Goal: Contribute content: Contribute content

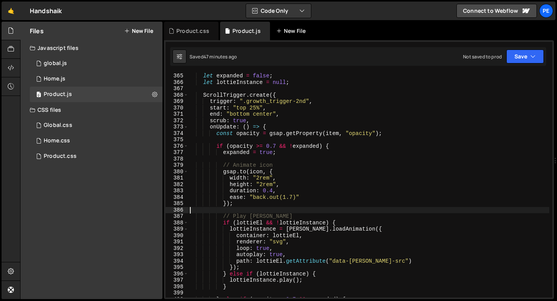
scroll to position [2324, 0]
click at [140, 35] on div "Files New File" at bounding box center [92, 31] width 142 height 19
click at [137, 33] on button "New File" at bounding box center [138, 31] width 29 height 6
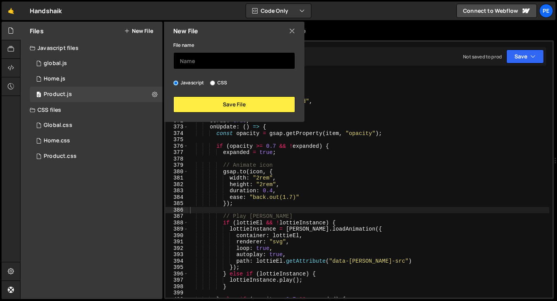
click at [217, 63] on input "text" at bounding box center [234, 60] width 122 height 17
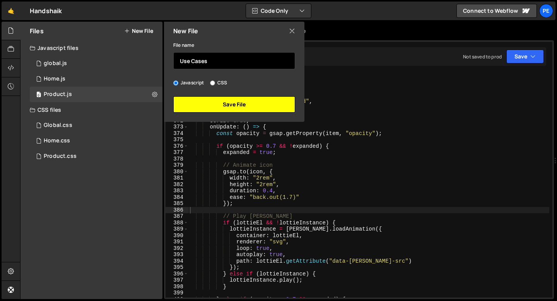
type input "Use Cases"
click at [243, 110] on button "Save File" at bounding box center [234, 104] width 122 height 16
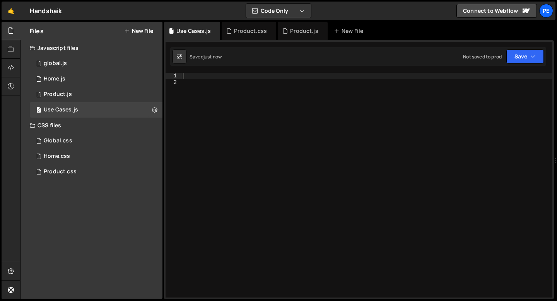
click at [144, 33] on button "New File" at bounding box center [138, 31] width 29 height 6
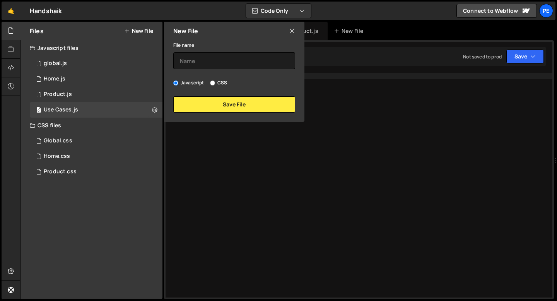
click at [213, 80] on input "CSS" at bounding box center [212, 82] width 5 height 5
radio input "true"
click at [201, 60] on input "text" at bounding box center [234, 60] width 122 height 17
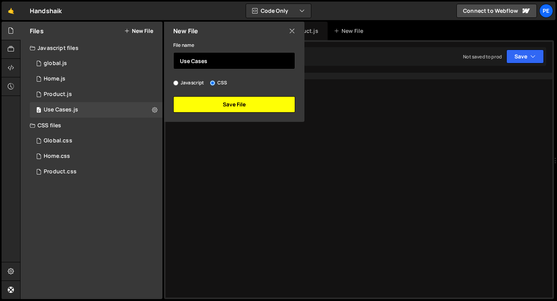
type input "Use Cases"
click at [221, 104] on button "Save File" at bounding box center [234, 104] width 122 height 16
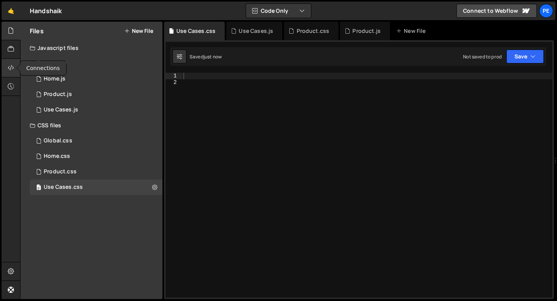
click at [7, 63] on div at bounding box center [11, 68] width 19 height 19
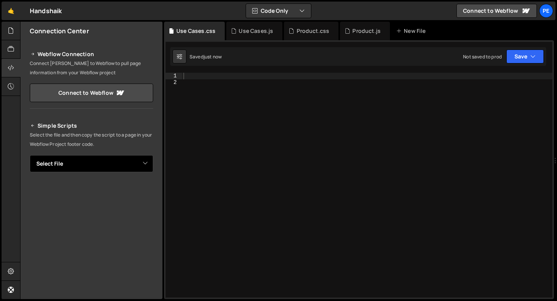
click at [96, 163] on select "Select File global.js Home.js Product.js Global.css Home.css Product.css Use Ca…" at bounding box center [91, 163] width 123 height 17
click at [30, 155] on select "Select File global.js Home.js Product.js Global.css Home.css Product.css Use Ca…" at bounding box center [91, 163] width 123 height 17
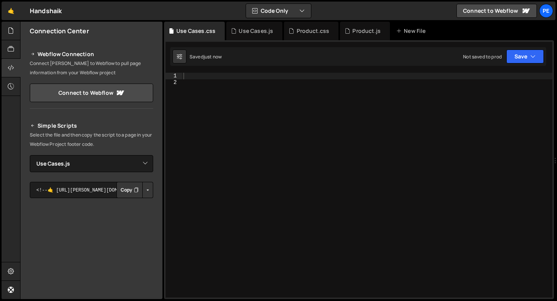
click at [125, 183] on button "Copy" at bounding box center [129, 190] width 26 height 16
click at [84, 166] on select "Select File global.js Home.js Product.js Global.css Home.css Product.css Use Ca…" at bounding box center [91, 163] width 123 height 17
select select "45333"
click at [30, 155] on select "Select File global.js Home.js Product.js Global.css Home.css Product.css Use Ca…" at bounding box center [91, 163] width 123 height 17
click at [123, 190] on button "Copy" at bounding box center [129, 190] width 26 height 16
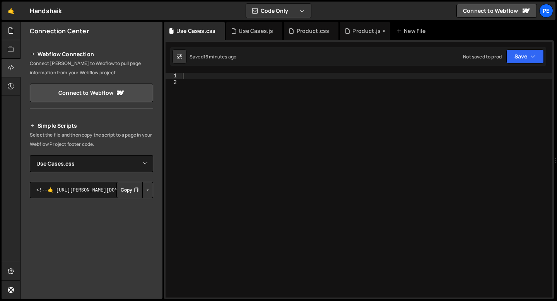
click at [361, 36] on div "Product.js" at bounding box center [365, 31] width 50 height 19
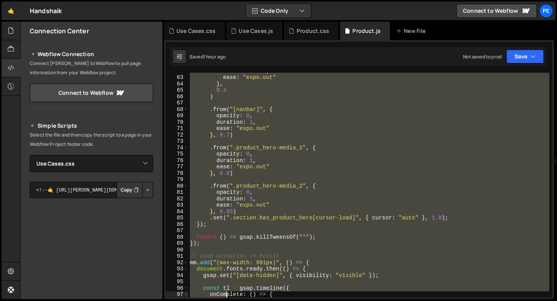
scroll to position [426, 0]
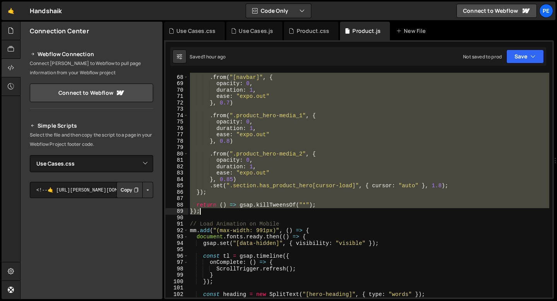
drag, startPoint x: 190, startPoint y: 77, endPoint x: 225, endPoint y: 212, distance: 139.7
click at [225, 212] on div ". from ( "[navbar]" , { opacity : 0 , duration : 1 , ease : "expo.out" } , 0.7 …" at bounding box center [368, 187] width 361 height 238
type textarea "return () => gsap.killTweensOf("*"); });"
click at [243, 38] on div "Use Cases.js" at bounding box center [254, 31] width 56 height 19
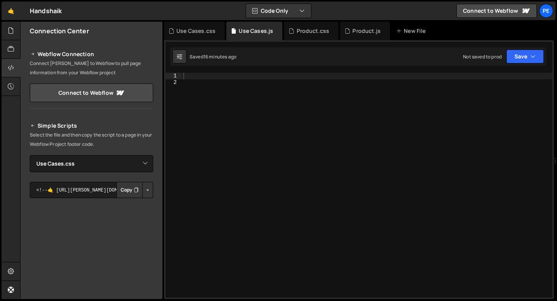
click at [219, 74] on div at bounding box center [367, 192] width 371 height 238
paste textarea "});"
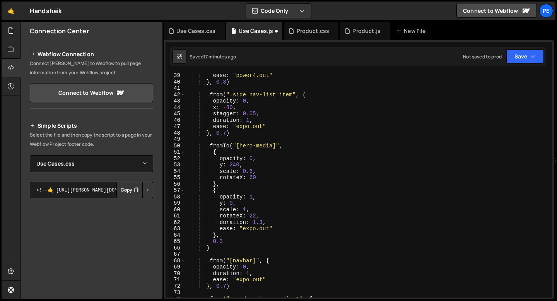
scroll to position [257, 0]
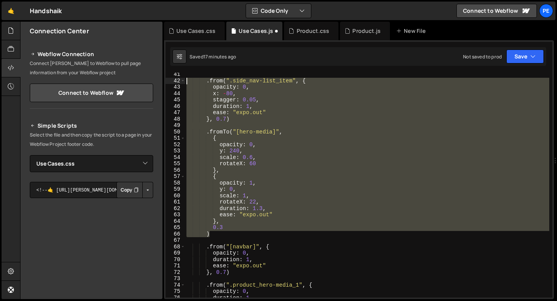
drag, startPoint x: 221, startPoint y: 234, endPoint x: 158, endPoint y: 79, distance: 168.0
click at [158, 79] on div "Files New File Javascript files 0 global.js 0 0 Home.js 0 0 Product.js 0" at bounding box center [288, 161] width 537 height 278
type textarea ".from(".side_nav-list_item", { opacity: 0,"
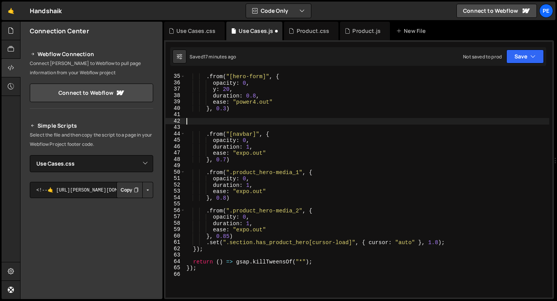
scroll to position [217, 0]
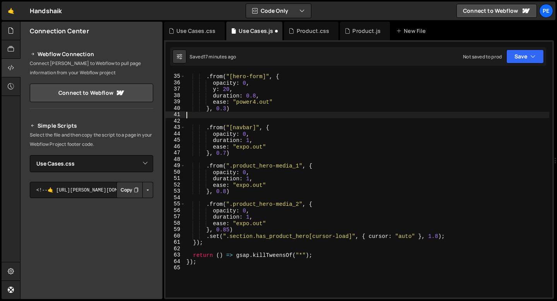
click at [293, 236] on div ". from ( "[hero-form]" , { opacity : 0 , y : 20 , duration : 0.8 , ease : "powe…" at bounding box center [367, 186] width 364 height 238
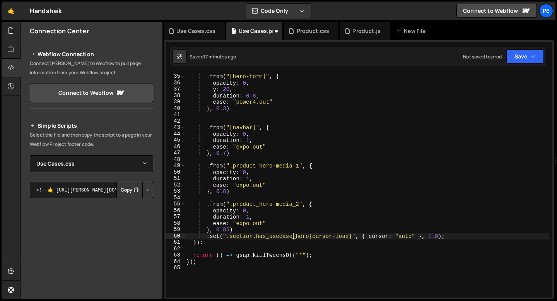
scroll to position [0, 7]
click at [316, 227] on div ". from ( "[hero-form]" , { opacity : 0 , y : 20 , duration : 0.8 , ease : "powe…" at bounding box center [367, 186] width 364 height 238
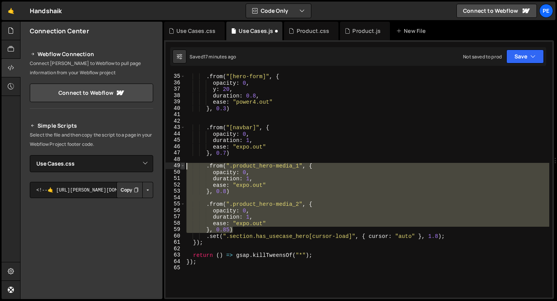
drag, startPoint x: 240, startPoint y: 231, endPoint x: 183, endPoint y: 163, distance: 88.4
click at [183, 163] on div "}, 0.85) 34 35 36 37 38 39 40 41 42 43 44 45 46 47 48 49 50 51 52 53 54 55 56 5…" at bounding box center [359, 185] width 387 height 225
type textarea ".from(".product_hero-media_1", { opacity: 0,"
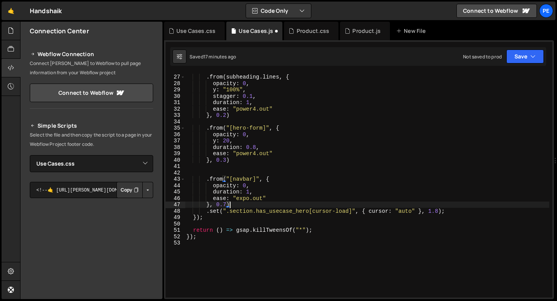
scroll to position [165, 0]
type textarea "}, 0.7)"
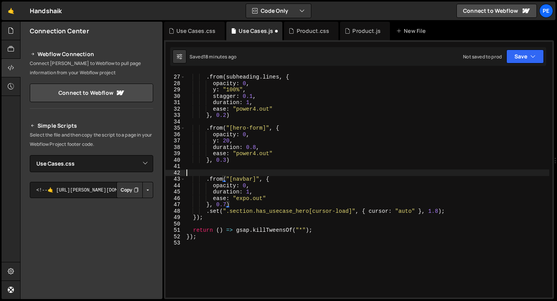
click at [213, 172] on div ". from ( subheading . lines , { opacity : 0 , y : "100%" , stagger : 0.1 , dura…" at bounding box center [367, 186] width 364 height 238
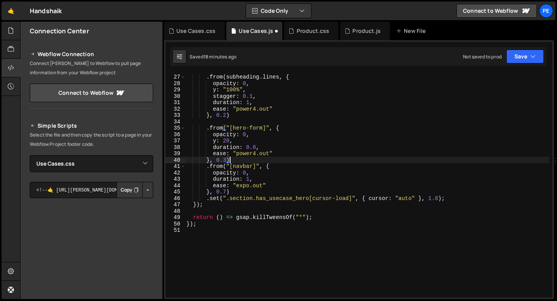
click at [248, 159] on div ". from ( subheading . lines , { opacity : 0 , y : "100%" , stagger : 0.1 , dura…" at bounding box center [367, 186] width 364 height 238
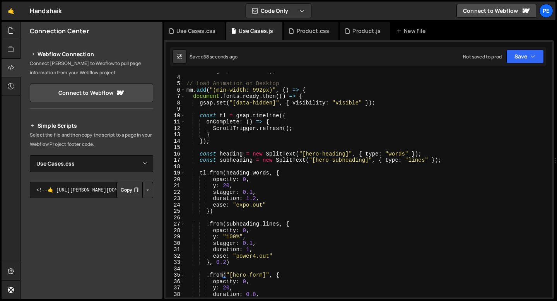
scroll to position [18, 0]
click at [257, 197] on div "let mm = gsap . matchMedia ( ) ; // Load Animation on Desktop mm . add ( "(min-…" at bounding box center [367, 187] width 364 height 238
click at [252, 191] on div "let mm = gsap . matchMedia ( ) ; // Load Animation on Desktop mm . add ( "(min-…" at bounding box center [367, 187] width 364 height 238
click at [243, 188] on div "let mm = gsap . matchMedia ( ) ; // Load Animation on Desktop mm . add ( "(min-…" at bounding box center [367, 187] width 364 height 238
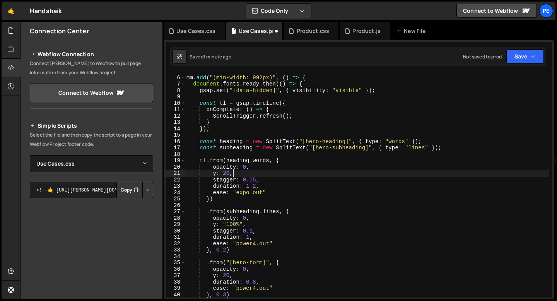
scroll to position [35, 0]
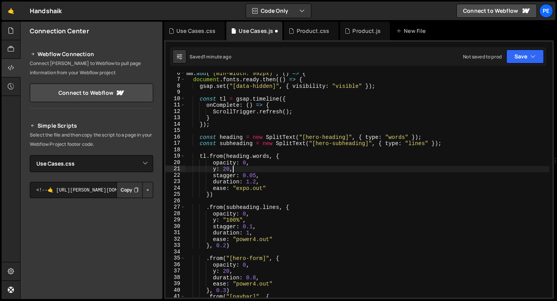
click at [226, 245] on div "mm . add ( "(min-width: 992px)" , ( ) => { document . fonts . ready . then (( )…" at bounding box center [367, 189] width 364 height 238
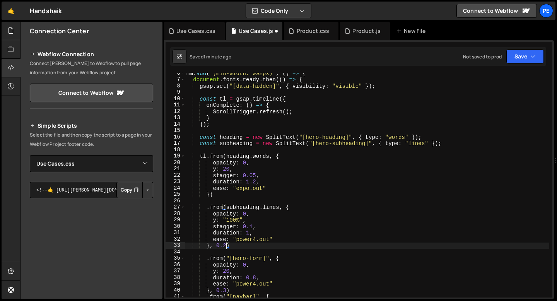
scroll to position [0, 3]
click at [233, 245] on div "mm . add ( "(min-width: 992px)" , ( ) => { document . fonts . ready . then (( )…" at bounding box center [367, 189] width 364 height 238
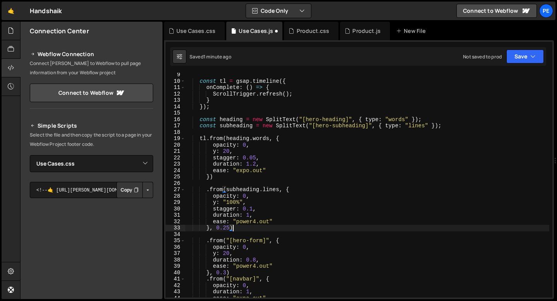
scroll to position [68, 0]
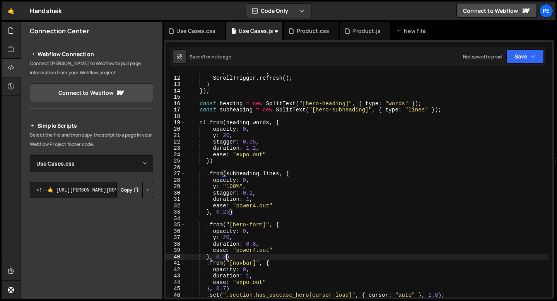
click at [226, 255] on div "onComplete : ( ) => { ScrollTrigger . refresh ( ) ; } }) ; const heading = new …" at bounding box center [367, 187] width 364 height 238
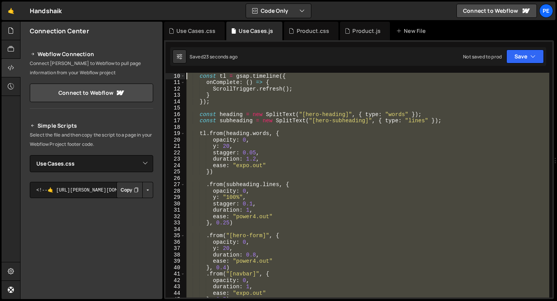
scroll to position [0, 0]
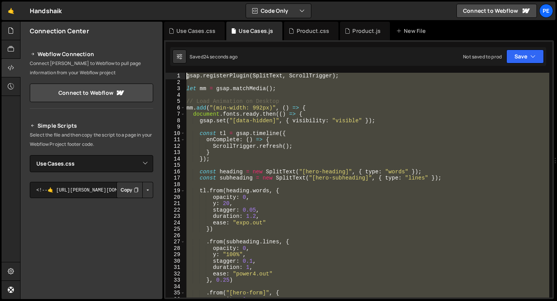
drag, startPoint x: 197, startPoint y: 261, endPoint x: 153, endPoint y: 78, distance: 188.3
click at [153, 78] on div "Files New File Javascript files 0 global.js 0 0 Home.js 0 0 Product.js 0" at bounding box center [288, 161] width 537 height 278
type textarea "gsap.registerPlugin(SplitText, ScrollTrigger);"
paste textarea
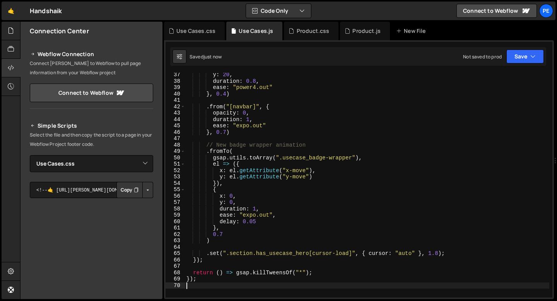
scroll to position [196, 0]
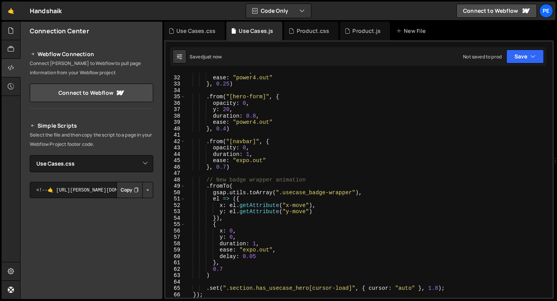
click at [234, 173] on div "duration : 1 , ease : "power4.out" } , 0.25 ) . from ( "[hero-form]" , { opacit…" at bounding box center [367, 187] width 364 height 238
click at [231, 179] on div "duration : 1 , ease : "power4.out" } , 0.25 ) . from ( "[hero-form]" , { opacit…" at bounding box center [367, 187] width 364 height 238
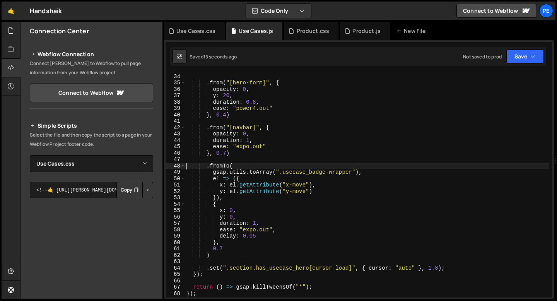
scroll to position [210, 0]
click at [242, 179] on div "} , 0.25 ) . from ( "[hero-form]" , { opacity : 0 , y : 20 , duration : 0.8 , e…" at bounding box center [367, 186] width 364 height 238
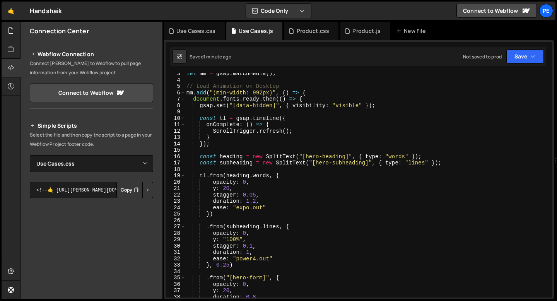
scroll to position [0, 0]
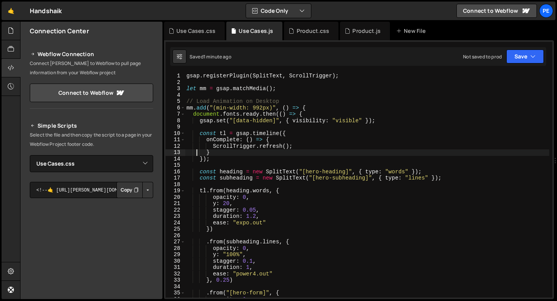
click at [197, 154] on div "gsap . registerPlugin ( SplitText , ScrollTrigger ) ; let mm = gsap . matchMedi…" at bounding box center [367, 192] width 364 height 238
type textarea "});"
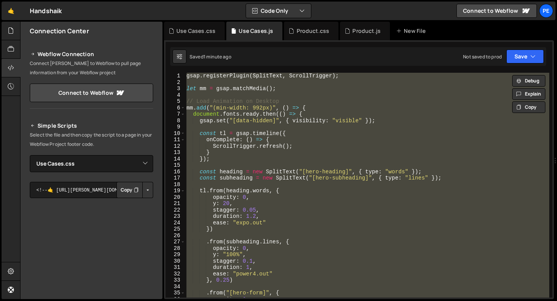
paste textarea
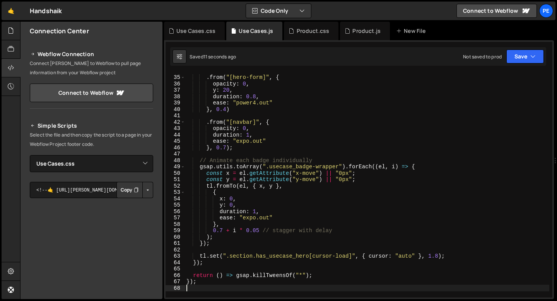
click at [256, 212] on div ". from ( "[hero-form]" , { opacity : 0 , y : 20 , duration : 0.8 , ease : "powe…" at bounding box center [367, 187] width 364 height 238
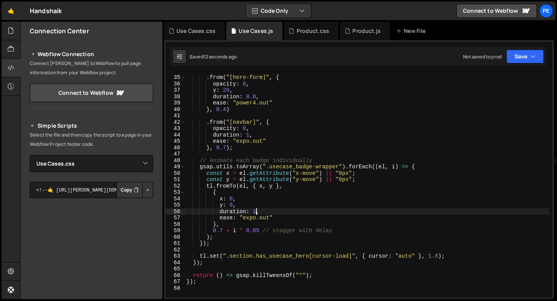
scroll to position [0, 5]
click at [279, 203] on div ". from ( "[hero-form]" , { opacity : 0 , y : 20 , duration : 0.8 , ease : "powe…" at bounding box center [367, 187] width 364 height 238
click at [262, 212] on div ". from ( "[hero-form]" , { opacity : 0 , y : 20 , duration : 0.8 , ease : "powe…" at bounding box center [367, 187] width 364 height 238
click at [264, 211] on div ". from ( "[hero-form]" , { opacity : 0 , y : 20 , duration : 0.8 , ease : "powe…" at bounding box center [367, 187] width 364 height 238
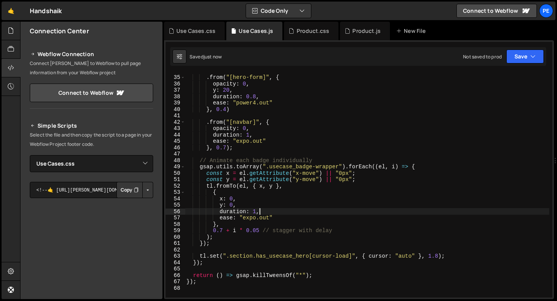
click at [220, 238] on div ". from ( "[hero-form]" , { opacity : 0 , y : 20 , duration : 0.8 , ease : "powe…" at bounding box center [367, 187] width 364 height 238
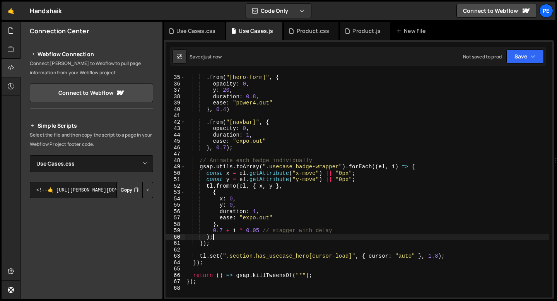
click at [216, 242] on div ". from ( "[hero-form]" , { opacity : 0 , y : 20 , duration : 0.8 , ease : "powe…" at bounding box center [367, 187] width 364 height 238
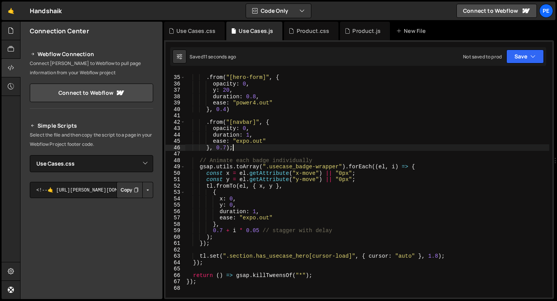
click at [234, 149] on div ". from ( "[hero-form]" , { opacity : 0 , y : 20 , duration : 0.8 , ease : "powe…" at bounding box center [367, 187] width 364 height 238
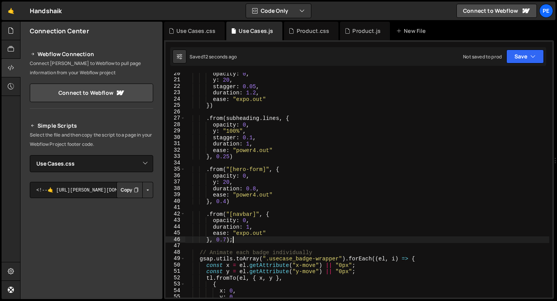
scroll to position [124, 0]
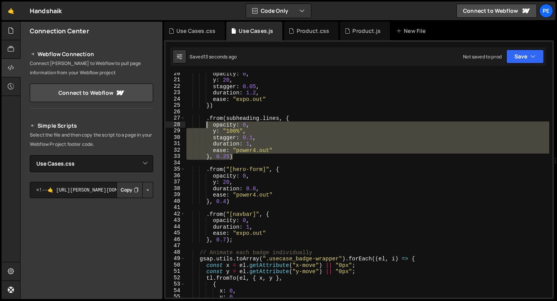
drag, startPoint x: 234, startPoint y: 157, endPoint x: 206, endPoint y: 121, distance: 46.4
click at [206, 121] on div "opacity : 0 , y : 20 , stagger : 0.05 , duration : 1.2 , ease : "expo.out" }) .…" at bounding box center [367, 189] width 364 height 238
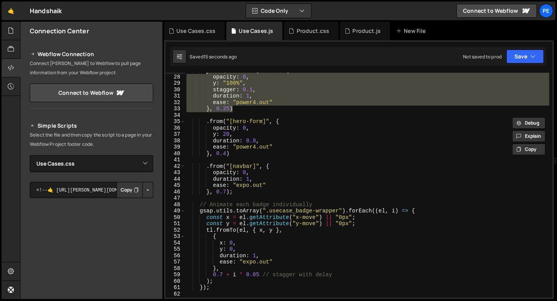
scroll to position [222, 0]
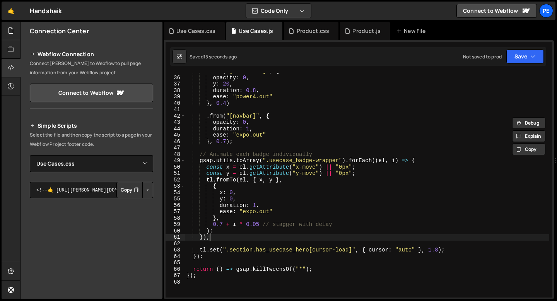
click at [228, 236] on div ". from ( "[hero-form]" , { opacity : 0 , y : 20 , duration : 0.8 , ease : "powe…" at bounding box center [367, 187] width 364 height 238
type textarea "});"
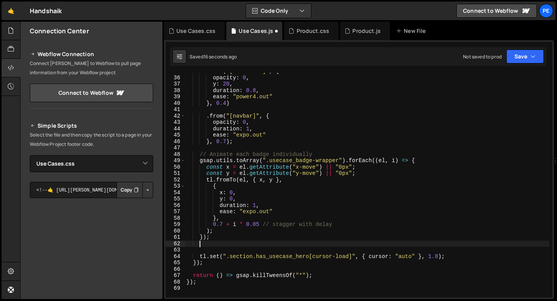
scroll to position [0, 0]
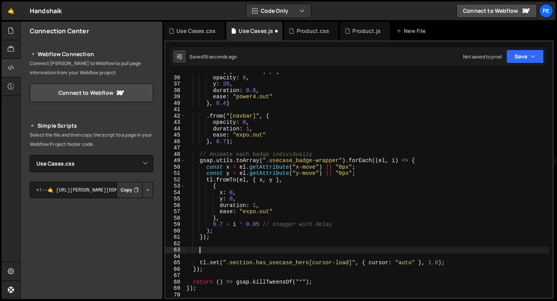
paste textarea "}, 0.25)"
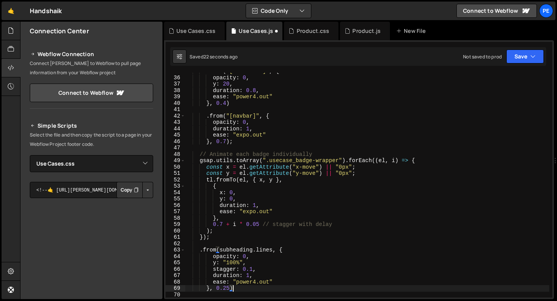
scroll to position [227, 0]
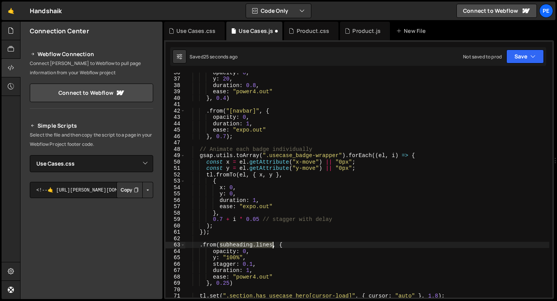
drag, startPoint x: 220, startPoint y: 244, endPoint x: 273, endPoint y: 243, distance: 53.0
click at [273, 243] on div "opacity : 0 , y : 20 , duration : 0.8 , ease : "power4.out" } , 0.4 ) . from ( …" at bounding box center [367, 188] width 364 height 238
paste textarea "usecase_badge-icon""
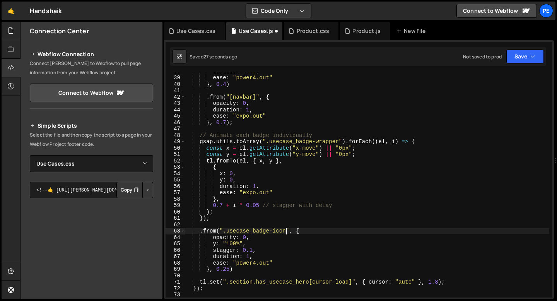
scroll to position [245, 0]
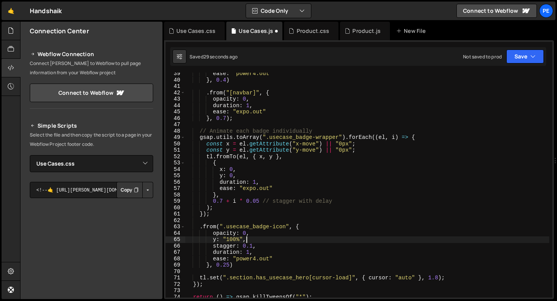
click at [251, 240] on div "ease : "power4.out" } , 0.4 ) . from ( "[navbar]" , { opacity : 0 , duration : …" at bounding box center [367, 189] width 364 height 238
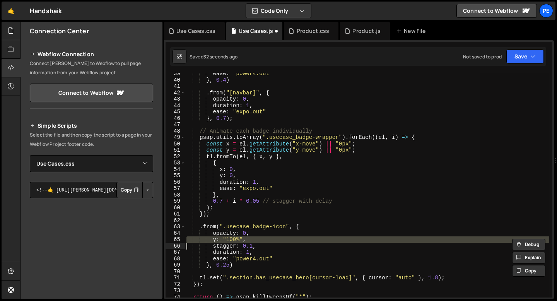
click at [215, 240] on div "ease : "power4.out" } , 0.4 ) . from ( "[navbar]" , { opacity : 0 , duration : …" at bounding box center [367, 185] width 364 height 225
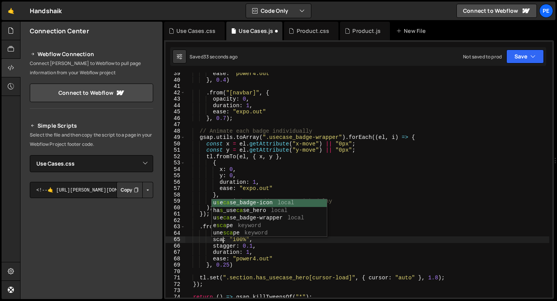
scroll to position [0, 3]
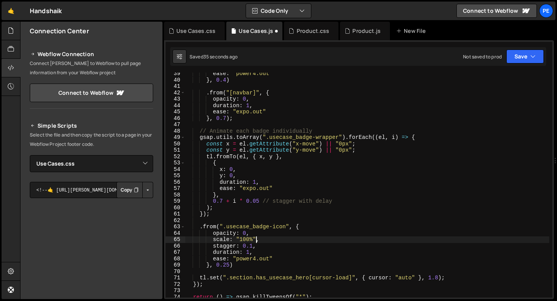
click at [255, 240] on div "ease : "power4.out" } , 0.4 ) . from ( "[navbar]" , { opacity : 0 , duration : …" at bounding box center [367, 189] width 364 height 238
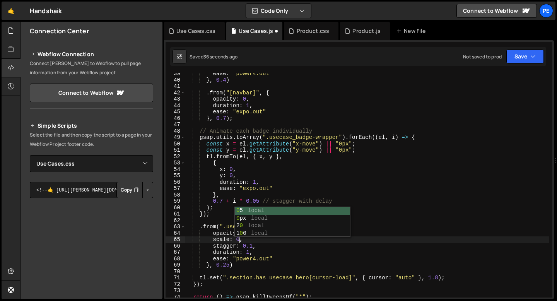
scroll to position [0, 3]
click at [252, 245] on div "ease : "power4.out" } , 0.4 ) . from ( "[navbar]" , { opacity : 0 , duration : …" at bounding box center [367, 189] width 364 height 238
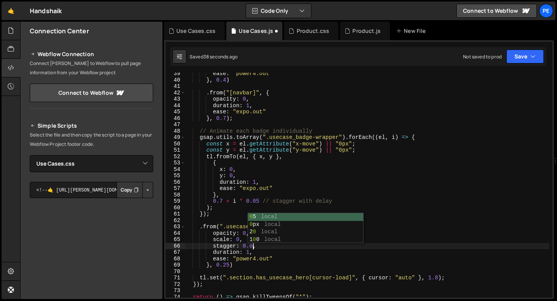
scroll to position [0, 5]
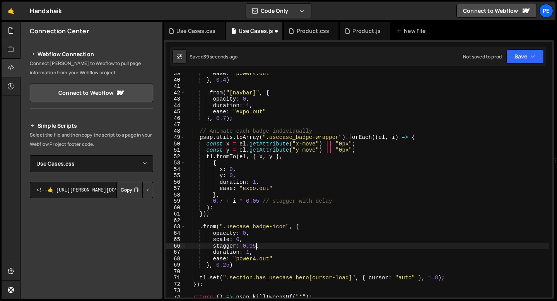
click at [230, 265] on div "ease : "power4.out" } , 0.4 ) . from ( "[navbar]" , { opacity : 0 , duration : …" at bounding box center [367, 189] width 364 height 238
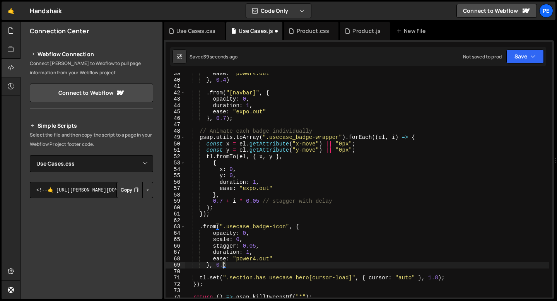
scroll to position [0, 2]
click at [248, 259] on div "ease : "power4.out" } , 0.4 ) . from ( "[navbar]" , { opacity : 0 , duration : …" at bounding box center [367, 189] width 364 height 238
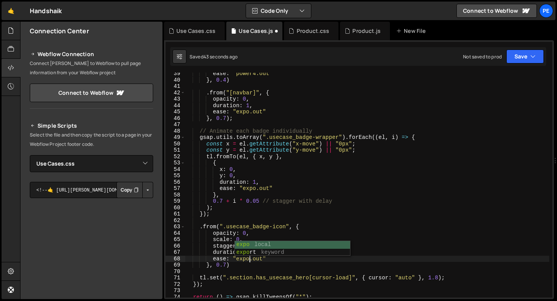
scroll to position [0, 4]
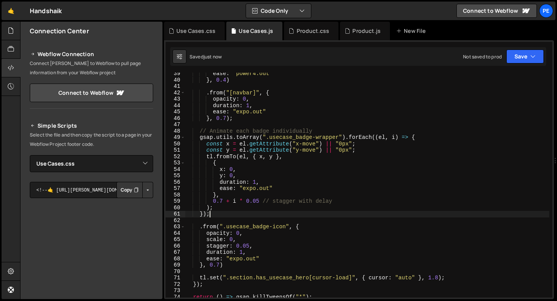
click at [212, 215] on div "ease : "power4.out" } , 0.4 ) . from ( "[navbar]" , { opacity : 0 , duration : …" at bounding box center [367, 189] width 364 height 238
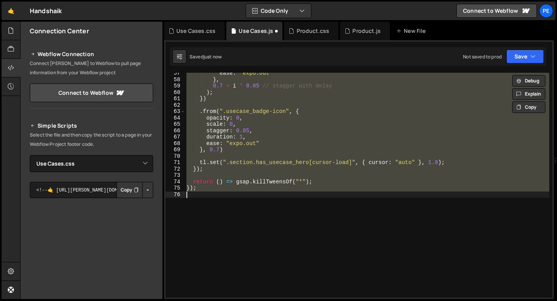
scroll to position [357, 0]
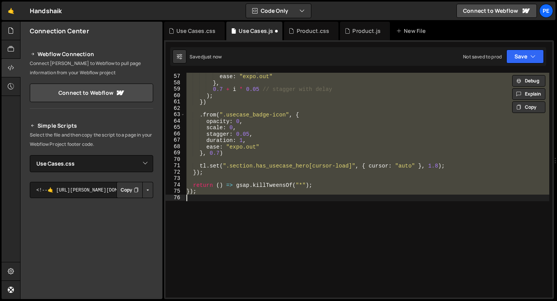
click at [228, 153] on div "duration : 1 , ease : "expo.out" } , 0.7 + i * 0.05 // stagger with delay ) ; }…" at bounding box center [367, 185] width 364 height 225
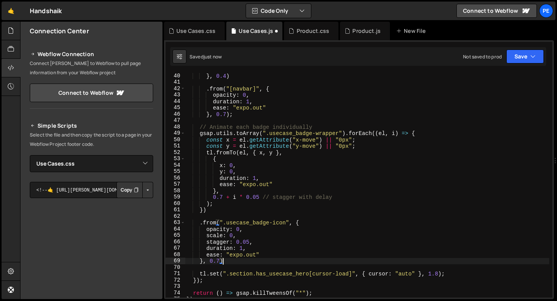
scroll to position [285, 0]
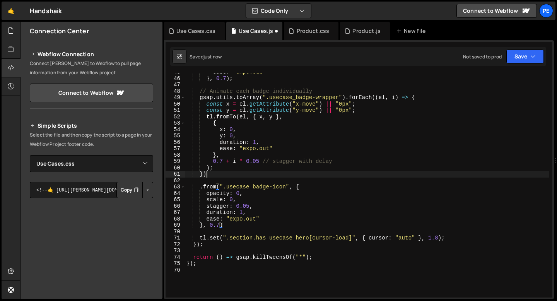
click at [208, 174] on div "ease : "expo.out" } , 0.7 ) ; // Animate each badge individually gsap . utils .…" at bounding box center [367, 188] width 364 height 238
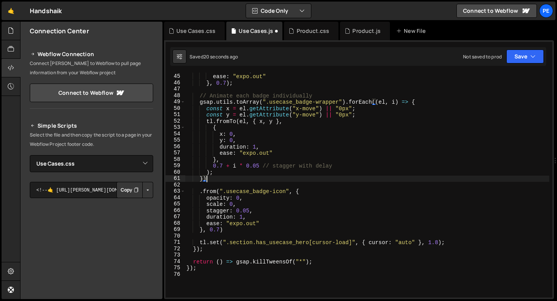
scroll to position [0, 1]
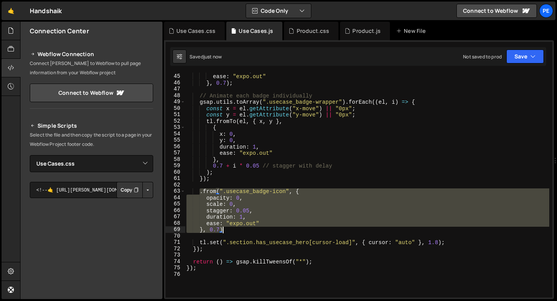
drag, startPoint x: 199, startPoint y: 192, endPoint x: 226, endPoint y: 228, distance: 44.8
click at [226, 228] on div "duration : 1 , ease : "expo.out" } , 0.7 ) ; // Animate each badge individually…" at bounding box center [367, 186] width 364 height 238
type textarea "ease: "expo.out" }, 0.7)"
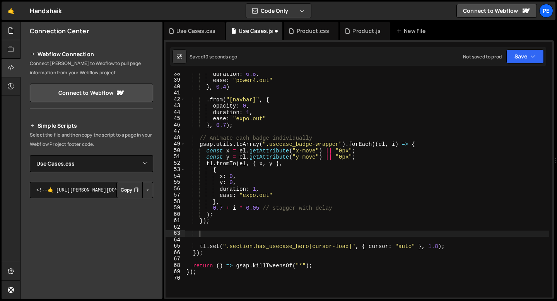
scroll to position [238, 0]
click at [244, 125] on div "duration : 0.8 , ease : "power4.out" } , 0.4 ) . from ( "[navbar]" , { opacity …" at bounding box center [367, 190] width 364 height 238
type textarea "}, 0.7);"
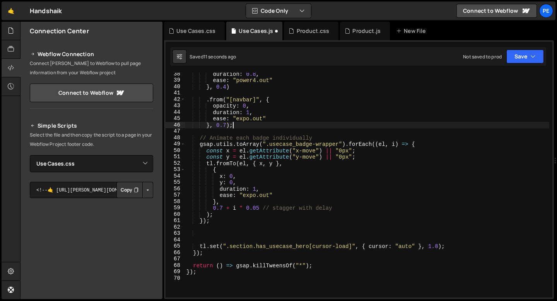
scroll to position [0, 1]
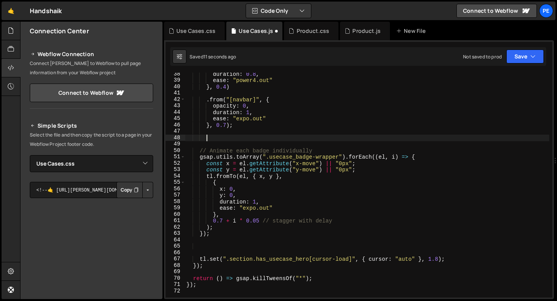
paste textarea "}, 0.7)"
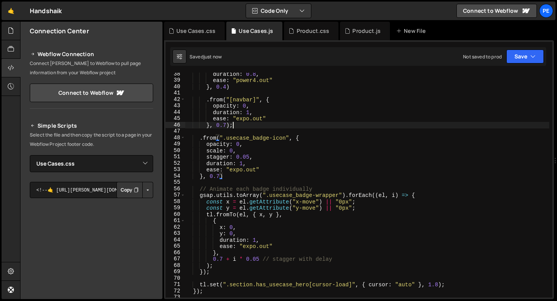
click at [234, 126] on div "duration : 0.8 , ease : "power4.out" } , 0.4 ) . from ( "[navbar]" , { opacity …" at bounding box center [367, 190] width 364 height 238
click at [243, 176] on div "duration : 0.8 , ease : "power4.out" } , 0.4 ) . from ( "[navbar]" , { opacity …" at bounding box center [367, 190] width 364 height 238
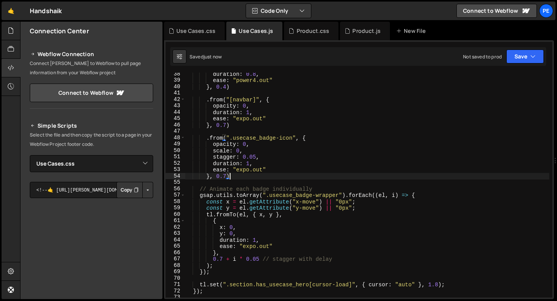
type textarea "}, 0.7);"
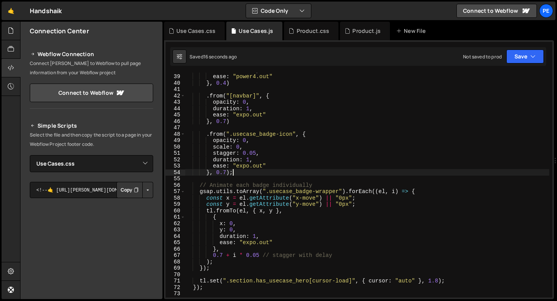
scroll to position [240, 0]
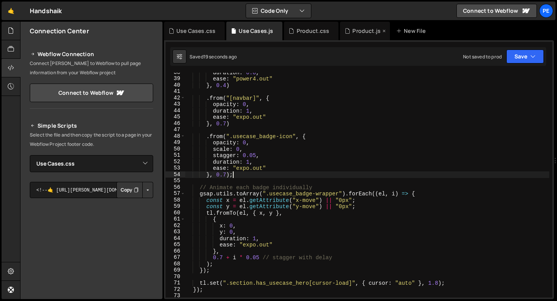
click at [354, 36] on div "Product.js" at bounding box center [365, 31] width 50 height 19
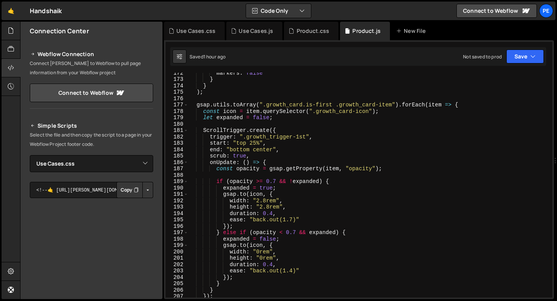
scroll to position [1149, 0]
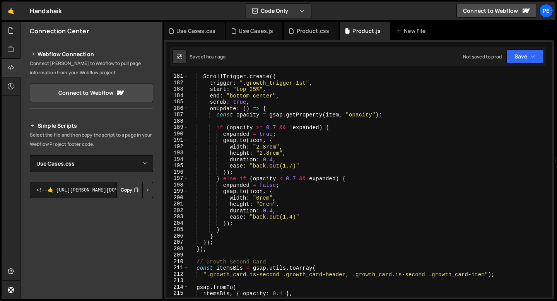
type textarea "ease: "back.out(1.7)""
drag, startPoint x: 296, startPoint y: 167, endPoint x: 252, endPoint y: 166, distance: 44.1
click at [252, 166] on div "ScrollTrigger . create ({ trigger : ".growth_trigger-1st" , start : "top 25%" ,…" at bounding box center [368, 186] width 361 height 238
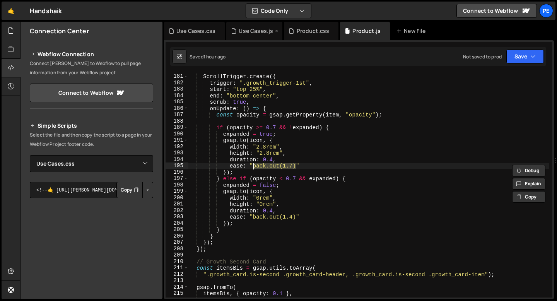
click at [244, 32] on div "Use Cases.js" at bounding box center [256, 31] width 34 height 8
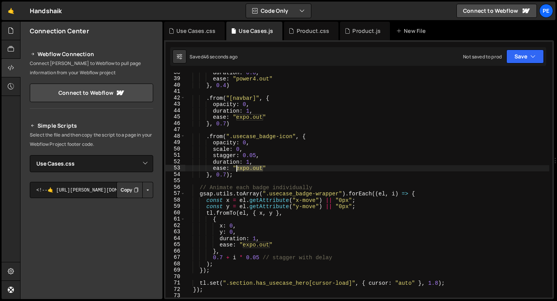
drag, startPoint x: 263, startPoint y: 169, endPoint x: 237, endPoint y: 169, distance: 25.5
click at [237, 169] on div "duration : 0.8 , ease : "power4.out" } , 0.4 ) . from ( "[navbar]" , { opacity …" at bounding box center [367, 188] width 364 height 238
paste textarea "back.out(1.7)"
click at [249, 163] on div "duration : 0.8 , ease : "power4.out" } , 0.4 ) . from ( "[navbar]" , { opacity …" at bounding box center [367, 188] width 364 height 238
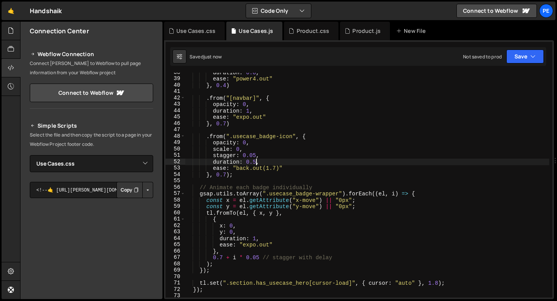
click at [225, 174] on div "duration : 0.8 , ease : "power4.out" } , 0.4 ) . from ( "[navbar]" , { opacity …" at bounding box center [367, 188] width 364 height 238
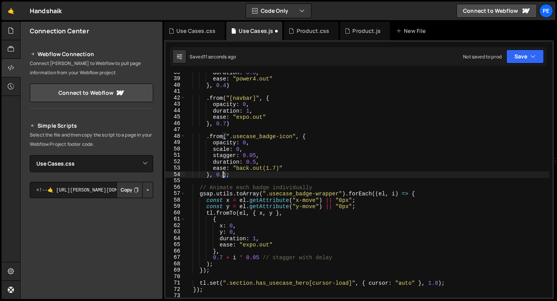
scroll to position [0, 2]
click at [242, 177] on div "duration : 0.8 , ease : "power4.out" } , 0.4 ) . from ( "[navbar]" , { opacity …" at bounding box center [367, 188] width 364 height 238
click at [259, 258] on div "duration : 0.8 , ease : "power4.out" } , 0.4 ) . from ( "[navbar]" , { opacity …" at bounding box center [367, 188] width 364 height 238
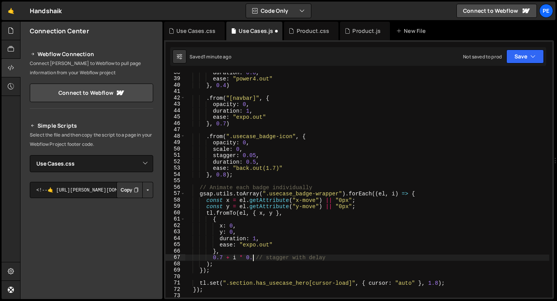
scroll to position [0, 5]
click at [256, 240] on div "duration : 0.8 , ease : "power4.out" } , 0.4 ) . from ( "[navbar]" , { opacity …" at bounding box center [367, 188] width 364 height 238
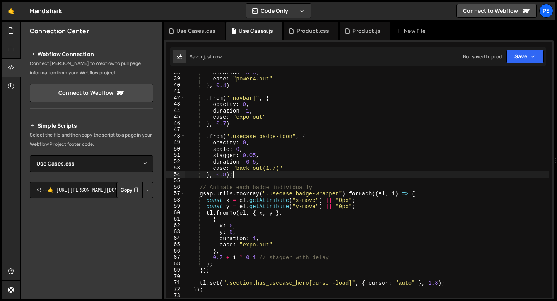
click at [235, 175] on div "duration : 0.8 , ease : "power4.out" } , 0.4 ) . from ( "[navbar]" , { opacity …" at bounding box center [367, 188] width 364 height 238
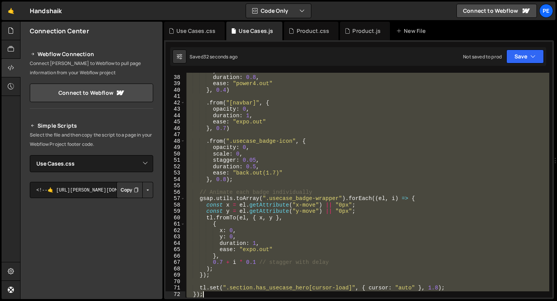
scroll to position [260, 0]
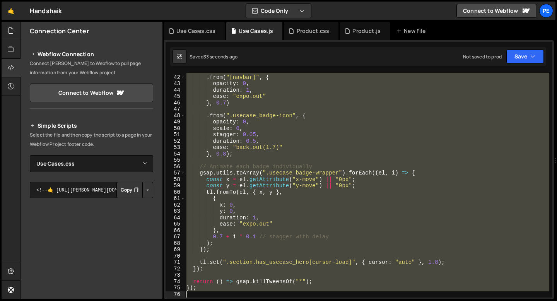
drag, startPoint x: 187, startPoint y: 79, endPoint x: 231, endPoint y: 291, distance: 217.3
click at [231, 291] on div ". from ( "[navbar]" , { opacity : 0 , duration : 1 , ease : "expo.out" } , 0.7 …" at bounding box center [367, 187] width 364 height 238
click at [221, 250] on div ". from ( "[navbar]" , { opacity : 0 , duration : 1 , ease : "expo.out" } , 0.7 …" at bounding box center [367, 185] width 364 height 225
type textarea "});"
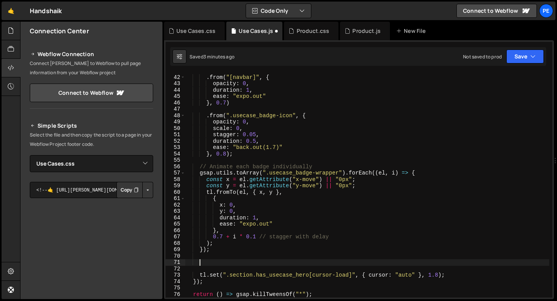
paste textarea "});"
type textarea "});"
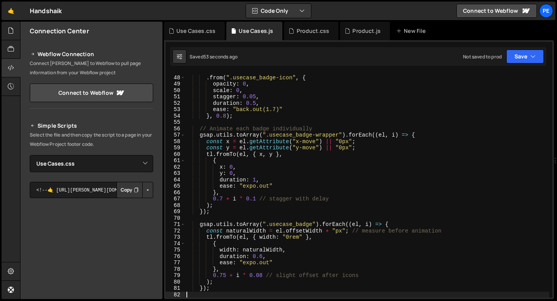
scroll to position [289, 0]
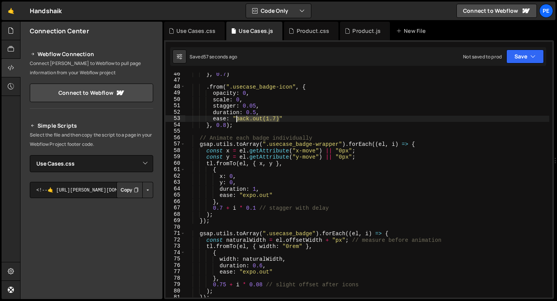
drag, startPoint x: 279, startPoint y: 120, endPoint x: 236, endPoint y: 120, distance: 42.6
click at [236, 120] on div "} , 0.7 ) . from ( ".usecase_badge-icon" , { opacity : 0 , scale : 0 , stagger …" at bounding box center [367, 190] width 364 height 238
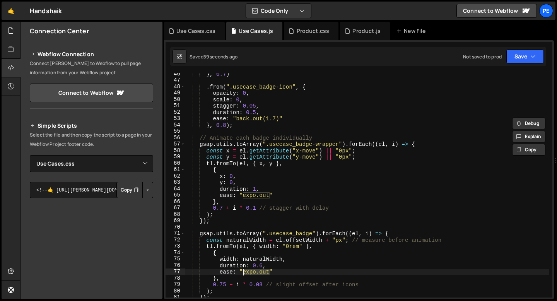
drag, startPoint x: 270, startPoint y: 273, endPoint x: 242, endPoint y: 273, distance: 28.2
click at [242, 273] on div "} , 0.7 ) . from ( ".usecase_badge-icon" , { opacity : 0 , scale : 0 , stagger …" at bounding box center [367, 190] width 364 height 238
paste textarea "back.out(1.7)"
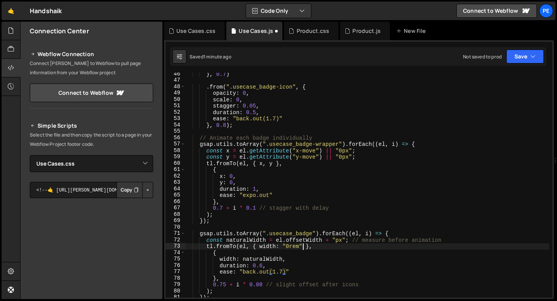
click at [304, 248] on div "} , 0.7 ) . from ( ".usecase_badge-icon" , { opacity : 0 , scale : 0 , stagger …" at bounding box center [367, 190] width 364 height 238
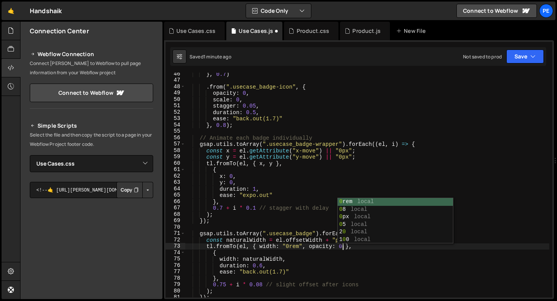
scroll to position [0, 11]
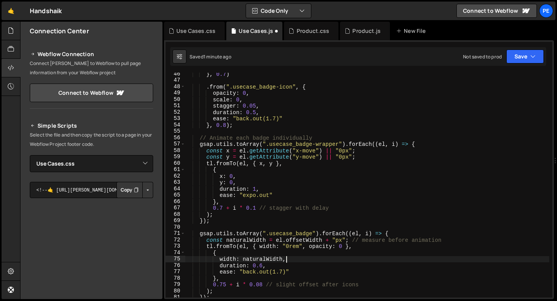
click at [286, 260] on div "} , 0.7 ) . from ( ".usecase_badge-icon" , { opacity : 0 , scale : 0 , stagger …" at bounding box center [367, 190] width 364 height 238
type textarea "width: naturalWidth,"
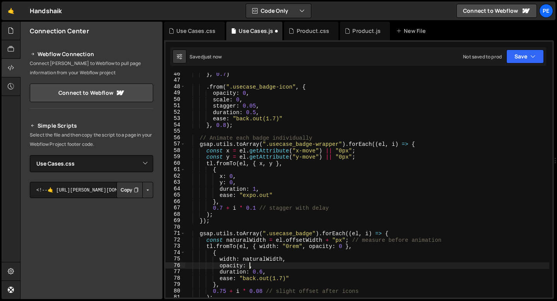
scroll to position [0, 4]
click at [266, 270] on div "} , 0.7 ) . from ( ".usecase_badge-icon" , { opacity : 0 , scale : 0 , stagger …" at bounding box center [367, 190] width 364 height 238
click at [226, 292] on div "} , 0.7 ) . from ( ".usecase_badge-icon" , { opacity : 0 , scale : 0 , stagger …" at bounding box center [367, 190] width 364 height 238
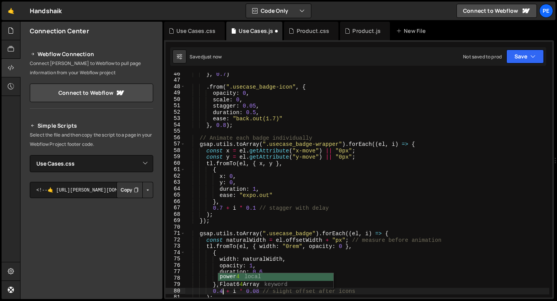
scroll to position [0, 3]
click at [260, 289] on div "} , 0.7 ) . from ( ".usecase_badge-icon" , { opacity : 0 , scale : 0 , stagger …" at bounding box center [367, 190] width 364 height 238
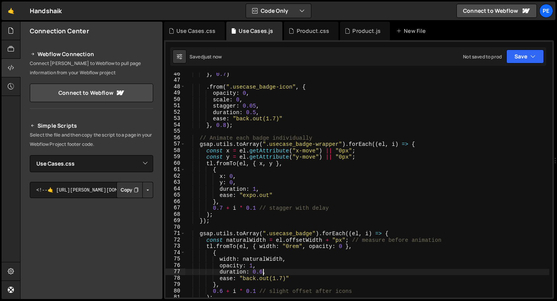
click at [262, 271] on div "} , 0.7 ) . from ( ".usecase_badge-icon" , { opacity : 0 , scale : 0 , stagger …" at bounding box center [367, 190] width 364 height 238
click at [282, 279] on div "} , 0.7 ) . from ( ".usecase_badge-icon" , { opacity : 0 , scale : 0 , stagger …" at bounding box center [367, 190] width 364 height 238
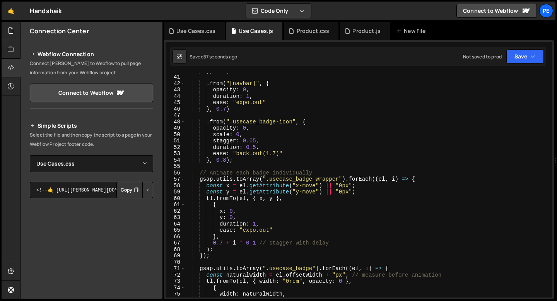
scroll to position [237, 0]
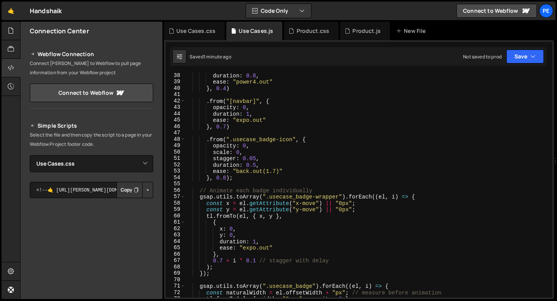
click at [226, 176] on div "duration : 0.8 , ease : "power4.out" } , 0.4 ) . from ( "[navbar]" , { opacity …" at bounding box center [367, 191] width 364 height 238
click at [276, 171] on div "duration : 0.8 , ease : "power4.out" } , 0.4 ) . from ( "[navbar]" , { opacity …" at bounding box center [367, 191] width 364 height 238
click at [256, 166] on div "duration : 0.8 , ease : "power4.out" } , 0.4 ) . from ( "[navbar]" , { opacity …" at bounding box center [367, 191] width 364 height 238
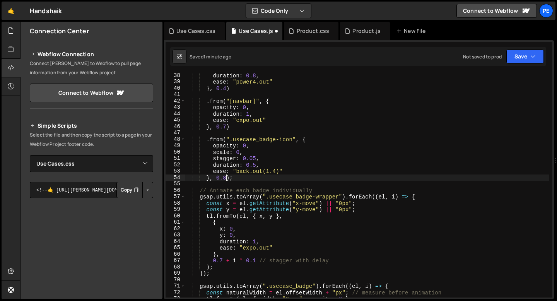
click at [227, 178] on div "duration : 0.8 , ease : "power4.out" } , 0.4 ) . from ( "[navbar]" , { opacity …" at bounding box center [367, 191] width 364 height 238
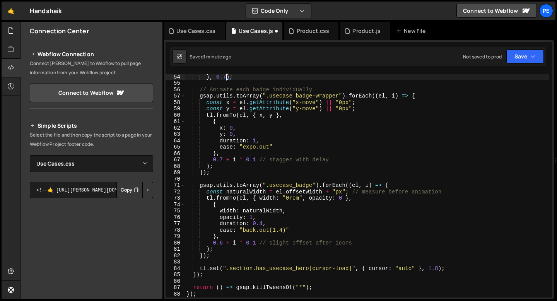
scroll to position [337, 0]
click at [223, 242] on div "ease : "back.out(1.4)" } , 0.7 ) ; // Animate each badge individually gsap . ut…" at bounding box center [367, 186] width 364 height 238
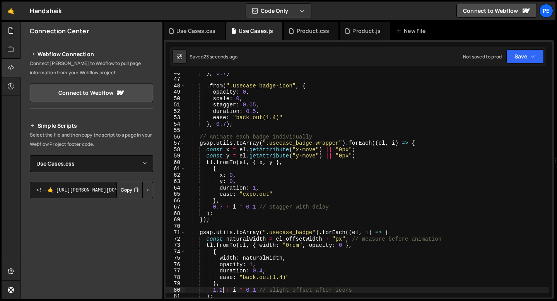
scroll to position [283, 0]
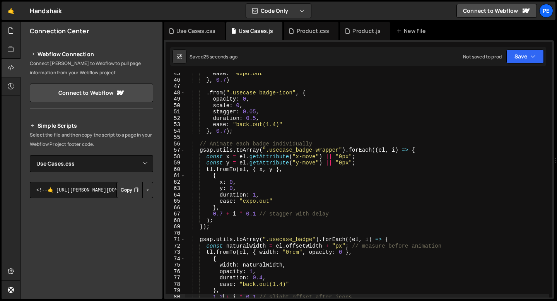
click at [226, 130] on div "ease : "expo.out" } , 0.7 ) . from ( ".usecase_badge-icon" , { opacity : 0 , sc…" at bounding box center [367, 189] width 364 height 238
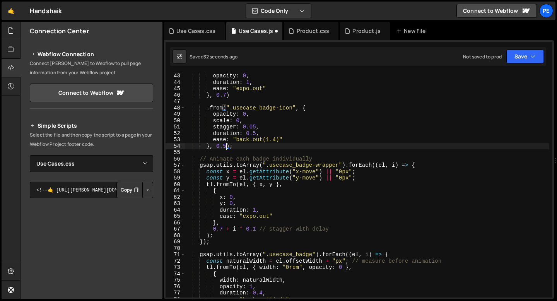
scroll to position [269, 0]
click at [222, 228] on div "opacity : 0 , duration : 1 , ease : "expo.out" } , 0.7 ) . from ( ".usecase_bad…" at bounding box center [367, 191] width 364 height 238
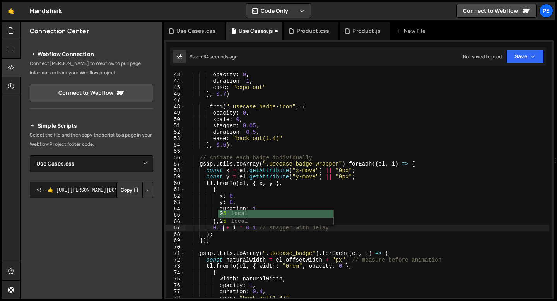
click at [249, 195] on div "opacity : 0 , duration : 1 , ease : "expo.out" } , 0.7 ) . from ( ".usecase_bad…" at bounding box center [367, 191] width 364 height 238
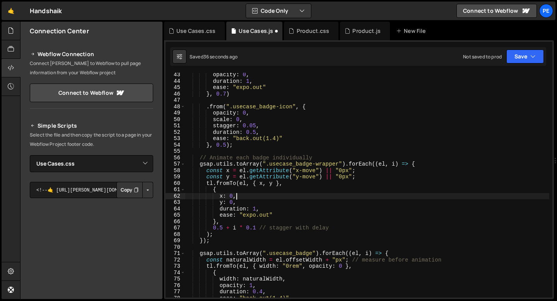
click at [245, 140] on div "opacity : 0 , duration : 1 , ease : "expo.out" } , 0.7 ) . from ( ".usecase_bad…" at bounding box center [367, 191] width 364 height 238
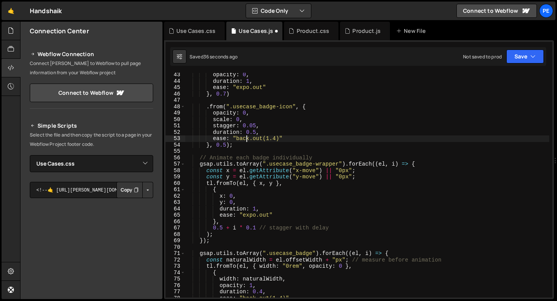
click at [245, 140] on div "opacity : 0 , duration : 1 , ease : "expo.out" } , 0.7 ) . from ( ".usecase_bad…" at bounding box center [367, 191] width 364 height 238
click at [279, 137] on div "opacity : 0 , duration : 1 , ease : "expo.out" } , 0.7 ) . from ( ".usecase_bad…" at bounding box center [367, 191] width 364 height 238
click at [255, 125] on div "opacity : 0 , duration : 1 , ease : "expo.out" } , 0.7 ) . from ( ".usecase_bad…" at bounding box center [367, 191] width 364 height 238
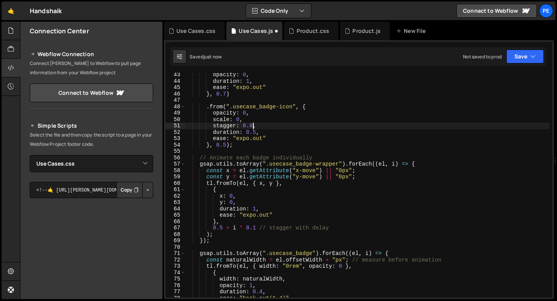
scroll to position [0, 5]
click at [256, 228] on div "opacity : 0 , duration : 1 , ease : "expo.out" } , 0.7 ) . from ( ".usecase_bad…" at bounding box center [367, 191] width 364 height 238
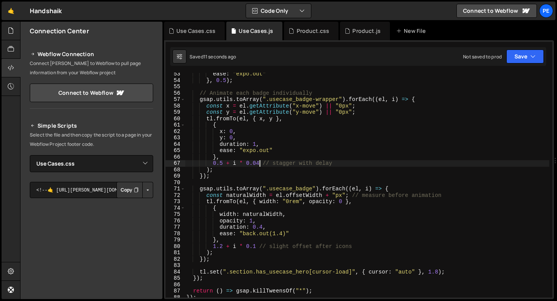
scroll to position [341, 0]
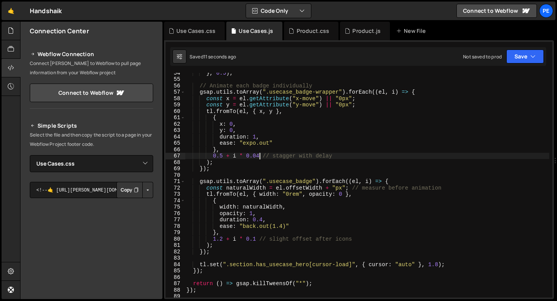
click at [256, 241] on div "} , 0.5 ) ; // Animate each badge individually gsap . utils . toArray ( ".useca…" at bounding box center [367, 189] width 364 height 238
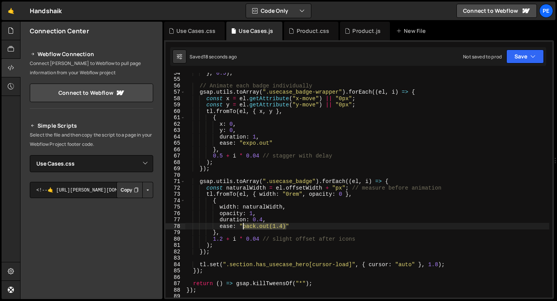
drag, startPoint x: 286, startPoint y: 224, endPoint x: 244, endPoint y: 227, distance: 41.9
click at [244, 227] on div "} , 0.5 ) ; // Animate each badge individually gsap . utils . toArray ( ".useca…" at bounding box center [367, 189] width 364 height 238
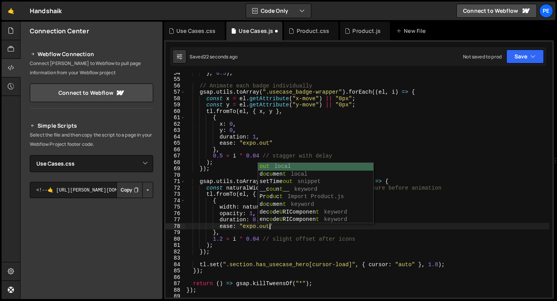
click at [239, 232] on div "} , 0.5 ) ; // Animate each badge individually gsap . utils . toArray ( ".useca…" at bounding box center [367, 189] width 364 height 238
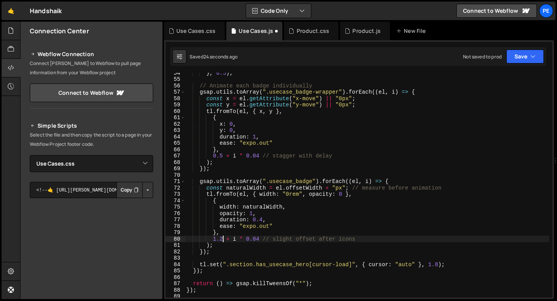
click at [222, 239] on div "} , 0.5 ) ; // Animate each badge individually gsap . utils . toArray ( ".useca…" at bounding box center [367, 189] width 364 height 238
click at [263, 219] on div "} , 0.5 ) ; // Animate each badge individually gsap . utils . toArray ( ".useca…" at bounding box center [367, 189] width 364 height 238
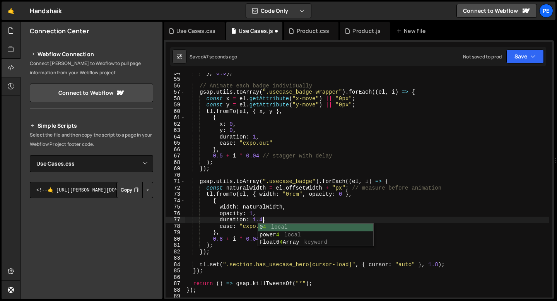
click at [260, 225] on div "0 4 local power 4 local Float6 4 Array keyword" at bounding box center [315, 243] width 115 height 38
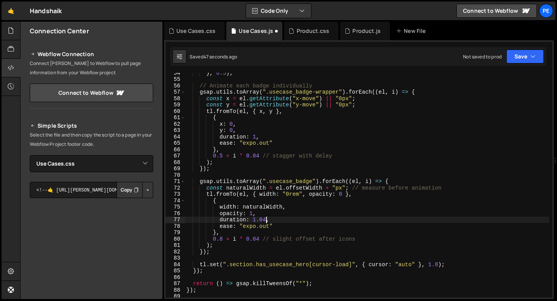
click at [257, 226] on div "} , 0.5 ) ; // Animate each badge individually gsap . utils . toArray ( ".useca…" at bounding box center [367, 189] width 364 height 238
click at [261, 225] on div "} , 0.5 ) ; // Animate each badge individually gsap . utils . toArray ( ".useca…" at bounding box center [367, 189] width 364 height 238
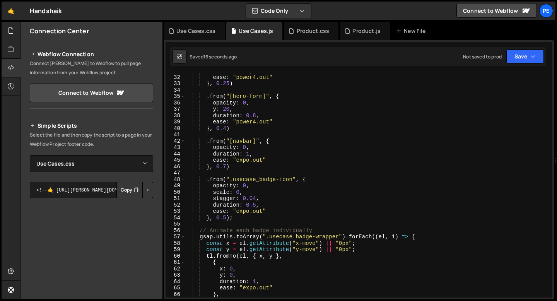
scroll to position [197, 0]
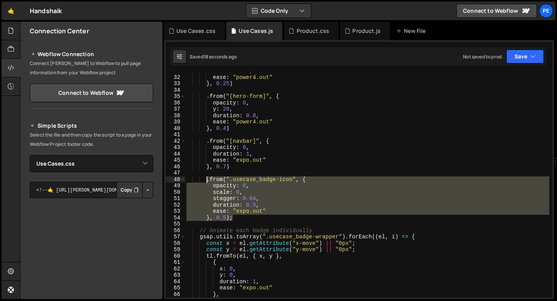
drag, startPoint x: 232, startPoint y: 219, endPoint x: 208, endPoint y: 181, distance: 44.4
click at [208, 181] on div "duration : 1 , ease : "power4.out" } , 0.25 ) . from ( "[hero-form]" , { opacit…" at bounding box center [367, 187] width 364 height 238
click at [242, 221] on div "duration : 1 , ease : "power4.out" } , 0.25 ) . from ( "[hero-form]" , { opacit…" at bounding box center [367, 185] width 364 height 225
type textarea "}, 0.5);"
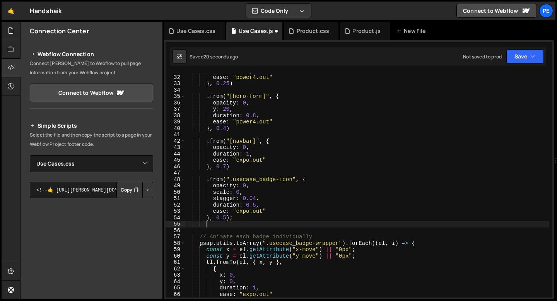
scroll to position [0, 1]
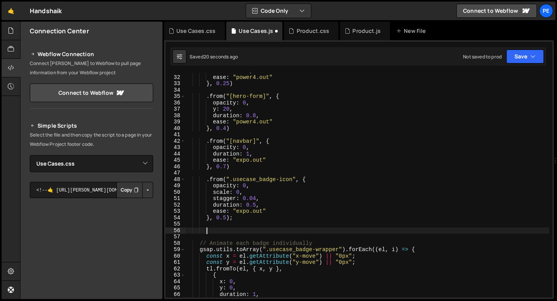
paste textarea "}, 0.5);"
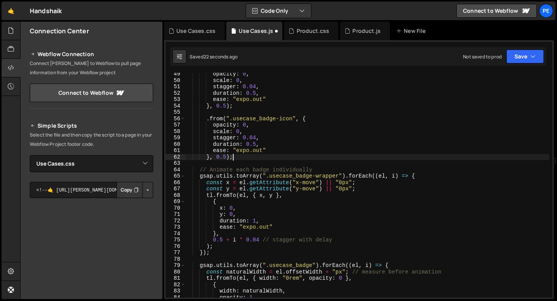
scroll to position [318, 0]
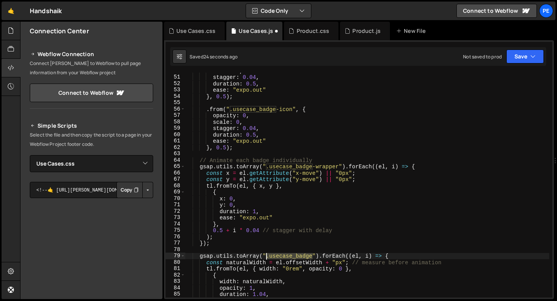
drag, startPoint x: 312, startPoint y: 257, endPoint x: 267, endPoint y: 257, distance: 44.9
click at [267, 257] on div "scale : 0 , stagger : 0.04 , duration : 0.5 , ease : "expo.out" } , 0.5 ) ; . f…" at bounding box center [367, 187] width 364 height 238
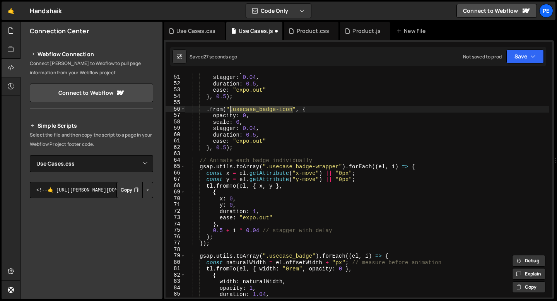
drag, startPoint x: 293, startPoint y: 111, endPoint x: 231, endPoint y: 110, distance: 61.9
click at [231, 110] on div "scale : 0 , stagger : 0.04 , duration : 0.5 , ease : "expo.out" } , 0.5 ) ; . f…" at bounding box center [367, 187] width 364 height 238
paste textarea
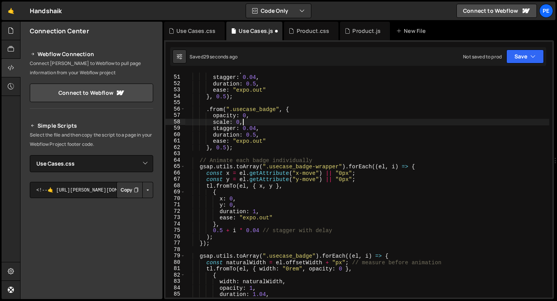
click at [249, 122] on div "scale : 0 , stagger : 0.04 , duration : 0.5 , ease : "expo.out" } , 0.5 ) ; . f…" at bounding box center [367, 187] width 364 height 238
click at [226, 147] on div "scale : 0 , stagger : 0.04 , duration : 0.5 , ease : "expo.out" } , 0.5 ) ; . f…" at bounding box center [367, 187] width 364 height 238
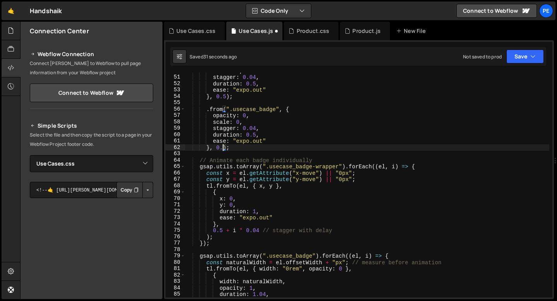
scroll to position [0, 2]
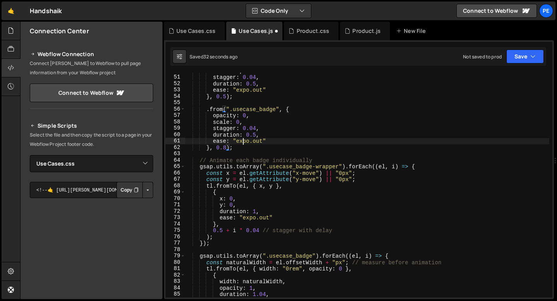
click at [242, 142] on div "scale : 0 , stagger : 0.04 , duration : 0.5 , ease : "expo.out" } , 0.5 ) ; . f…" at bounding box center [367, 187] width 364 height 238
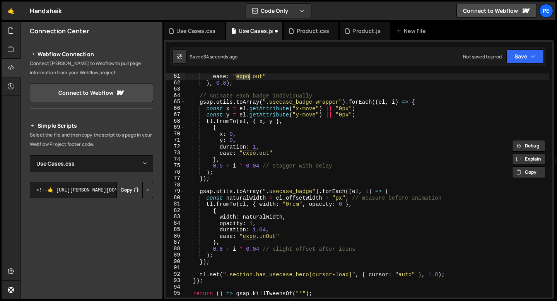
scroll to position [386, 0]
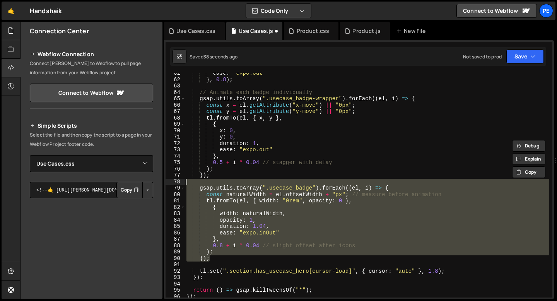
drag, startPoint x: 213, startPoint y: 258, endPoint x: 173, endPoint y: 180, distance: 87.6
click at [173, 180] on div "ease: "expo.out" 61 62 63 64 65 66 67 68 69 70 71 72 73 74 75 76 77 78 79 80 81…" at bounding box center [359, 185] width 387 height 225
type textarea "gsap.utils.toArray(".usecase_badge").forEach((el, i) => {"
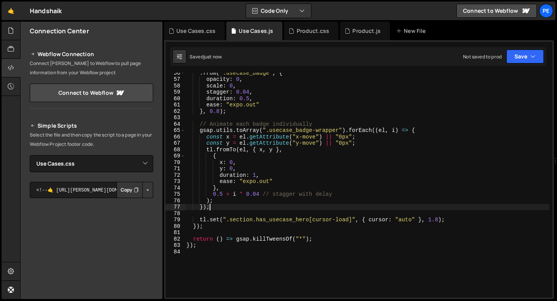
scroll to position [282, 0]
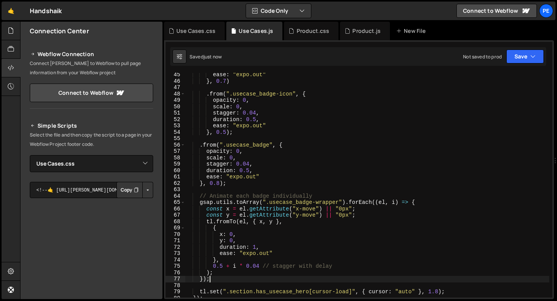
click at [233, 135] on div "ease : "expo.out" } , 0.7 ) . from ( ".usecase_badge-icon" , { opacity : 0 , sc…" at bounding box center [367, 191] width 364 height 238
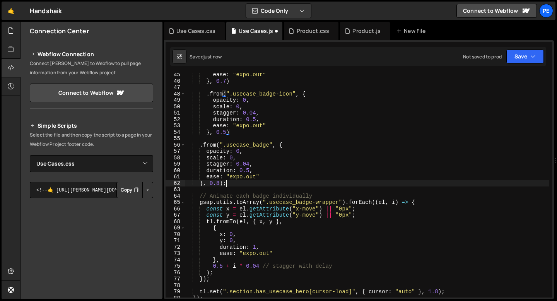
click at [228, 181] on div "ease : "expo.out" } , 0.7 ) . from ( ".usecase_badge-icon" , { opacity : 0 , sc…" at bounding box center [367, 191] width 364 height 238
click at [355, 31] on div "Product.js" at bounding box center [366, 31] width 28 height 8
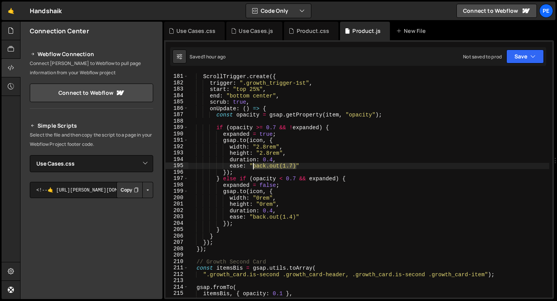
drag, startPoint x: 296, startPoint y: 165, endPoint x: 255, endPoint y: 166, distance: 40.6
click at [254, 167] on div "ScrollTrigger . create ({ trigger : ".growth_trigger-1st" , start : "top 25%" ,…" at bounding box center [368, 186] width 361 height 238
click at [257, 28] on div "Use Cases.js" at bounding box center [256, 31] width 34 height 8
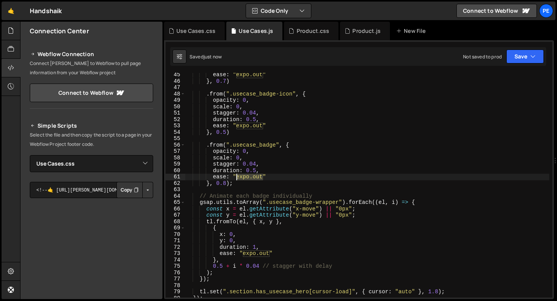
drag, startPoint x: 263, startPoint y: 176, endPoint x: 236, endPoint y: 178, distance: 26.4
click at [236, 178] on div "ease : "expo.out" } , 0.7 ) . from ( ".usecase_badge-icon" , { opacity : 0 , sc…" at bounding box center [367, 191] width 364 height 238
paste textarea "back.out(1.7)"
click at [277, 175] on div "ease : "expo.out" } , 0.7 ) . from ( ".usecase_badge-icon" , { opacity : 0 , sc…" at bounding box center [367, 191] width 364 height 238
click at [254, 183] on div "ease : "expo.out" } , 0.7 ) . from ( ".usecase_badge-icon" , { opacity : 0 , sc…" at bounding box center [367, 191] width 364 height 238
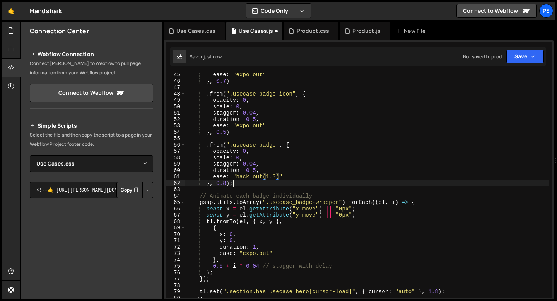
scroll to position [0, 3]
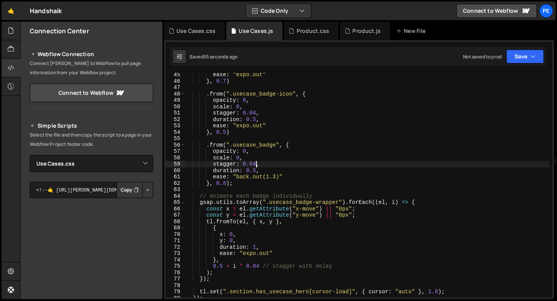
click at [255, 163] on div "ease : "expo.out" } , 0.7 ) . from ( ".usecase_badge-icon" , { opacity : 0 , sc…" at bounding box center [367, 191] width 364 height 238
click at [260, 263] on div "ease : "expo.out" } , 0.7 ) . from ( ".usecase_badge-icon" , { opacity : 0 , sc…" at bounding box center [367, 191] width 364 height 238
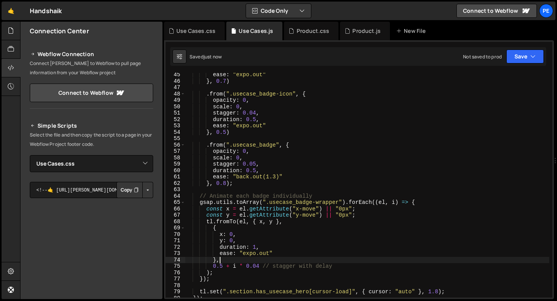
click at [260, 266] on div "ease : "expo.out" } , 0.7 ) . from ( ".usecase_badge-icon" , { opacity : 0 , sc…" at bounding box center [367, 191] width 364 height 238
click at [255, 114] on div "ease : "expo.out" } , 0.7 ) . from ( ".usecase_badge-icon" , { opacity : 0 , sc…" at bounding box center [367, 191] width 364 height 238
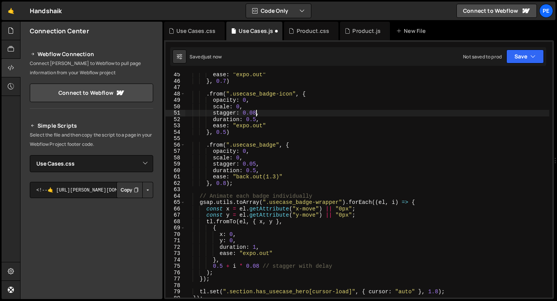
click at [255, 165] on div "ease : "expo.out" } , 0.7 ) . from ( ".usecase_badge-icon" , { opacity : 0 , sc…" at bounding box center [367, 191] width 364 height 238
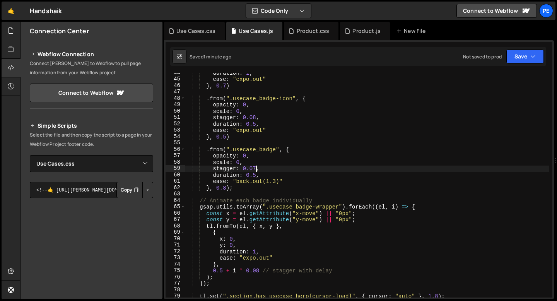
scroll to position [278, 0]
click at [255, 118] on div "duration : 1 , ease : "expo.out" } , 0.7 ) . from ( ".usecase_badge-icon" , { o…" at bounding box center [367, 189] width 364 height 238
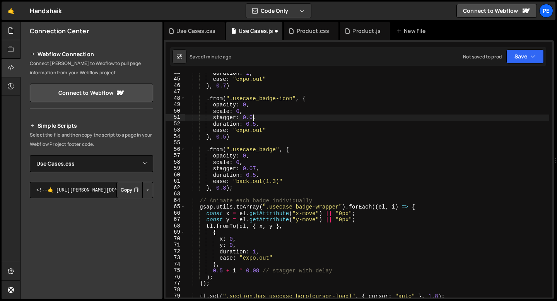
scroll to position [0, 5]
click at [259, 269] on div "duration : 1 , ease : "expo.out" } , 0.7 ) . from ( ".usecase_badge-icon" , { o…" at bounding box center [367, 189] width 364 height 238
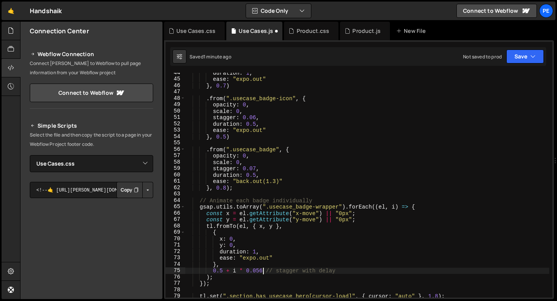
scroll to position [0, 5]
click at [256, 125] on div "duration : 1 , ease : "expo.out" } , 0.7 ) . from ( ".usecase_badge-icon" , { o…" at bounding box center [367, 189] width 364 height 238
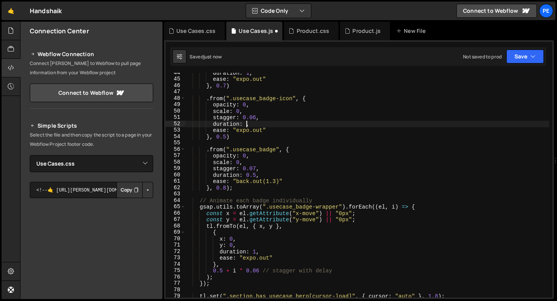
scroll to position [0, 4]
click at [256, 120] on div "duration : 1 , ease : "expo.out" } , 0.7 ) . from ( ".usecase_badge-icon" , { o…" at bounding box center [367, 189] width 364 height 238
click at [260, 268] on div "duration : 1 , ease : "expo.out" } , 0.7 ) . from ( ".usecase_badge-icon" , { o…" at bounding box center [367, 189] width 364 height 238
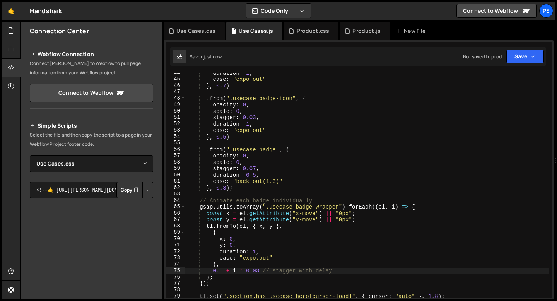
click at [226, 189] on div "duration : 1 , ease : "expo.out" } , 0.7 ) . from ( ".usecase_badge-icon" , { o…" at bounding box center [367, 189] width 364 height 238
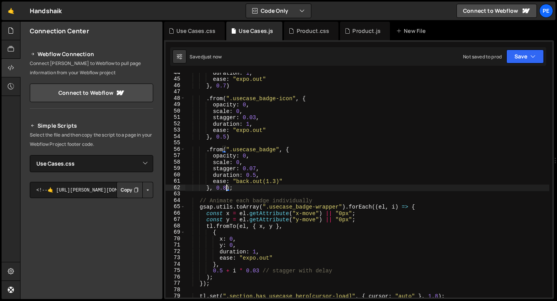
scroll to position [0, 3]
click at [257, 169] on div "duration : 1 , ease : "expo.out" } , 0.7 ) . from ( ".usecase_badge-icon" , { o…" at bounding box center [367, 189] width 364 height 238
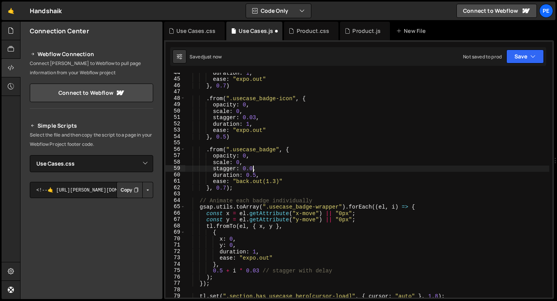
scroll to position [0, 5]
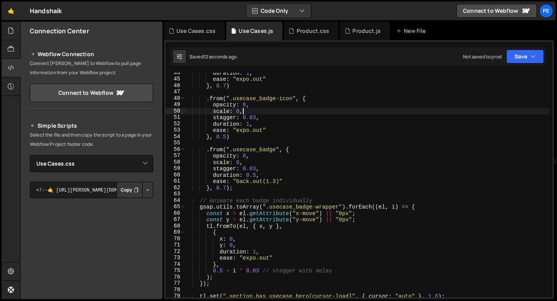
click at [247, 111] on div "duration : 1 , ease : "expo.out" } , 0.7 ) . from ( ".usecase_badge-icon" , { o…" at bounding box center [367, 189] width 364 height 238
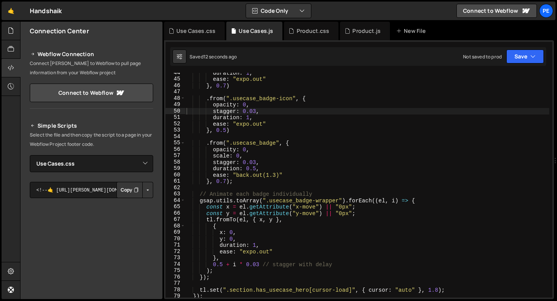
click at [251, 253] on div "duration : 1 , ease : "expo.out" } , 0.7 ) . from ( ".usecase_badge-icon" , { o…" at bounding box center [367, 189] width 364 height 238
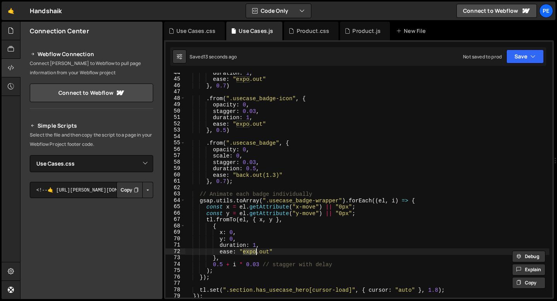
click at [251, 253] on div "duration : 1 , ease : "expo.out" } , 0.7 ) . from ( ".usecase_badge-icon" , { o…" at bounding box center [367, 189] width 364 height 238
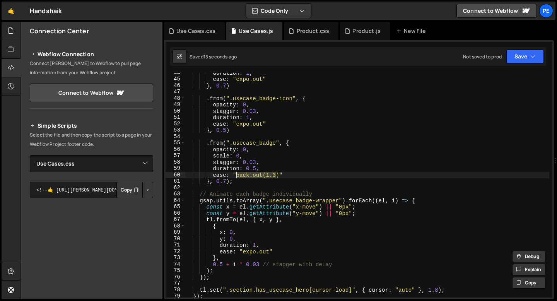
drag, startPoint x: 278, startPoint y: 175, endPoint x: 234, endPoint y: 177, distance: 43.4
click at [234, 177] on div "duration : 1 , ease : "expo.out" } , 0.7 ) . from ( ".usecase_badge-icon" , { o…" at bounding box center [367, 189] width 364 height 238
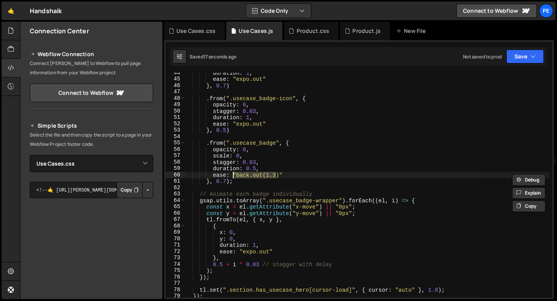
click at [238, 177] on div "duration : 1 , ease : "expo.out" } , 0.7 ) . from ( ".usecase_badge-icon" , { o…" at bounding box center [367, 185] width 364 height 225
drag, startPoint x: 238, startPoint y: 177, endPoint x: 279, endPoint y: 178, distance: 41.8
click at [279, 178] on div "duration : 1 , ease : "expo.out" } , 0.7 ) . from ( ".usecase_badge-icon" , { o…" at bounding box center [367, 189] width 364 height 238
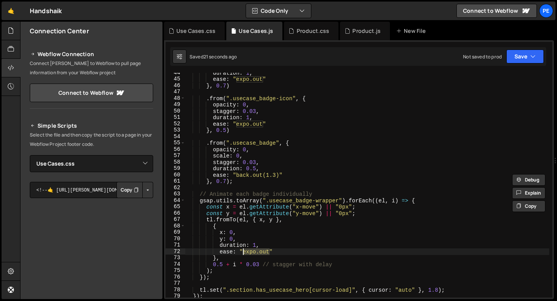
drag, startPoint x: 270, startPoint y: 252, endPoint x: 243, endPoint y: 252, distance: 27.1
click at [243, 252] on div "duration : 1 , ease : "expo.out" } , 0.7 ) . from ( ".usecase_badge-icon" , { o…" at bounding box center [367, 189] width 364 height 238
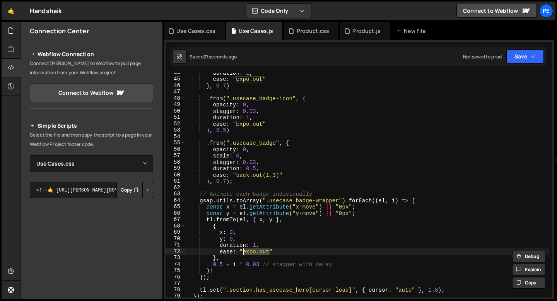
paste textarea "back.out(1.3)"
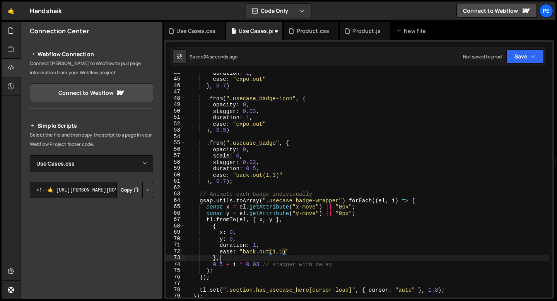
click at [262, 259] on div "duration : 1 , ease : "expo.out" } , 0.7 ) . from ( ".usecase_badge-icon" , { o…" at bounding box center [367, 189] width 364 height 238
click at [256, 244] on div "duration : 1 , ease : "expo.out" } , 0.7 ) . from ( ".usecase_badge-icon" , { o…" at bounding box center [367, 189] width 364 height 238
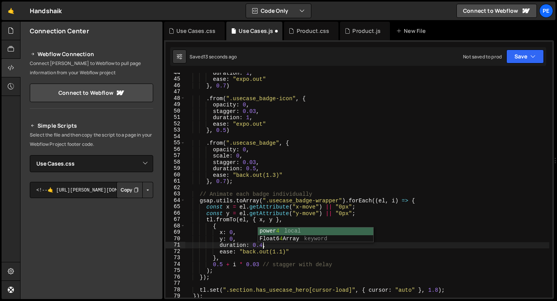
scroll to position [0, 5]
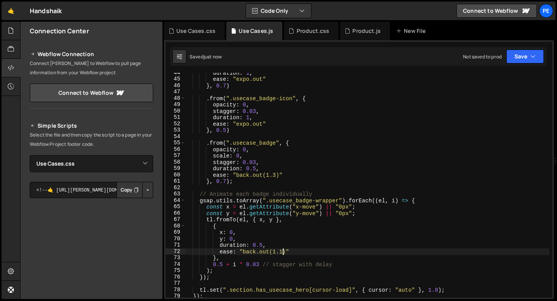
click at [282, 250] on div "duration : 1 , ease : "expo.out" } , 0.7 ) . from ( ".usecase_badge-icon" , { o…" at bounding box center [367, 189] width 364 height 238
click at [262, 246] on div "duration : 1 , ease : "expo.out" } , 0.7 ) . from ( ".usecase_badge-icon" , { o…" at bounding box center [367, 189] width 364 height 238
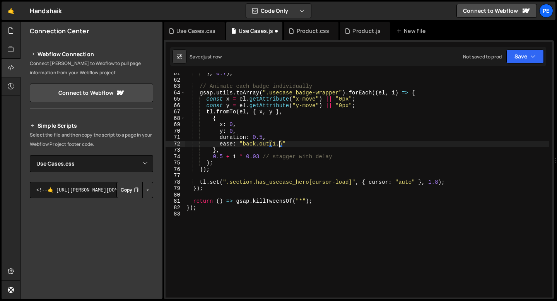
scroll to position [385, 0]
click at [287, 143] on div "} , 0.7 ) ; // Animate each badge individually gsap . utils . toArray ( ".useca…" at bounding box center [367, 189] width 364 height 238
drag, startPoint x: 286, startPoint y: 143, endPoint x: 244, endPoint y: 144, distance: 42.2
click at [244, 144] on div "} , 0.7 ) ; // Animate each badge individually gsap . utils . toArray ( ".useca…" at bounding box center [367, 189] width 364 height 238
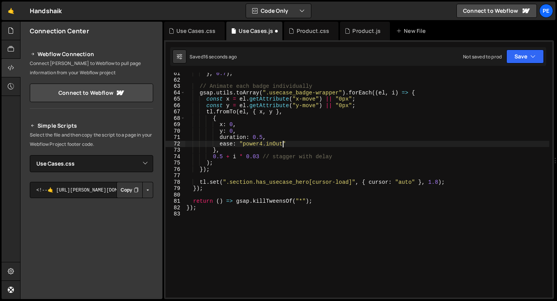
click at [223, 157] on div "} , 0.7 ) ; // Animate each badge individually gsap . utils . toArray ( ".useca…" at bounding box center [367, 189] width 364 height 238
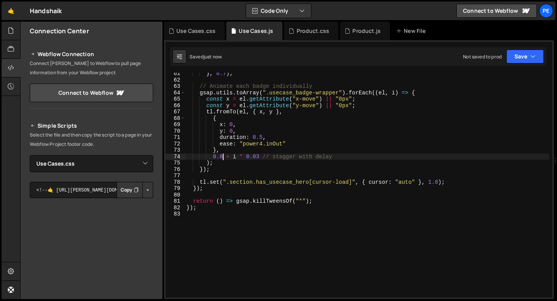
scroll to position [0, 0]
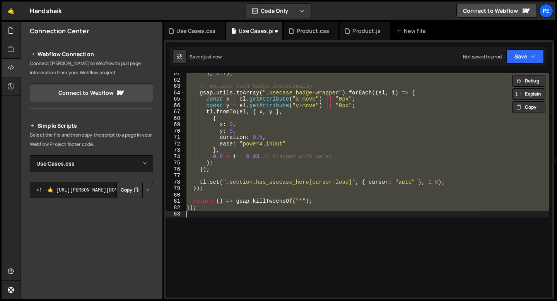
click at [223, 155] on div "} , 0.7 ) ; // Animate each badge individually gsap . utils . toArray ( ".useca…" at bounding box center [367, 185] width 364 height 225
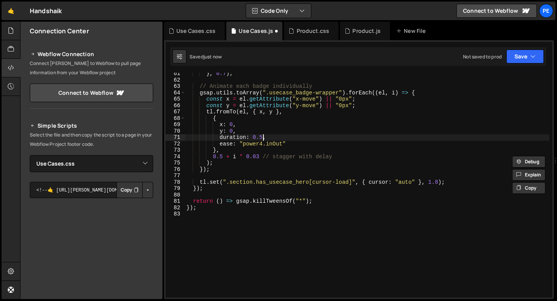
click at [262, 137] on div "} , 0.7 ) ; // Animate each badge individually gsap . utils . toArray ( ".useca…" at bounding box center [367, 189] width 364 height 238
click at [223, 156] on div "} , 0.7 ) ; // Animate each badge individually gsap . utils . toArray ( ".useca…" at bounding box center [367, 189] width 364 height 238
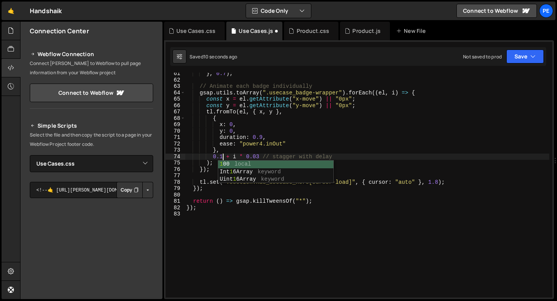
scroll to position [0, 3]
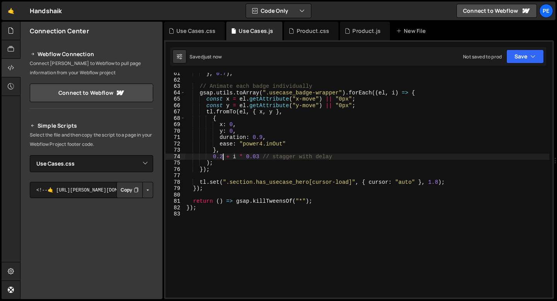
click at [275, 144] on div "} , 0.7 ) ; // Animate each badge individually gsap . utils . toArray ( ".useca…" at bounding box center [367, 189] width 364 height 238
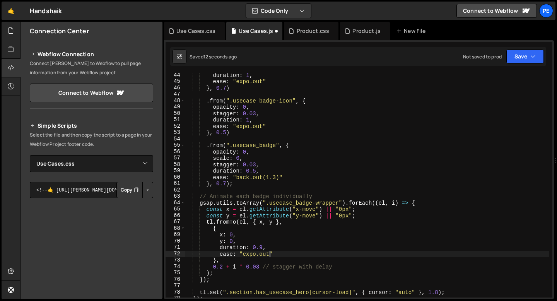
scroll to position [257, 0]
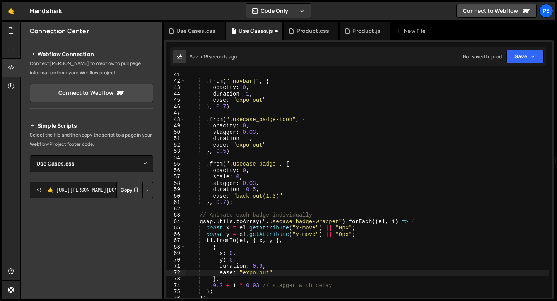
click at [249, 138] on div ". from ( "[navbar]" , { opacity : 0 , duration : 1 , ease : "expo.out" } , 0.7 …" at bounding box center [367, 191] width 364 height 238
click at [241, 144] on div ". from ( "[navbar]" , { opacity : 0 , duration : 1 , ease : "expo.out" } , 0.7 …" at bounding box center [367, 191] width 364 height 238
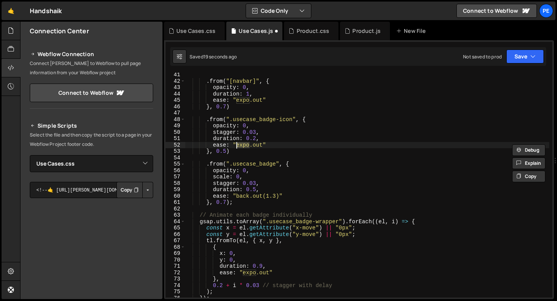
click at [263, 144] on div ". from ( "[navbar]" , { opacity : 0 , duration : 1 , ease : "expo.out" } , 0.7 …" at bounding box center [367, 191] width 364 height 238
click at [260, 145] on div ". from ( "[navbar]" , { opacity : 0 , duration : 1 , ease : "expo.out" } , 0.7 …" at bounding box center [367, 191] width 364 height 238
click at [260, 144] on div ". from ( "[navbar]" , { opacity : 0 , duration : 1 , ease : "expo.out" } , 0.7 …" at bounding box center [367, 191] width 364 height 238
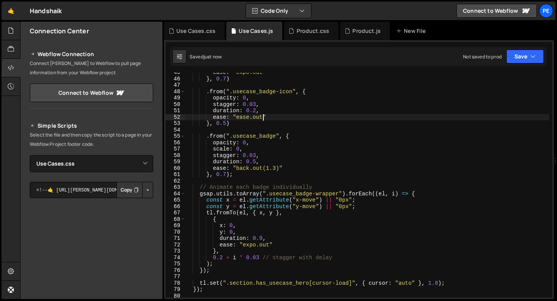
scroll to position [284, 0]
click at [222, 257] on div "ease : "expo.out" } , 0.7 ) . from ( ".usecase_badge-icon" , { opacity : 0 , st…" at bounding box center [367, 188] width 364 height 238
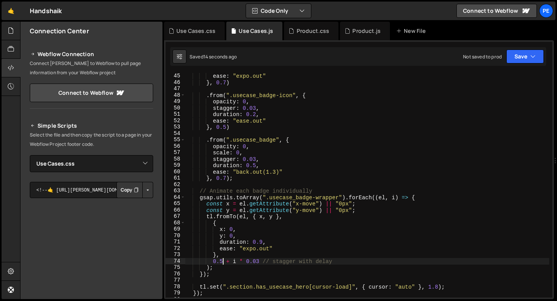
scroll to position [248, 0]
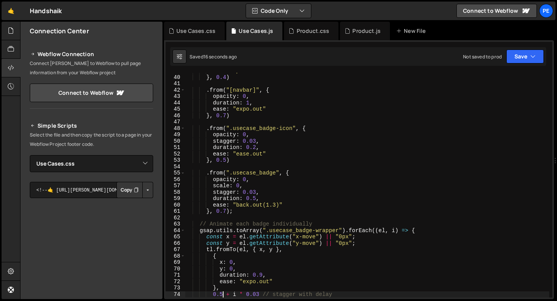
click at [240, 185] on div "ease : "power4.out" } , 0.4 ) . from ( "[navbar]" , { opacity : 0 , duration : …" at bounding box center [367, 187] width 364 height 238
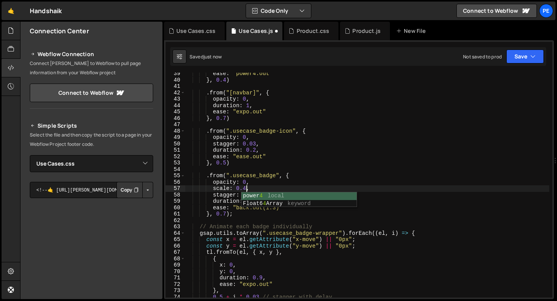
scroll to position [0, 4]
type textarea "scale: 0.4,"
click at [200, 34] on div "Use Cases.css" at bounding box center [195, 31] width 39 height 8
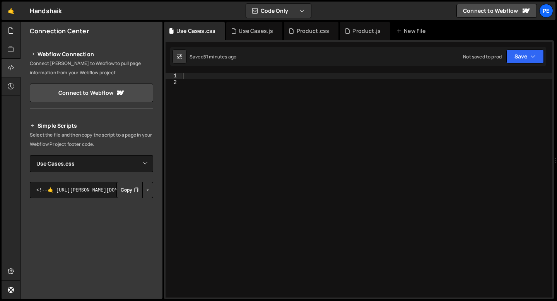
click at [226, 79] on div at bounding box center [367, 192] width 371 height 238
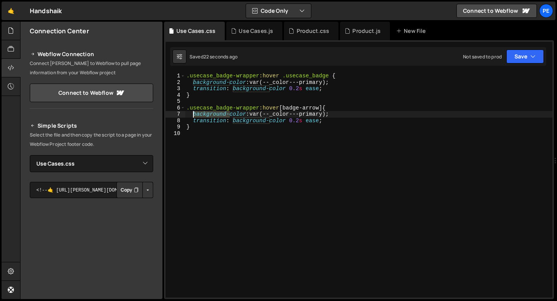
drag, startPoint x: 230, startPoint y: 115, endPoint x: 195, endPoint y: 116, distance: 35.6
click at [194, 116] on div ".usecase_badge-wrapper :hover .usecase_badge { background-color : var(--_color-…" at bounding box center [369, 192] width 368 height 238
click at [197, 126] on div ".usecase_badge-wrapper :hover .usecase_badge { background-color : var(--_color-…" at bounding box center [369, 192] width 368 height 238
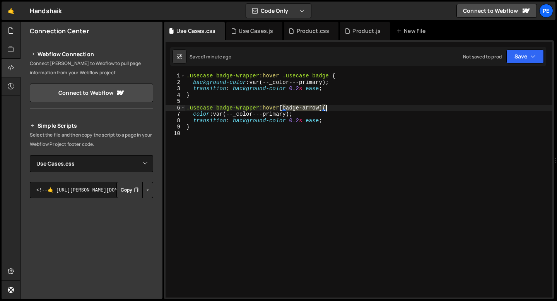
drag, startPoint x: 284, startPoint y: 108, endPoint x: 325, endPoint y: 109, distance: 41.0
click at [325, 109] on div ".usecase_badge-wrapper :hover .usecase_badge { background-color : var(--_color-…" at bounding box center [369, 192] width 368 height 238
paste textarea "usecase_badge-icon"
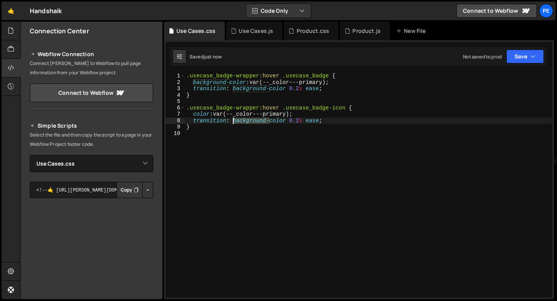
drag, startPoint x: 270, startPoint y: 119, endPoint x: 234, endPoint y: 120, distance: 35.6
click at [234, 120] on div ".usecase_badge-wrapper :hover .usecase_badge { background-color : var(--_color-…" at bounding box center [369, 192] width 368 height 238
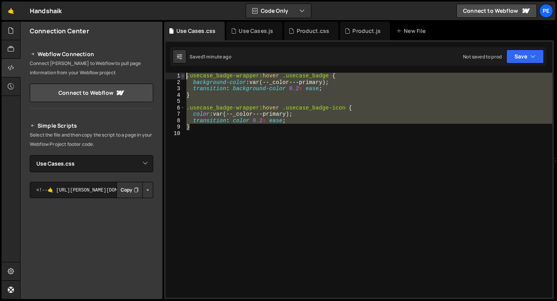
drag, startPoint x: 212, startPoint y: 129, endPoint x: 184, endPoint y: 77, distance: 59.2
click at [184, 77] on div "transition: color 0.2s ease; 1 2 3 4 5 6 7 8 9 10 .usecase_badge-wrapper :hover…" at bounding box center [359, 185] width 387 height 225
type textarea ".usecase_badge-wrapper:hover .usecase_badge { background-color: var(--_color---…"
paste textarea
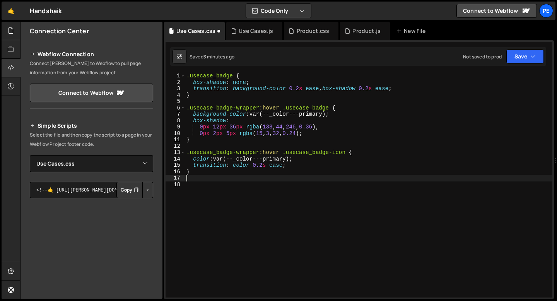
click at [256, 82] on div ".usecase_badge { box-shadow : none ; transition : background-color 0.2 s ease ,…" at bounding box center [369, 192] width 368 height 238
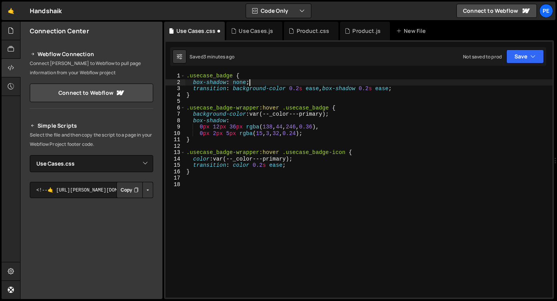
click at [256, 82] on div ".usecase_badge { box-shadow : none ; transition : background-color 0.2 s ease ,…" at bounding box center [369, 192] width 368 height 238
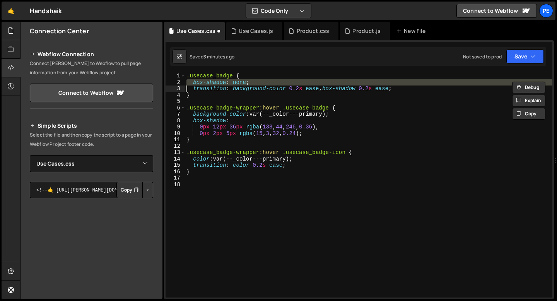
click at [256, 82] on div ".usecase_badge { box-shadow : none ; transition : background-color 0.2 s ease ,…" at bounding box center [369, 192] width 368 height 238
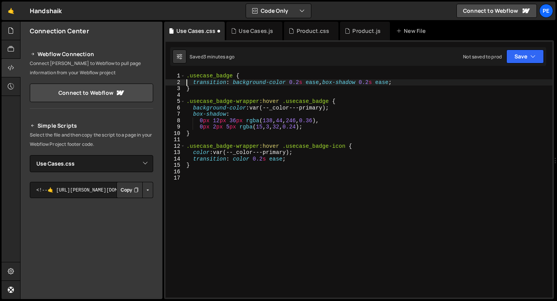
click at [372, 83] on div ".usecase_badge { transition : background-color 0.2 s ease , box-shadow 0.2 s ea…" at bounding box center [369, 192] width 368 height 238
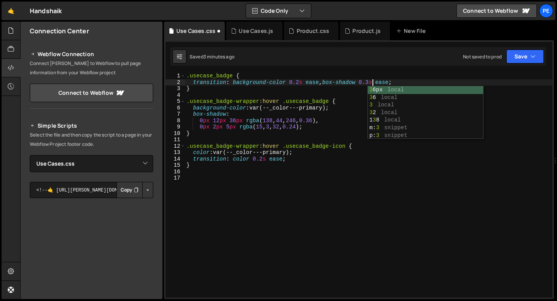
click at [303, 88] on div ".usecase_badge { transition : background-color 0.2 s ease , box-shadow 0.3 s ea…" at bounding box center [369, 192] width 368 height 238
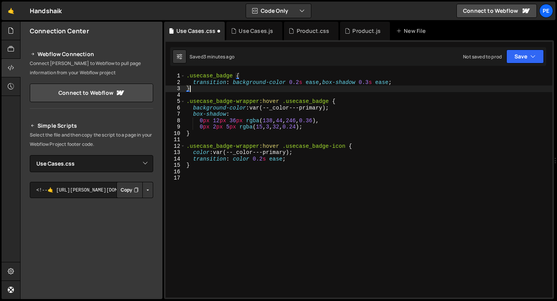
scroll to position [0, 0]
type textarea "}"
click at [247, 138] on div ".usecase_badge { transition : background-color 0.2 s ease , box-shadow 0.3 s ea…" at bounding box center [369, 192] width 368 height 238
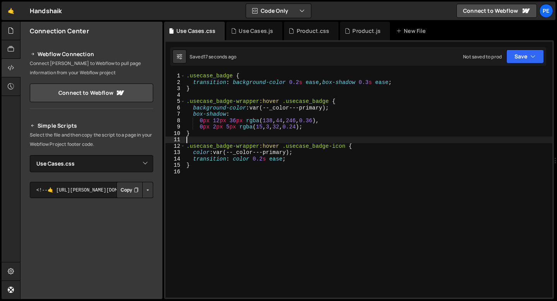
click at [337, 103] on div ".usecase_badge { transition : background-color 0.2 s ease , box-shadow 0.3 s ea…" at bounding box center [369, 192] width 368 height 238
type textarea ".usecase_badge-wrapper:hover .usecase_badge {"
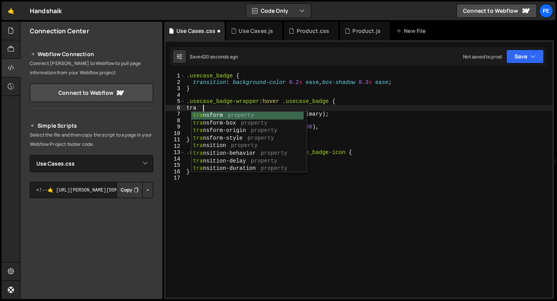
type textarea "t"
type textarea "s"
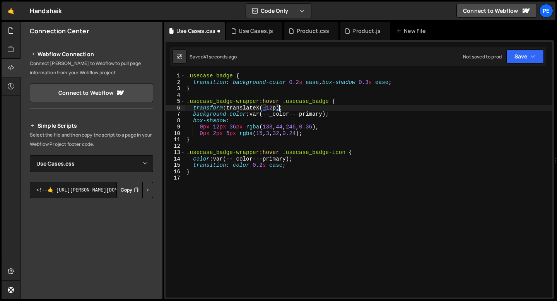
scroll to position [0, 6]
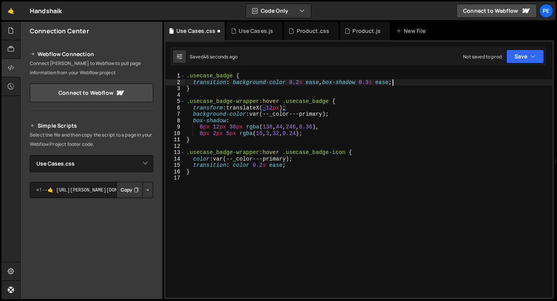
click at [393, 83] on div ".usecase_badge { transition : background-color 0.2 s ease , box-shadow 0.3 s ea…" at bounding box center [369, 192] width 368 height 238
paste textarea "cubic-bezier(.175, .885, .363, 1.229)"
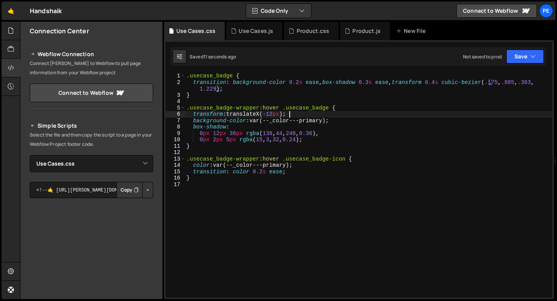
click at [291, 115] on div ".usecase_badge { transition : background-color 0.2 s ease , box-shadow 0.3 s ea…" at bounding box center [369, 192] width 368 height 238
click at [215, 115] on div ".usecase_badge { transition : background-color 0.2 s ease , box-shadow 0.3 s ea…" at bounding box center [369, 192] width 368 height 238
click at [244, 115] on div ".usecase_badge { transition : background-color 0.2 s ease , box-shadow 0.3 s ea…" at bounding box center [369, 192] width 368 height 238
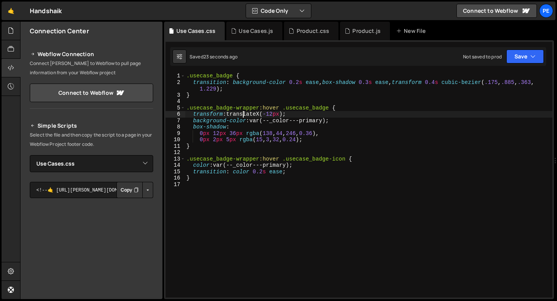
click at [244, 115] on div ".usecase_badge { transition : background-color 0.2 s ease , box-shadow 0.3 s ea…" at bounding box center [369, 192] width 368 height 238
click at [265, 115] on div ".usecase_badge { transition : background-color 0.2 s ease , box-shadow 0.3 s ea…" at bounding box center [369, 192] width 368 height 238
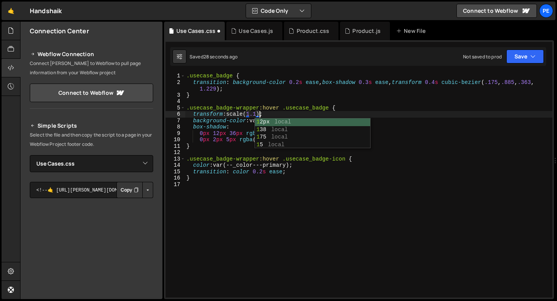
scroll to position [0, 5]
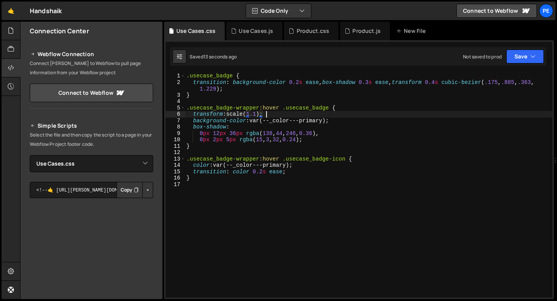
click at [278, 113] on div ".usecase_badge { transition : background-color 0.2 s ease , box-shadow 0.3 s ea…" at bounding box center [369, 192] width 368 height 238
click at [291, 113] on div ".usecase_badge { transition : background-color 0.2 s ease , box-shadow 0.3 s ea…" at bounding box center [369, 192] width 368 height 238
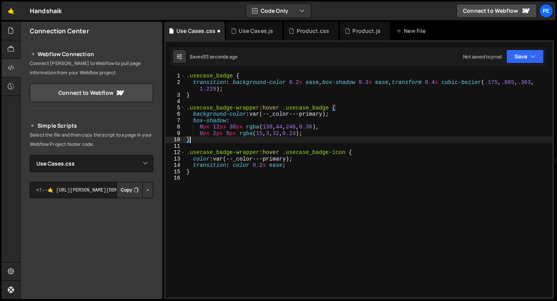
click at [221, 142] on div ".usecase_badge { transition : background-color 0.2 s ease , box-shadow 0.3 s ea…" at bounding box center [369, 192] width 368 height 238
type textarea "}"
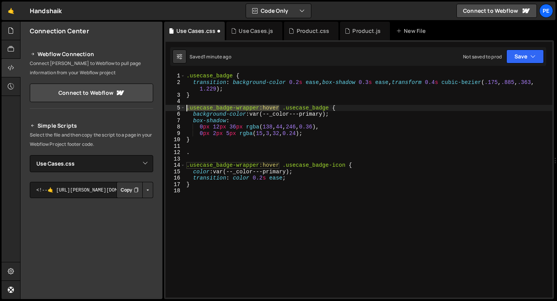
drag, startPoint x: 280, startPoint y: 108, endPoint x: 186, endPoint y: 110, distance: 94.0
click at [187, 110] on div ".usecase_badge { transition : background-color 0.2 s ease , box-shadow 0.3 s ea…" at bounding box center [369, 192] width 368 height 238
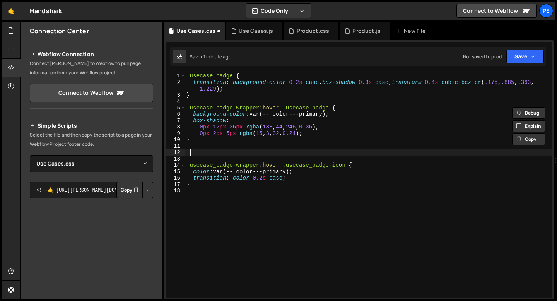
click at [193, 150] on div ".usecase_badge { transition : background-color 0.2 s ease , box-shadow 0.3 s ea…" at bounding box center [369, 192] width 368 height 238
type textarea "."
paste textarea ".usecase_badge-wrapper:hover"
type textarea ".usecase_badge-wrapper:hover"
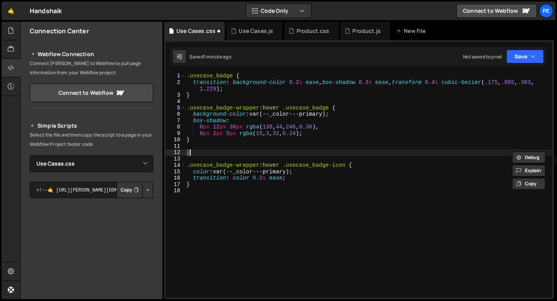
type textarea "transform: scale(1.1); background-color: var(--_color---primary);"
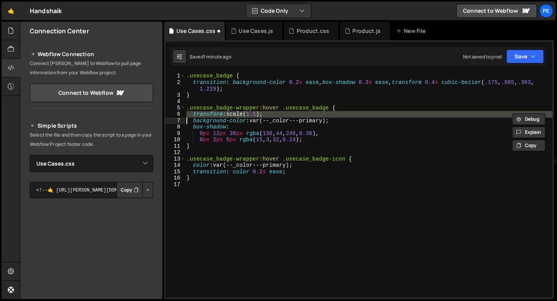
click at [209, 151] on div ".usecase_badge { transition : background-color 0.2 s ease , box-shadow 0.3 s ea…" at bounding box center [369, 192] width 368 height 238
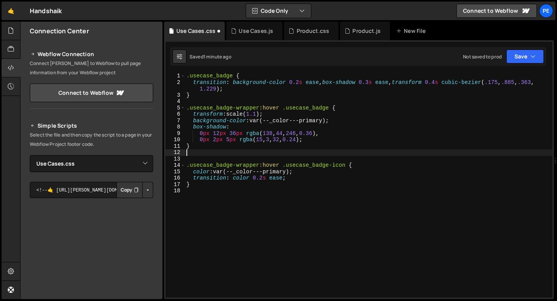
paste textarea ".usecase_badge-wrapper:hover"
type textarea ".usecase_badge-wrapper:hover {"
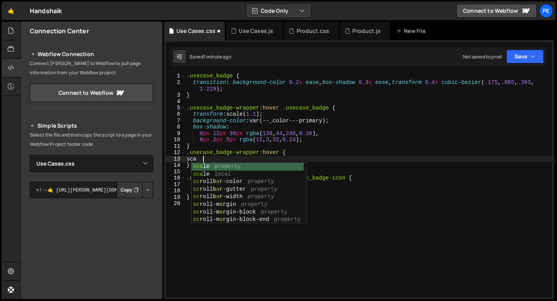
type textarea "s"
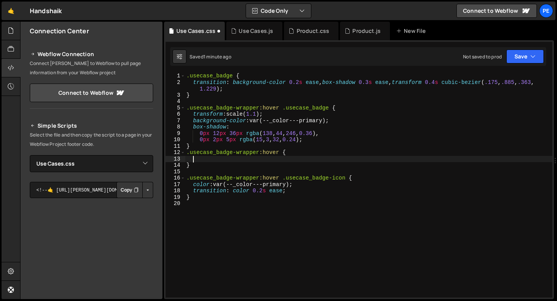
click at [269, 111] on div ".usecase_badge { transition : background-color 0.2 s ease , box-shadow 0.3 s ea…" at bounding box center [369, 192] width 368 height 238
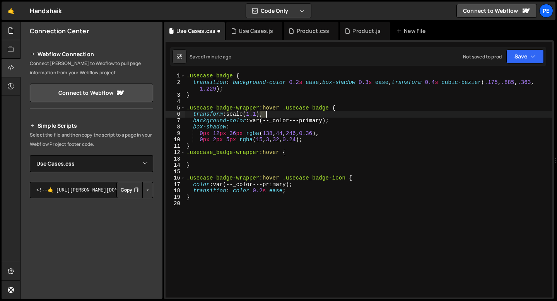
click at [269, 112] on div ".usecase_badge { transition : background-color 0.2 s ease , box-shadow 0.3 s ea…" at bounding box center [369, 192] width 368 height 238
type textarea "transform: scale(1.1); background-color: var(--_color---primary);"
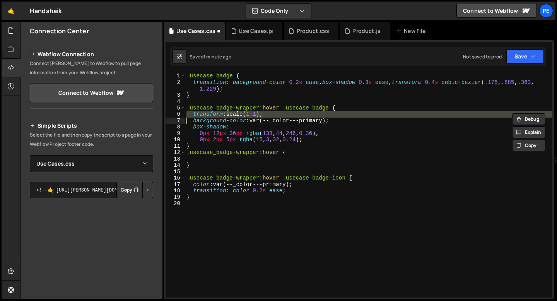
click at [209, 160] on div ".usecase_badge { transition : background-color 0.2 s ease , box-shadow 0.3 s ea…" at bounding box center [369, 192] width 368 height 238
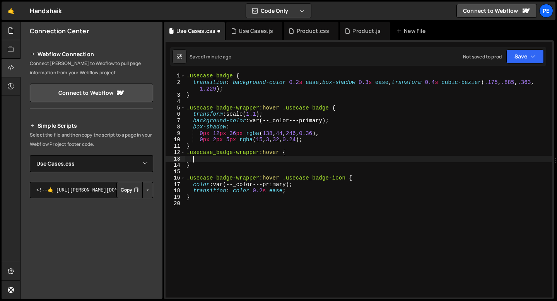
paste textarea
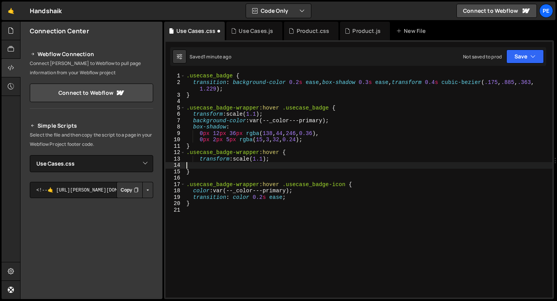
click at [264, 159] on div ".usecase_badge { transition : background-color 0.2 s ease , box-shadow 0.3 s ea…" at bounding box center [369, 192] width 368 height 238
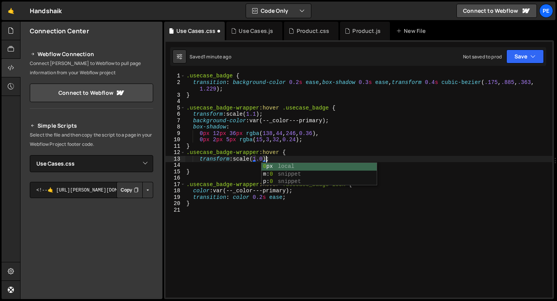
type textarea "transform: scale(1.04);"
click at [286, 165] on div ".usecase_badge { transition : background-color 0.2 s ease , box-shadow 0.3 s ea…" at bounding box center [369, 192] width 368 height 238
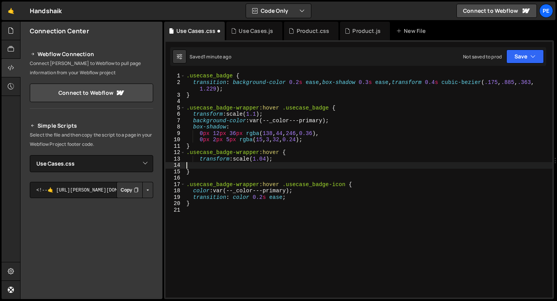
scroll to position [0, 0]
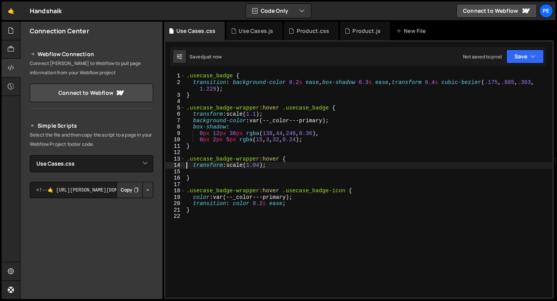
type textarea "transform: scale(1.04);"
click at [185, 172] on div "15" at bounding box center [176, 172] width 20 height 7
click at [193, 172] on div ".usecase_badge { transition : background-color 0.2 s ease , box-shadow 0.3 s ea…" at bounding box center [369, 192] width 368 height 238
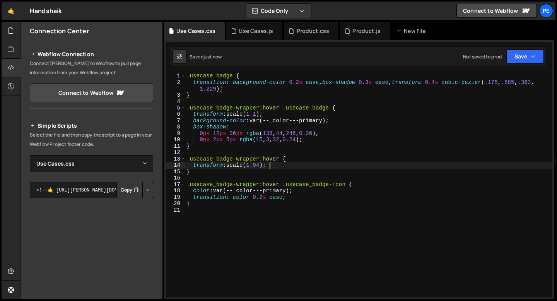
click at [276, 116] on div ".usecase_badge { transition : background-color 0.2 s ease , box-shadow 0.3 s ea…" at bounding box center [369, 192] width 368 height 238
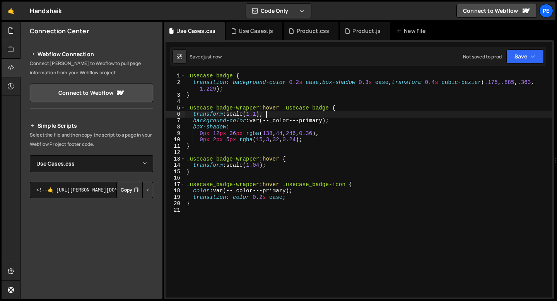
click at [276, 116] on div ".usecase_badge { transition : background-color 0.2 s ease , box-shadow 0.3 s ea…" at bounding box center [369, 192] width 368 height 238
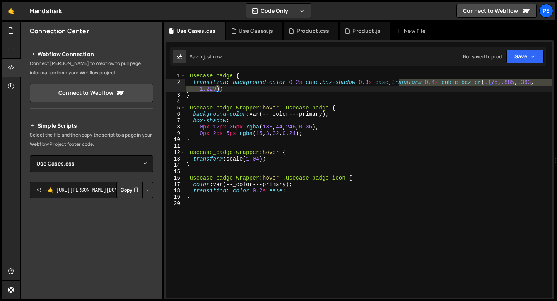
drag, startPoint x: 399, startPoint y: 83, endPoint x: 218, endPoint y: 91, distance: 180.9
click at [218, 91] on div ".usecase_badge { transition : background-color 0.2 s ease , box-shadow 0.3 s ea…" at bounding box center [369, 192] width 368 height 238
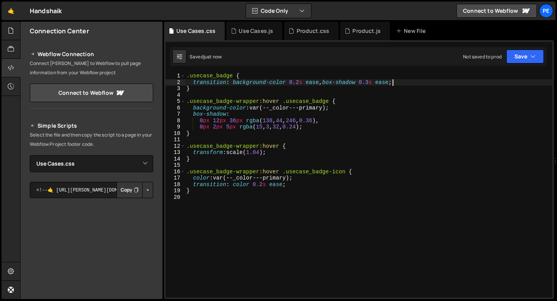
click at [207, 160] on div ".usecase_badge { transition : background-color 0.2 s ease , box-shadow 0.3 s ea…" at bounding box center [369, 192] width 368 height 238
type textarea "}"
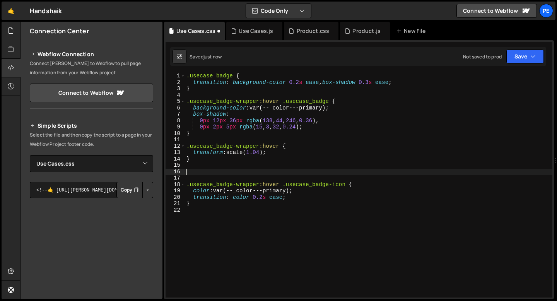
paste textarea "transform 0.4s cubic-bezier(.175, .885, .363, 1.229)"
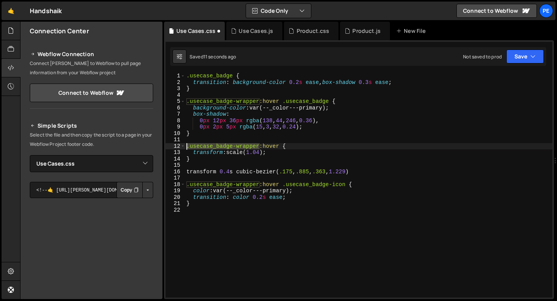
drag, startPoint x: 259, startPoint y: 146, endPoint x: 185, endPoint y: 147, distance: 73.9
click at [185, 147] on div ".usecase_badge { transition : background-color 0.2 s ease , box-shadow 0.3 s ea…" at bounding box center [369, 192] width 368 height 238
type textarea ".usecase_badge-wrapper:hover {"
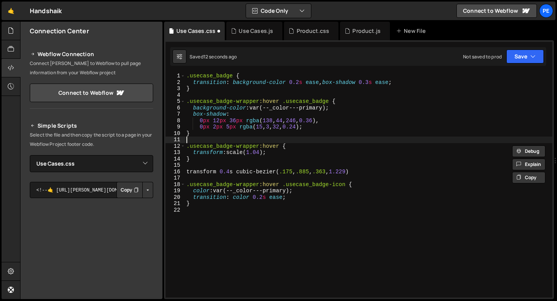
click at [197, 137] on div ".usecase_badge { transition : background-color 0.2 s ease , box-shadow 0.3 s ea…" at bounding box center [369, 192] width 368 height 238
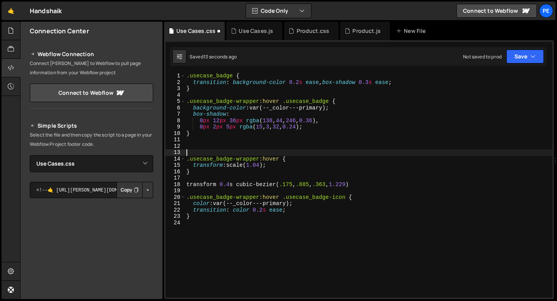
paste textarea ".usecase_badge-wrapper"
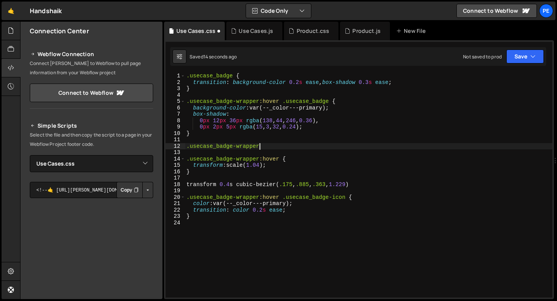
scroll to position [0, 5]
type textarea ".usecase_badge-wrapper {"
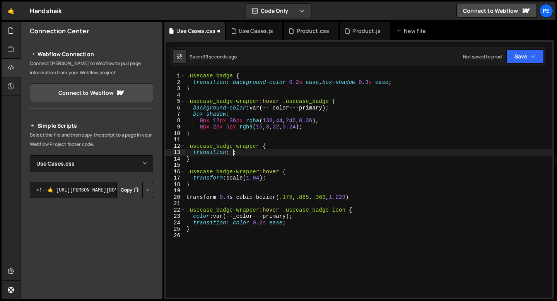
scroll to position [0, 3]
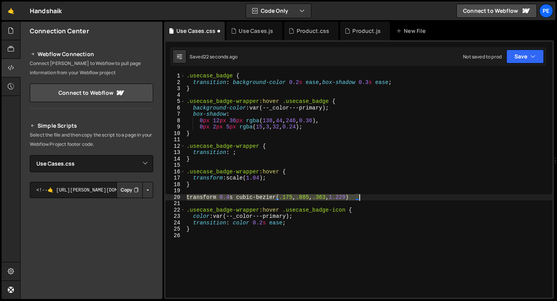
drag, startPoint x: 188, startPoint y: 198, endPoint x: 363, endPoint y: 199, distance: 175.3
click at [363, 199] on div ".usecase_badge { transition : background-color 0.2 s ease , box-shadow 0.3 s ea…" at bounding box center [369, 192] width 368 height 238
click at [233, 152] on div ".usecase_badge { transition : background-color 0.2 s ease , box-shadow 0.3 s ea…" at bounding box center [369, 192] width 368 height 238
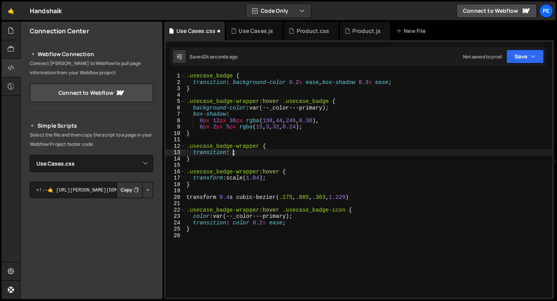
paste textarea "transform 0.4s cubic-bezier(.175, .885, .363, 1.229)"
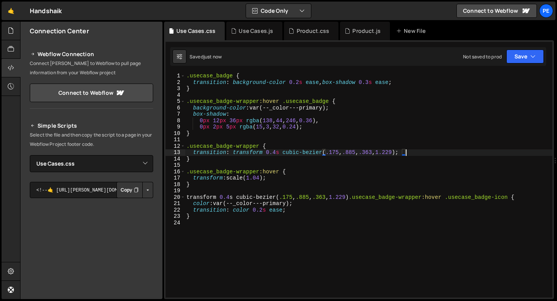
click at [196, 185] on div ".usecase_badge { transition : background-color 0.2 s ease , box-shadow 0.3 s ea…" at bounding box center [369, 192] width 368 height 238
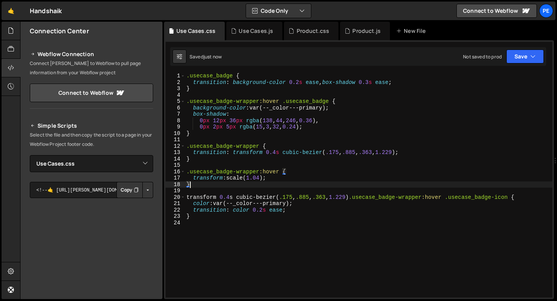
scroll to position [0, 0]
click at [206, 161] on div ".usecase_badge { transition : background-color 0.2 s ease , box-shadow 0.3 s ea…" at bounding box center [369, 192] width 368 height 238
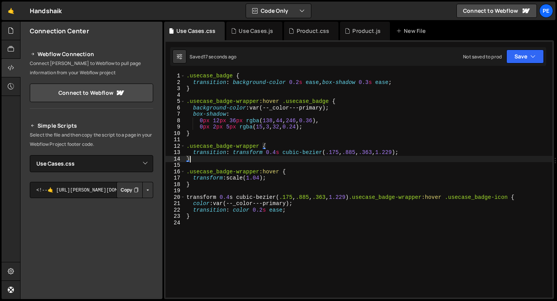
click at [200, 215] on div ".usecase_badge { transition : background-color 0.2 s ease , box-shadow 0.3 s ea…" at bounding box center [369, 192] width 368 height 238
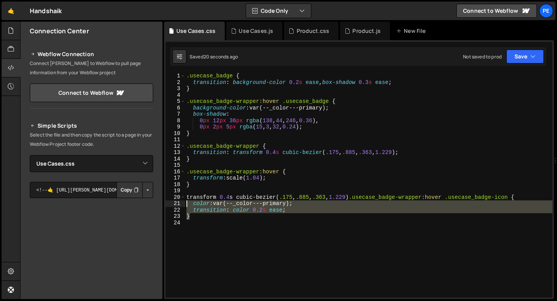
drag, startPoint x: 194, startPoint y: 216, endPoint x: 187, endPoint y: 203, distance: 14.7
click at [187, 203] on div ".usecase_badge { transition : background-color 0.2 s ease , box-shadow 0.3 s ea…" at bounding box center [369, 192] width 368 height 238
click at [187, 195] on div ".usecase_badge { transition : background-color 0.2 s ease , box-shadow 0.3 s ea…" at bounding box center [369, 192] width 368 height 238
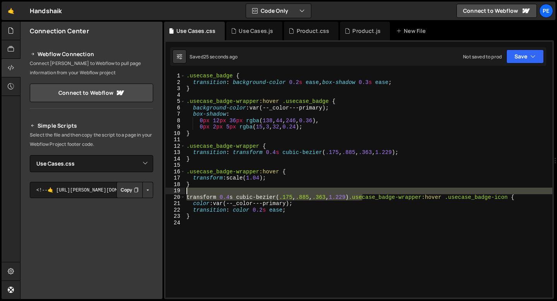
drag, startPoint x: 364, startPoint y: 198, endPoint x: 186, endPoint y: 193, distance: 178.0
click at [186, 193] on div ".usecase_badge { transition : background-color 0.2 s ease , box-shadow 0.3 s ea…" at bounding box center [369, 192] width 368 height 238
type textarea ".usecase_badge-wrapper:hover .usecase_badge-icon {"
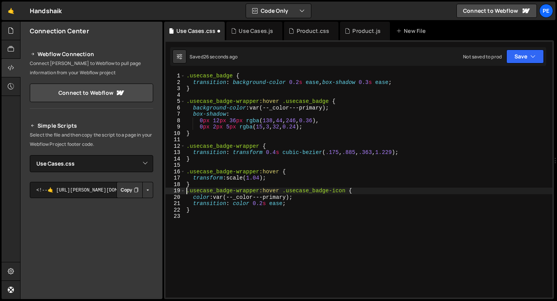
click at [202, 188] on div ".usecase_badge { transition : background-color 0.2 s ease , box-shadow 0.3 s ea…" at bounding box center [369, 192] width 368 height 238
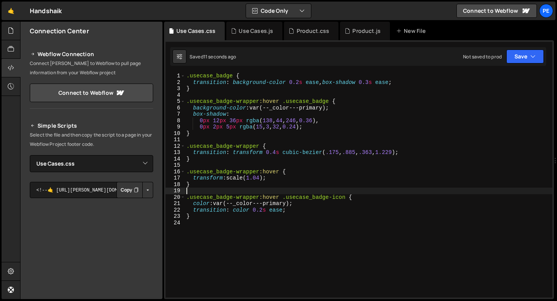
click at [264, 178] on div ".usecase_badge { transition : background-color 0.2 s ease , box-shadow 0.3 s ea…" at bounding box center [369, 192] width 368 height 238
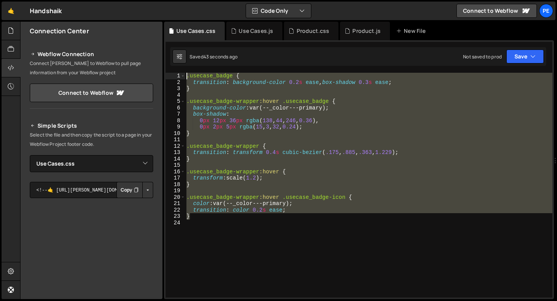
drag, startPoint x: 191, startPoint y: 217, endPoint x: 177, endPoint y: 74, distance: 143.8
click at [177, 75] on div "transform: scale(1.2); 1 2 3 4 5 6 7 8 9 10 11 12 13 14 15 16 17 18 19 20 21 22…" at bounding box center [359, 185] width 387 height 225
click at [201, 173] on div ".usecase_badge { transition : background-color 0.2 s ease , box-shadow 0.3 s ea…" at bounding box center [369, 185] width 368 height 225
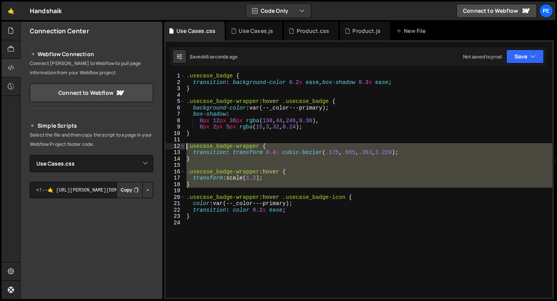
drag, startPoint x: 197, startPoint y: 188, endPoint x: 184, endPoint y: 144, distance: 45.3
click at [184, 144] on div ".usecase_badge-wrapper:hover { 1 2 3 4 5 6 7 8 9 10 11 12 13 14 15 16 17 18 19 …" at bounding box center [359, 185] width 387 height 225
click at [254, 169] on div ".usecase_badge { transition : background-color 0.2 s ease , box-shadow 0.3 s ea…" at bounding box center [369, 185] width 368 height 225
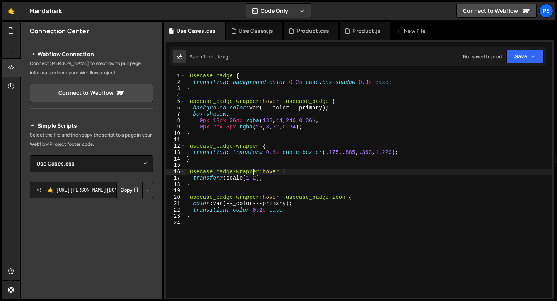
click at [213, 183] on div ".usecase_badge { transition : background-color 0.2 s ease , box-shadow 0.3 s ea…" at bounding box center [369, 192] width 368 height 238
type textarea "}"
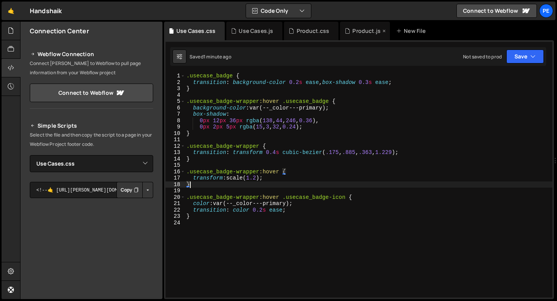
click at [360, 31] on div "Product.js" at bounding box center [366, 31] width 28 height 8
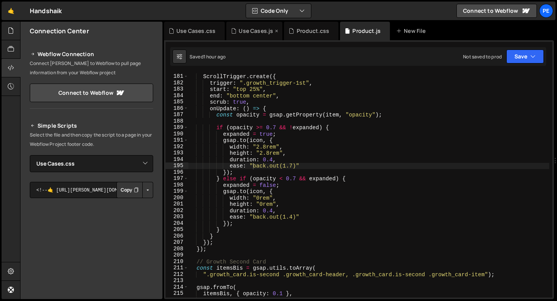
click at [261, 36] on div "Use Cases.js" at bounding box center [254, 31] width 56 height 19
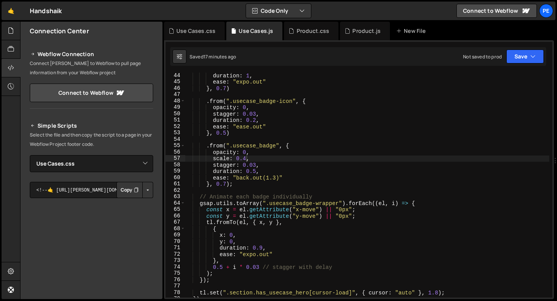
scroll to position [291, 0]
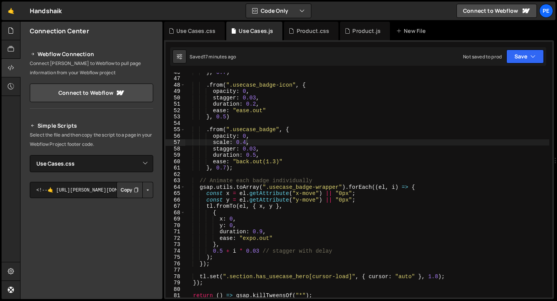
type textarea "{"
click at [245, 214] on div "} , 0.7 ) . from ( ".usecase_badge-icon" , { opacity : 0 , stagger : 0.03 , dur…" at bounding box center [367, 188] width 364 height 238
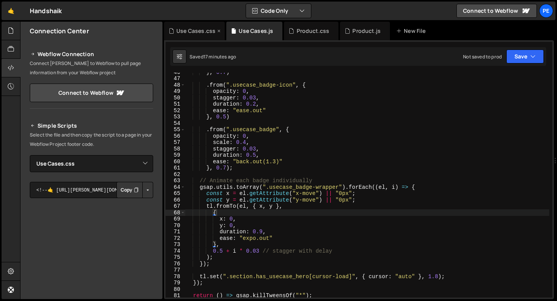
click at [189, 29] on div "Use Cases.css" at bounding box center [195, 31] width 39 height 8
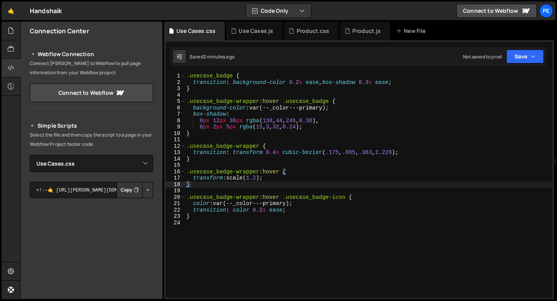
click at [250, 153] on div ".usecase_badge { transition : background-color 0.2 s ease , box-shadow 0.3 s ea…" at bounding box center [369, 192] width 368 height 238
click at [250, 152] on div ".usecase_badge { transition : background-color 0.2 s ease , box-shadow 0.3 s ea…" at bounding box center [369, 192] width 368 height 238
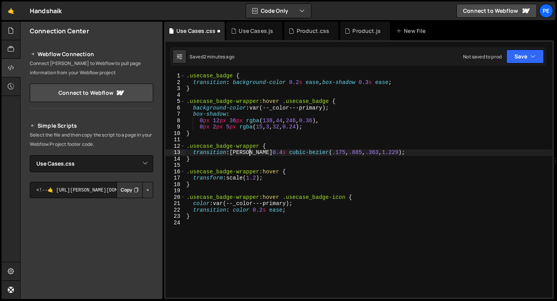
scroll to position [0, 4]
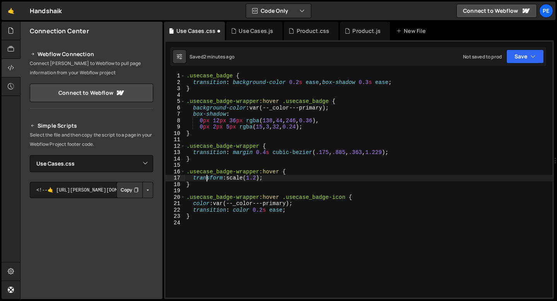
click at [207, 177] on div ".usecase_badge { transition : background-color 0.2 s ease , box-shadow 0.3 s ea…" at bounding box center [369, 192] width 368 height 238
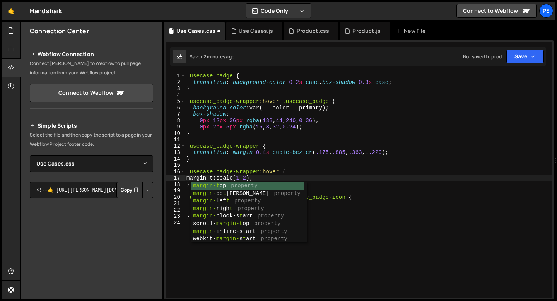
scroll to position [0, 2]
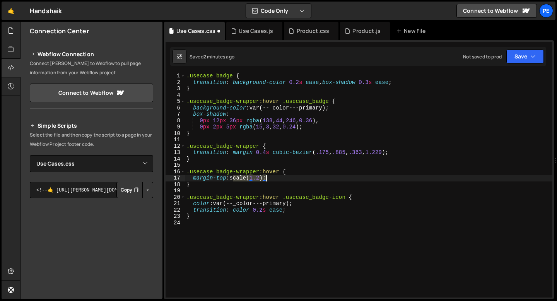
drag, startPoint x: 233, startPoint y: 178, endPoint x: 267, endPoint y: 176, distance: 34.1
click at [267, 176] on div ".usecase_badge { transition : background-color 0.2 s ease , box-shadow 0.3 s ea…" at bounding box center [369, 192] width 368 height 238
click at [233, 179] on div ".usecase_badge { transition : background-color 0.2 s ease , box-shadow 0.3 s ea…" at bounding box center [369, 192] width 368 height 238
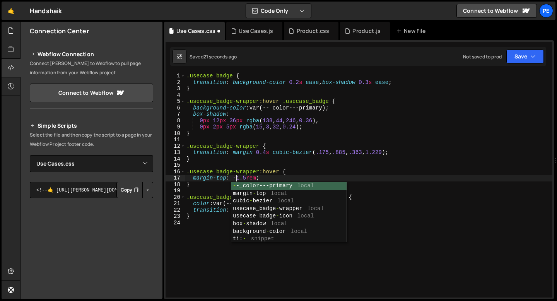
scroll to position [0, 3]
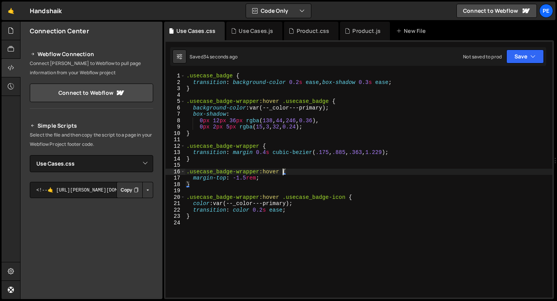
click at [283, 171] on div ".usecase_badge { transition : background-color 0.2 s ease , box-shadow 0.3 s ea…" at bounding box center [369, 192] width 368 height 238
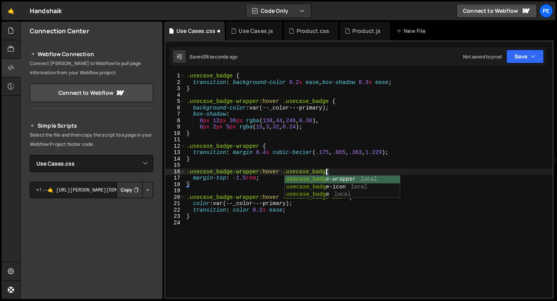
scroll to position [0, 10]
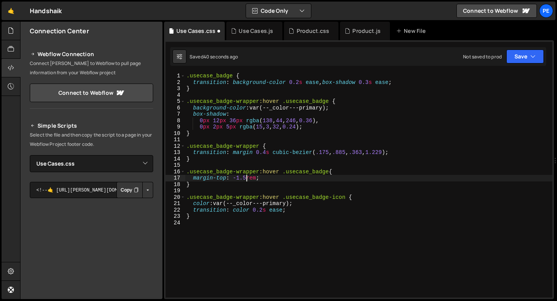
click at [246, 178] on div ".usecase_badge { transition : background-color 0.2 s ease , box-shadow 0.3 s ea…" at bounding box center [369, 192] width 368 height 238
click at [260, 146] on div ".usecase_badge { transition : background-color 0.2 s ease , box-shadow 0.3 s ea…" at bounding box center [369, 192] width 368 height 238
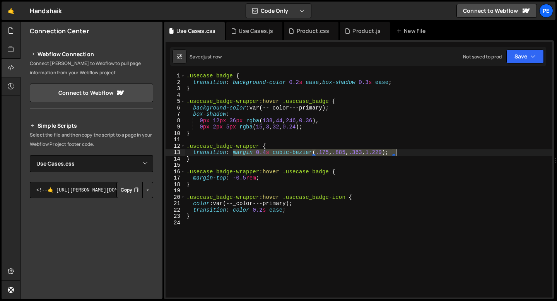
drag, startPoint x: 232, startPoint y: 153, endPoint x: 396, endPoint y: 153, distance: 164.1
click at [396, 153] on div ".usecase_badge { transition : background-color 0.2 s ease , box-shadow 0.3 s ea…" at bounding box center [369, 192] width 368 height 238
click at [393, 82] on div ".usecase_badge { transition : background-color 0.2 s ease , box-shadow 0.3 s ea…" at bounding box center [369, 192] width 368 height 238
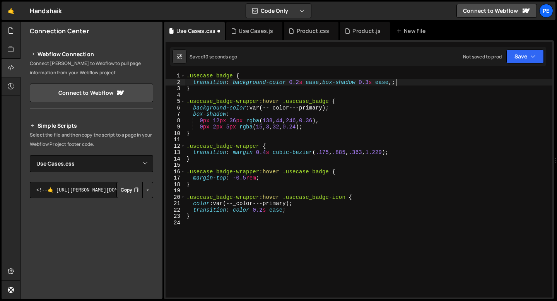
scroll to position [0, 15]
paste textarea "margin 0.4s cubic-bezier(.175, .885, .363, 1.229)"
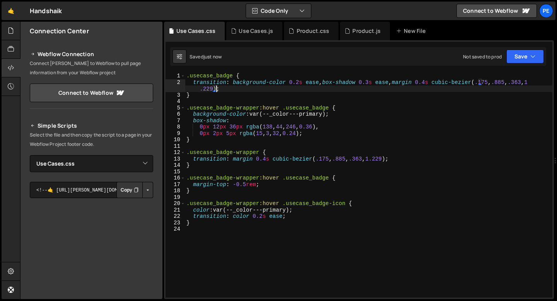
click at [220, 185] on div ".usecase_badge { transition : background-color 0.2 s ease , box-shadow 0.3 s ea…" at bounding box center [369, 192] width 368 height 238
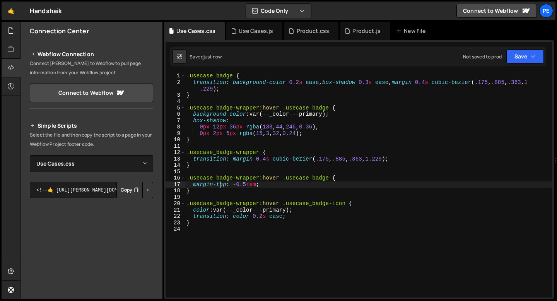
scroll to position [0, 5]
click at [219, 185] on div ".usecase_badge { transition : background-color 0.2 s ease , box-shadow 0.3 s ea…" at bounding box center [369, 192] width 368 height 238
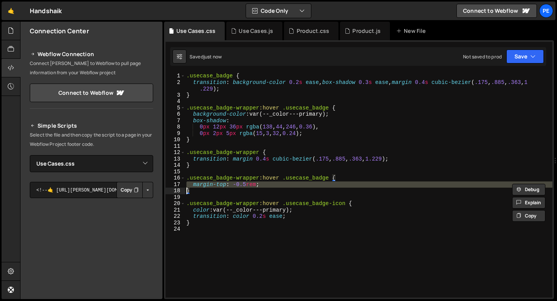
click at [219, 185] on div ".usecase_badge { transition : background-color 0.2 s ease , box-shadow 0.3 s ea…" at bounding box center [369, 192] width 368 height 238
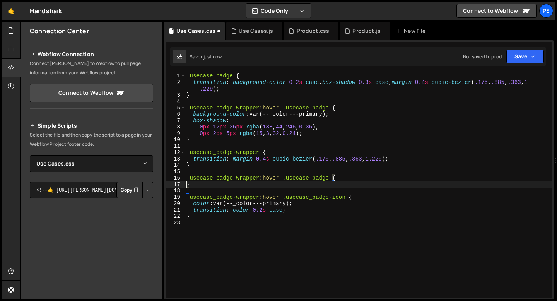
scroll to position [0, 0]
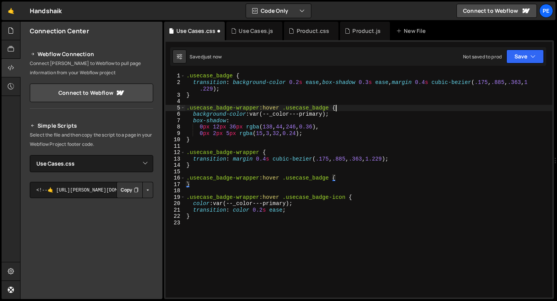
click at [339, 108] on div ".usecase_badge { transition : background-color 0.2 s ease , box-shadow 0.3 s ea…" at bounding box center [369, 192] width 368 height 238
type textarea ".usecase_badge-wrapper:hover .usecase_badge {"
paste textarea
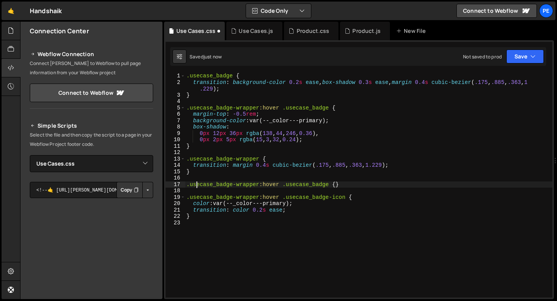
click at [197, 185] on div ".usecase_badge { transition : background-color 0.2 s ease , box-shadow 0.3 s ea…" at bounding box center [369, 192] width 368 height 238
type textarea ".usecase_badge-wrapper:hover .usecase_badge {}"
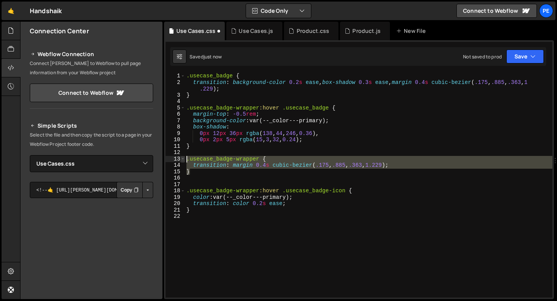
drag, startPoint x: 194, startPoint y: 174, endPoint x: 181, endPoint y: 159, distance: 19.5
click at [181, 159] on div "1 2 3 4 5 6 7 8 9 10 11 12 13 14 15 16 17 18 19 20 21 22 .usecase_badge { trans…" at bounding box center [359, 185] width 387 height 225
type textarea ".usecase_badge-wrapper { transition: margin 0.4s cubic-bezier(.175, .885, .363,…"
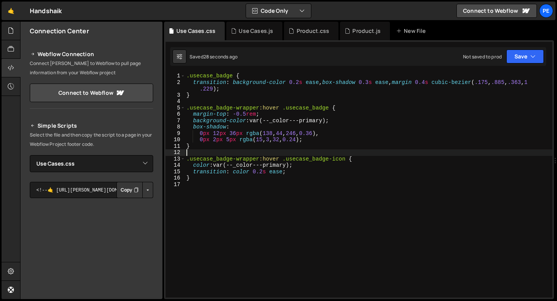
click at [236, 114] on div ".usecase_badge { transition : background-color 0.2 s ease , box-shadow 0.3 s ea…" at bounding box center [369, 192] width 368 height 238
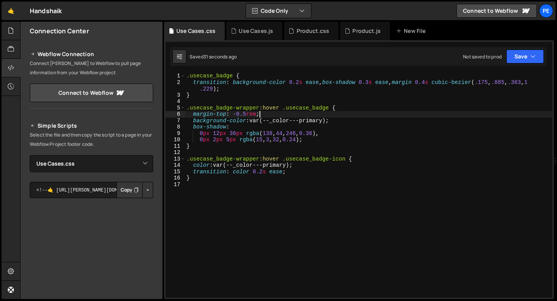
click at [272, 114] on div ".usecase_badge { transition : background-color 0.2 s ease , box-shadow 0.3 s ea…" at bounding box center [369, 192] width 368 height 238
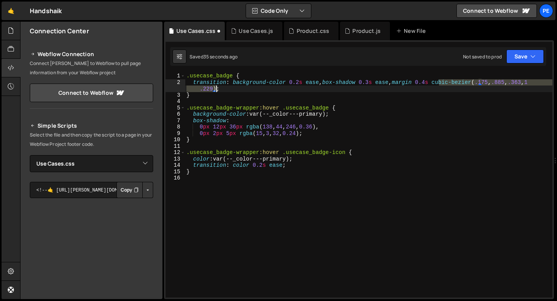
drag, startPoint x: 440, startPoint y: 83, endPoint x: 217, endPoint y: 87, distance: 223.3
click at [217, 87] on div ".usecase_badge { transition : background-color 0.2 s ease , box-shadow 0.3 s ea…" at bounding box center [369, 192] width 368 height 238
type textarea "transition: background-color 0.2s ease, box-shadow 0.3s ease, margin 0.4s cubic…"
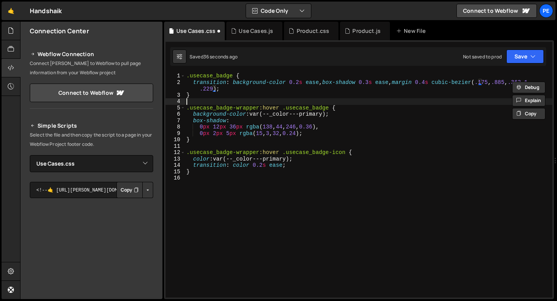
click at [279, 99] on div ".usecase_badge { transition : background-color 0.2 s ease , box-shadow 0.3 s ea…" at bounding box center [369, 192] width 368 height 238
click at [364, 31] on div "Product.js" at bounding box center [366, 31] width 28 height 8
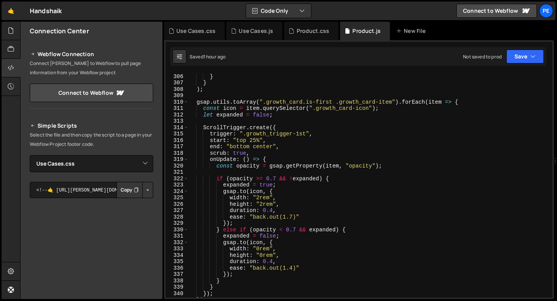
scroll to position [1947, 0]
click at [0, 0] on icon at bounding box center [0, 0] width 0 height 0
click at [326, 32] on icon at bounding box center [327, 31] width 5 height 8
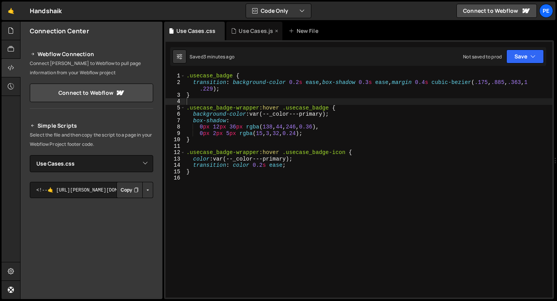
click at [256, 30] on div "Use Cases.js" at bounding box center [256, 31] width 34 height 8
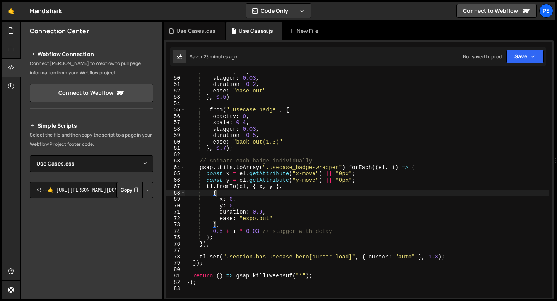
scroll to position [414, 0]
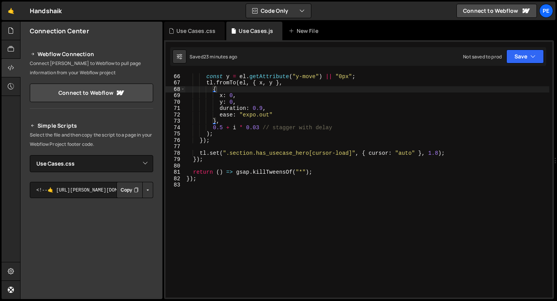
click at [198, 196] on div "const x = el . getAttribute ( "x-move" ) || "0px" ; const y = el . getAttribute…" at bounding box center [367, 186] width 364 height 238
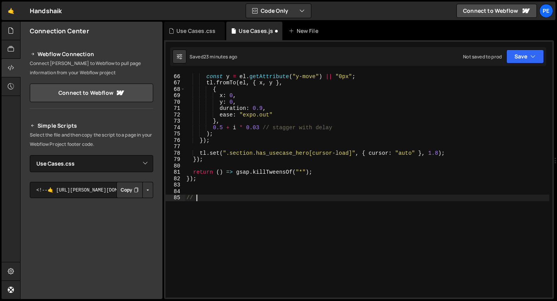
scroll to position [0, 0]
type textarea "// Magnetic effect"
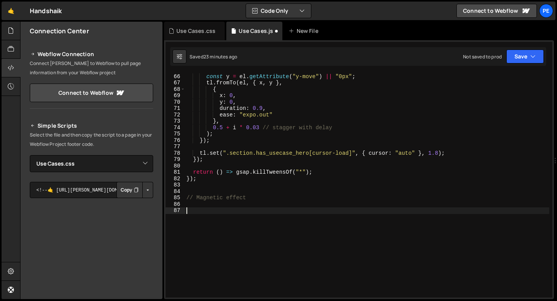
paste textarea "})();"
type textarea "})();"
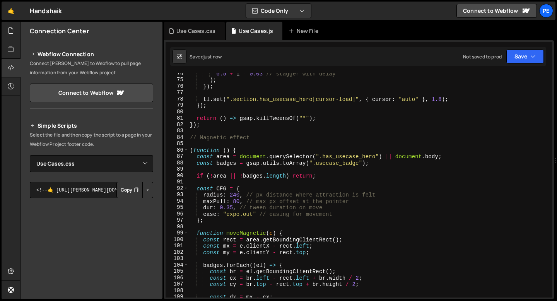
scroll to position [464, 0]
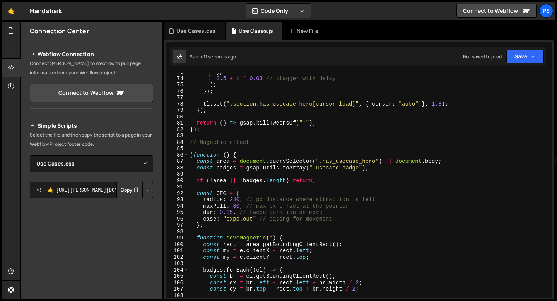
click at [320, 162] on div "} , 0.5 + i * 0.03 // stagger with delay ) ; }) ; tl . set ( ".section.has_usec…" at bounding box center [368, 188] width 361 height 238
paste textarea "section"
type textarea "const area = document.querySelector(".section.has_usecase_hero") || document.bo…"
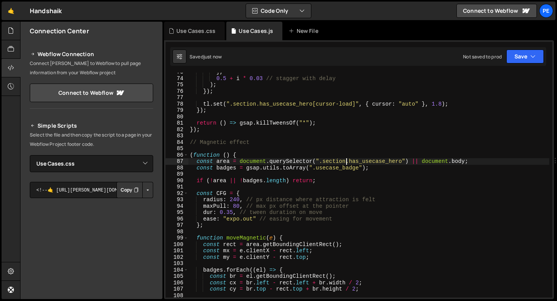
click at [265, 152] on div "} , 0.5 + i * 0.03 // stagger with delay ) ; }) ; tl . set ( ".section.has_usec…" at bounding box center [368, 188] width 361 height 238
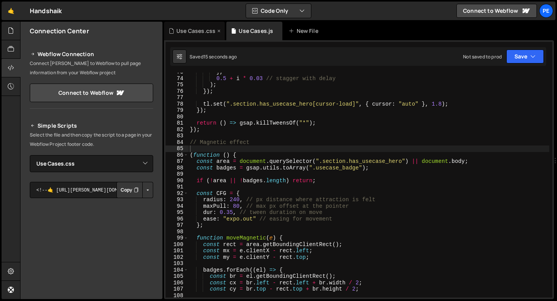
click at [196, 34] on div "Use Cases.css" at bounding box center [195, 31] width 39 height 8
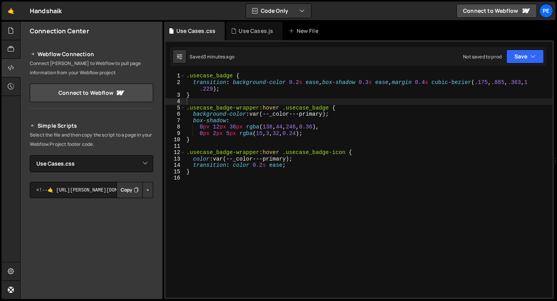
click at [251, 102] on div ".usecase_badge { transition : background-color 0.2 s ease , box-shadow 0.3 s ea…" at bounding box center [369, 192] width 368 height 238
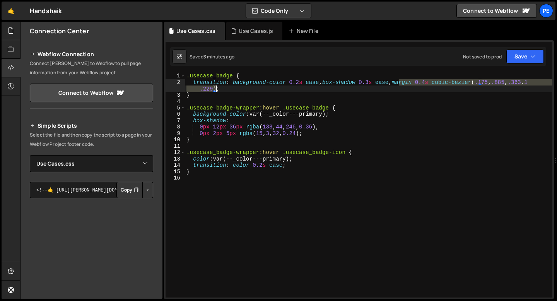
drag, startPoint x: 399, startPoint y: 82, endPoint x: 218, endPoint y: 90, distance: 181.2
click at [217, 90] on div ".usecase_badge { transition : background-color 0.2 s ease , box-shadow 0.3 s ea…" at bounding box center [369, 192] width 368 height 238
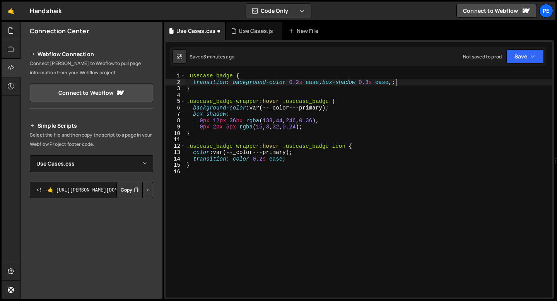
type textarea "transition: background-color 0.2s ease, box-shadow 0.3s ease;"
click at [246, 31] on div "Use Cases.js" at bounding box center [256, 31] width 34 height 8
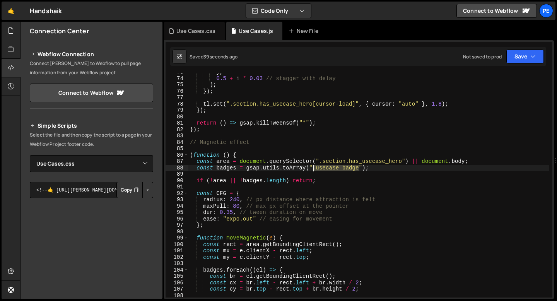
drag, startPoint x: 359, startPoint y: 168, endPoint x: 314, endPoint y: 168, distance: 45.3
click at [314, 168] on div "} , 0.5 + i * 0.03 // stagger with delay ) ; }) ; tl . set ( ".section.has_usec…" at bounding box center [368, 188] width 361 height 238
paste textarea "usecase_badge-wrapper"
click at [313, 170] on div "} , 0.5 + i * 0.03 // stagger with delay ) ; }) ; tl . set ( ".section.has_usec…" at bounding box center [368, 188] width 361 height 238
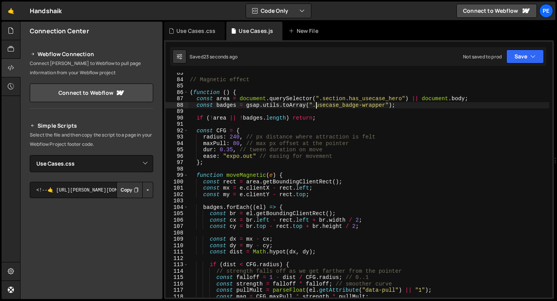
scroll to position [551, 0]
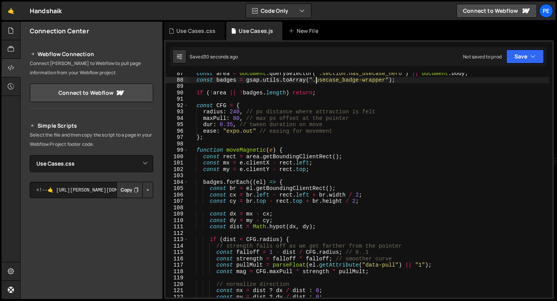
click at [236, 111] on div "const area = document . querySelector ( ".section.has_usecase_hero" ) || docume…" at bounding box center [368, 189] width 361 height 238
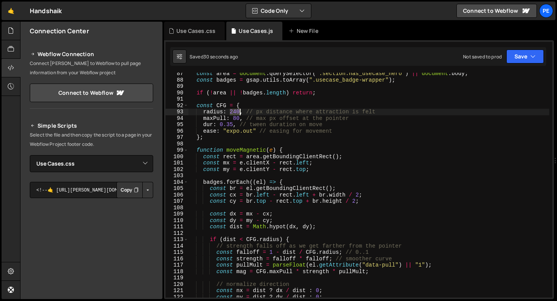
click at [236, 111] on div "const area = document . querySelector ( ".section.has_usecase_hero" ) || docume…" at bounding box center [368, 189] width 361 height 238
click at [233, 123] on div "const area = document . querySelector ( ".section.has_usecase_hero" ) || docume…" at bounding box center [368, 189] width 361 height 238
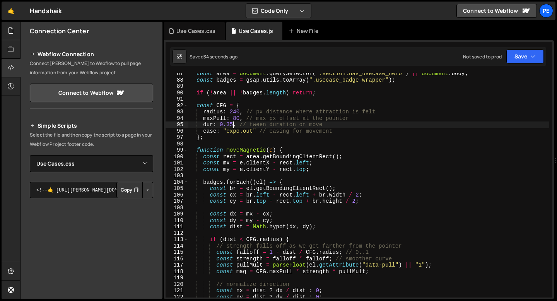
click at [231, 133] on div "const area = document . querySelector ( ".section.has_usecase_hero" ) || docume…" at bounding box center [368, 189] width 361 height 238
click at [231, 132] on div "const area = document . querySelector ( ".section.has_usecase_hero" ) || docume…" at bounding box center [368, 189] width 361 height 238
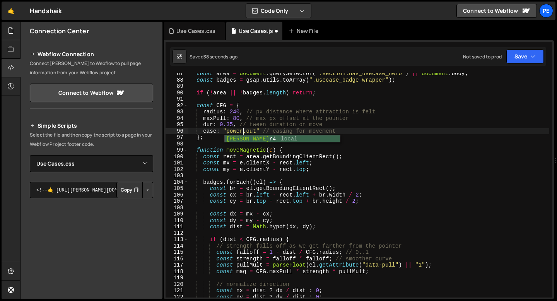
scroll to position [0, 3]
drag, startPoint x: 255, startPoint y: 131, endPoint x: 227, endPoint y: 131, distance: 28.6
click at [227, 132] on div "const area = document . querySelector ( ".section.has_usecase_hero" ) || docume…" at bounding box center [368, 189] width 361 height 238
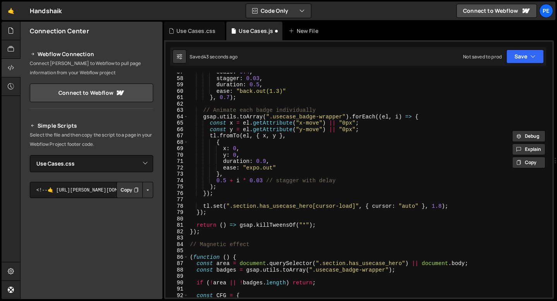
scroll to position [304, 0]
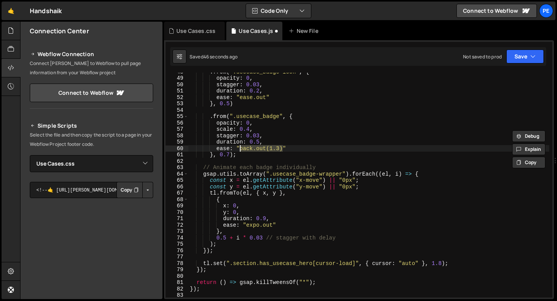
drag, startPoint x: 281, startPoint y: 146, endPoint x: 238, endPoint y: 147, distance: 43.0
click at [238, 147] on div ". from ( ".usecase_badge-icon" , { opacity : 0 , stagger : 0.03 , duration : 0.…" at bounding box center [368, 187] width 361 height 238
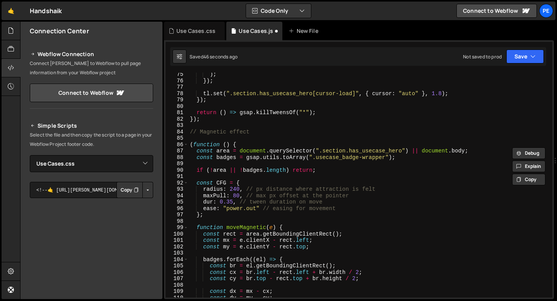
scroll to position [517, 0]
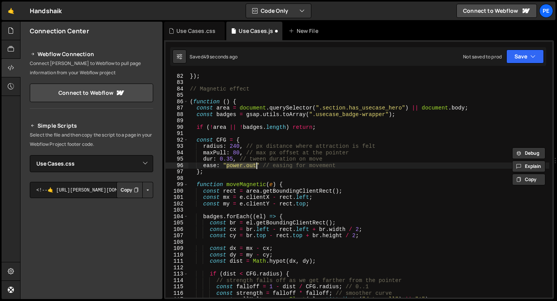
drag, startPoint x: 227, startPoint y: 166, endPoint x: 256, endPoint y: 166, distance: 28.6
click at [256, 166] on div "return ( ) => gsap . killTweensOf ( "*" ) ; }) ; // Magnetic effect ( function …" at bounding box center [368, 186] width 361 height 238
paste textarea "back.out(1.3)"
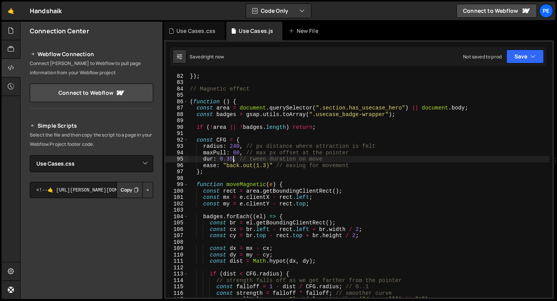
click at [233, 158] on div "return ( ) => gsap . killTweensOf ( "*" ) ; }) ; // Magnetic effect ( function …" at bounding box center [368, 186] width 361 height 238
type textarea "dur: 0.30, // tween duration on move"
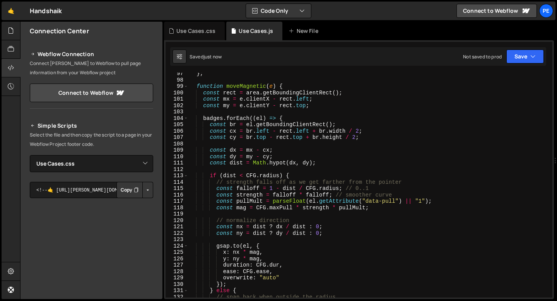
scroll to position [615, 0]
click at [189, 31] on div "Use Cases.css" at bounding box center [195, 31] width 39 height 8
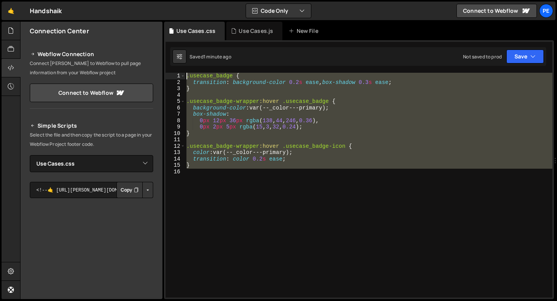
drag, startPoint x: 217, startPoint y: 170, endPoint x: 184, endPoint y: 79, distance: 97.1
click at [184, 79] on div "1 2 3 4 5 6 7 8 9 10 11 12 13 14 15 16 .usecase_badge { transition : background…" at bounding box center [359, 185] width 387 height 225
type textarea ".usecase_badge { transition: background-color 0.2s ease, box-shadow 0.3s ease;"
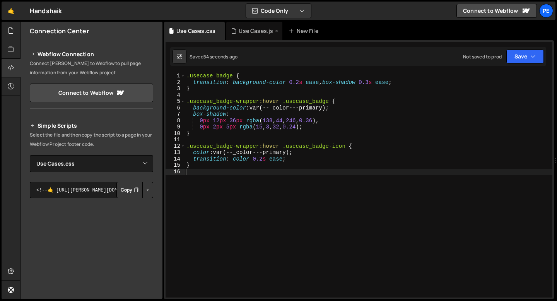
click at [238, 26] on div "Use Cases.js" at bounding box center [254, 31] width 56 height 19
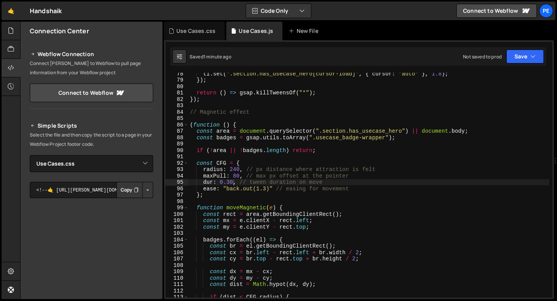
scroll to position [0, 0]
click at [191, 120] on div "tl . set ( ".section.has_usecase_hero[cursor-load]" , { cursor : "auto" } , 1.8…" at bounding box center [368, 189] width 361 height 238
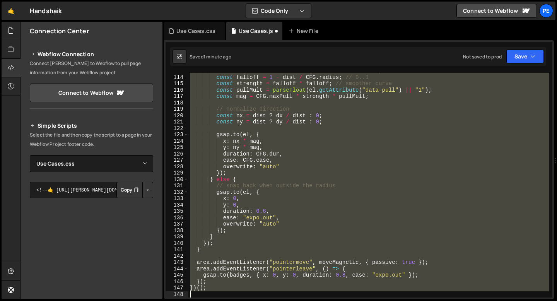
scroll to position [720, 0]
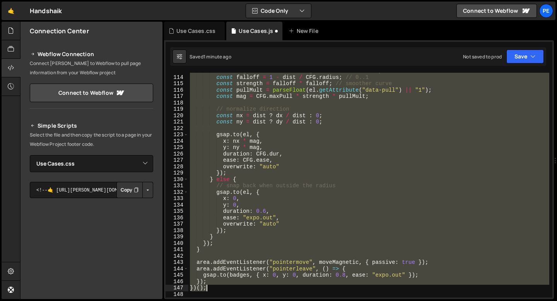
drag, startPoint x: 190, startPoint y: 113, endPoint x: 227, endPoint y: 285, distance: 175.7
click at [227, 285] on div "// strength falls off as we get farther from the pointer const falloff = 1 - di…" at bounding box center [368, 187] width 361 height 238
click at [245, 231] on div "// strength falls off as we get farther from the pointer const falloff = 1 - di…" at bounding box center [368, 185] width 361 height 225
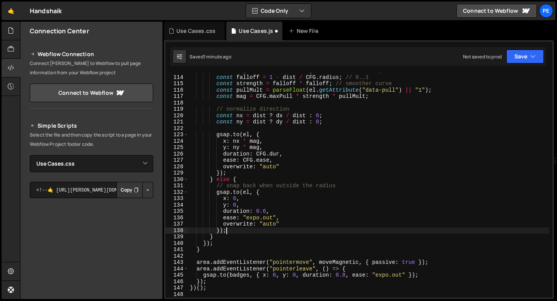
click at [253, 218] on div "// strength falls off as we get farther from the pointer const falloff = 1 - di…" at bounding box center [368, 187] width 361 height 238
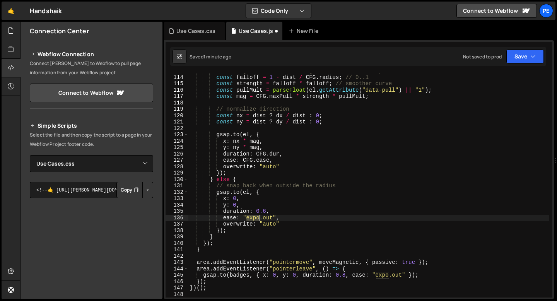
click at [253, 218] on div "// strength falls off as we get farther from the pointer const falloff = 1 - di…" at bounding box center [368, 187] width 361 height 238
click at [266, 210] on div "// strength falls off as we get farther from the pointer const falloff = 1 - di…" at bounding box center [368, 187] width 361 height 238
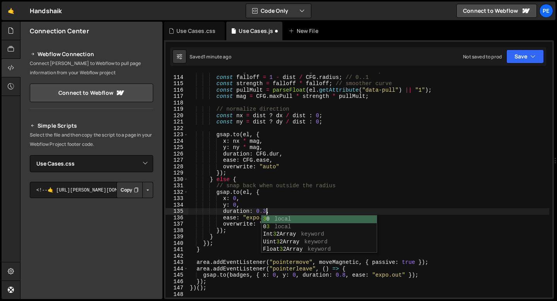
scroll to position [0, 5]
click at [259, 208] on div "// strength falls off as we get farther from the pointer const falloff = 1 - di…" at bounding box center [368, 187] width 361 height 238
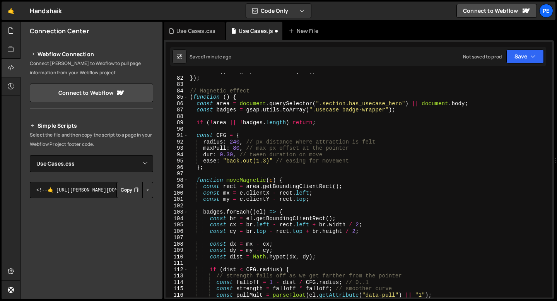
scroll to position [515, 0]
drag, startPoint x: 269, startPoint y: 161, endPoint x: 226, endPoint y: 162, distance: 43.0
click at [226, 162] on div "return ( ) => gsap . killTweensOf ( "*" ) ; }) ; // Magnetic effect ( function …" at bounding box center [368, 188] width 361 height 238
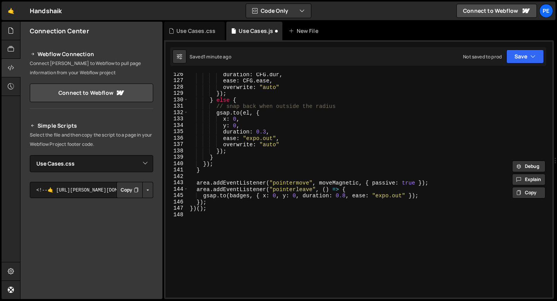
scroll to position [800, 0]
drag, startPoint x: 246, startPoint y: 138, endPoint x: 272, endPoint y: 139, distance: 26.7
click at [272, 139] on div "duration : CFG . dur , ease : CFG . ease , overwrite : "auto" }) ; } else { // …" at bounding box center [368, 190] width 361 height 238
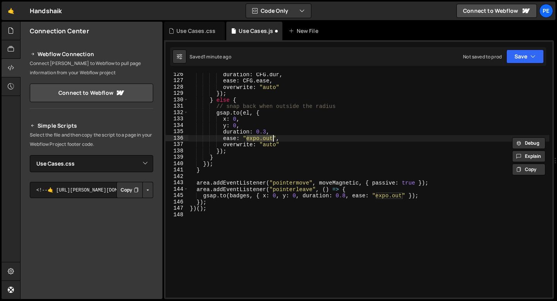
paste textarea "back.out(1.3)"
click at [240, 202] on div "duration : CFG . dur , ease : CFG . ease , overwrite : "auto" }) ; } else { // …" at bounding box center [368, 190] width 361 height 238
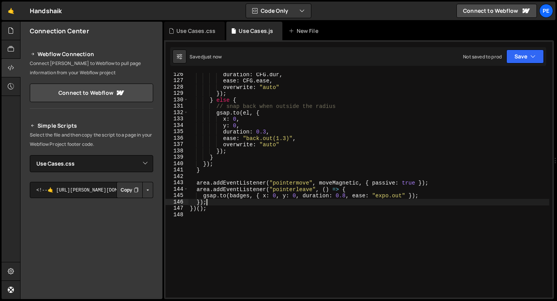
click at [221, 205] on div "duration : CFG . dur , ease : CFG . ease , overwrite : "auto" }) ; } else { // …" at bounding box center [368, 190] width 361 height 238
click at [215, 208] on div "duration : CFG . dur , ease : CFG . ease , overwrite : "auto" }) ; } else { // …" at bounding box center [368, 190] width 361 height 238
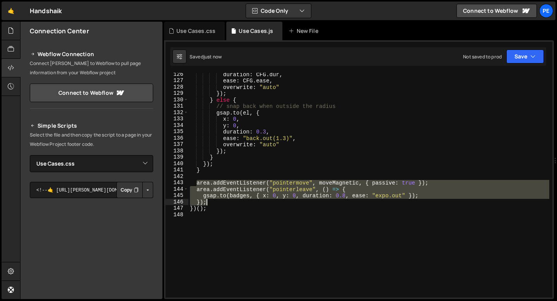
drag, startPoint x: 196, startPoint y: 183, endPoint x: 214, endPoint y: 201, distance: 25.7
click at [214, 201] on div "duration : CFG . dur , ease : CFG . ease , overwrite : "auto" }) ; } else { // …" at bounding box center [368, 190] width 361 height 238
click at [209, 207] on div "duration : CFG . dur , ease : CFG . ease , overwrite : "auto" }) ; } else { // …" at bounding box center [368, 190] width 361 height 238
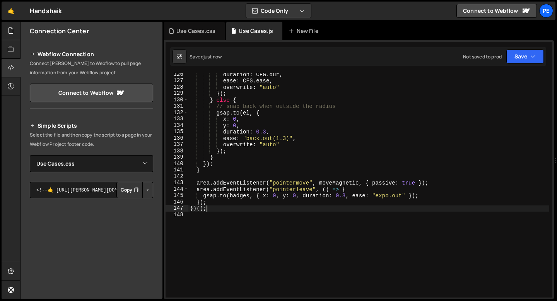
click at [192, 209] on div "duration : CFG . dur , ease : CFG . ease , overwrite : "auto" }) ; } else { // …" at bounding box center [368, 190] width 361 height 238
click at [369, 184] on div "duration : CFG . dur , ease : CFG . ease , overwrite : "auto" }) ; } else { // …" at bounding box center [368, 190] width 361 height 238
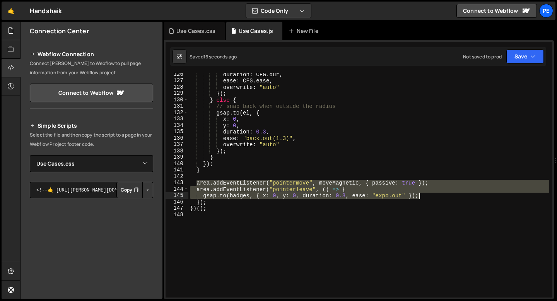
drag, startPoint x: 197, startPoint y: 183, endPoint x: 422, endPoint y: 195, distance: 225.6
click at [422, 195] on div "duration : CFG . dur , ease : CFG . ease , overwrite : "auto" }) ; } else { // …" at bounding box center [368, 190] width 361 height 238
type textarea "area.addEventListener("pointerleave", () => { [DOMAIN_NAME](badges, { x: 0, y: …"
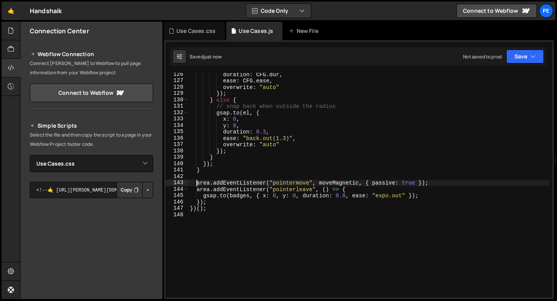
click at [197, 184] on div "duration : CFG . dur , ease : CFG . ease , overwrite : "auto" }) ; } else { // …" at bounding box center [368, 190] width 361 height 238
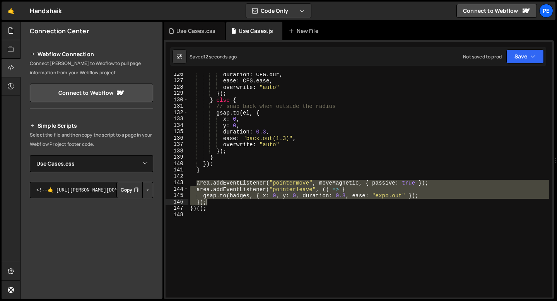
drag, startPoint x: 197, startPoint y: 184, endPoint x: 212, endPoint y: 202, distance: 23.6
click at [212, 202] on div "duration : CFG . dur , ease : CFG . ease , overwrite : "auto" }) ; } else { // …" at bounding box center [368, 190] width 361 height 238
type textarea "[DOMAIN_NAME](badges, { x: 0, y: 0, duration: 0.8, ease: "expo.out" }); });"
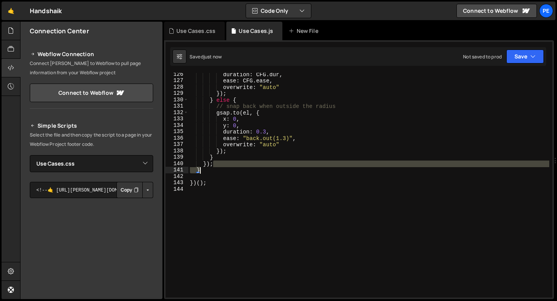
click at [216, 167] on div "duration : CFG . dur , ease : CFG . ease , overwrite : "auto" }) ; } else { // …" at bounding box center [368, 190] width 361 height 238
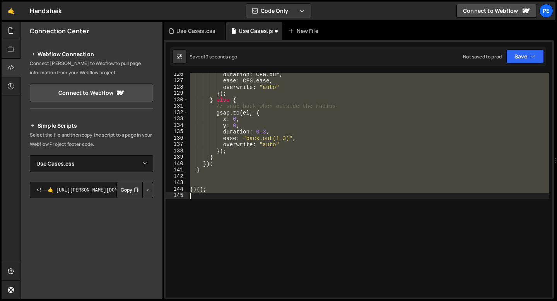
type textarea "[DOMAIN_NAME](badges, { x: 0, y: 0, duration: 0.8, ease: "expo.out" }); });"
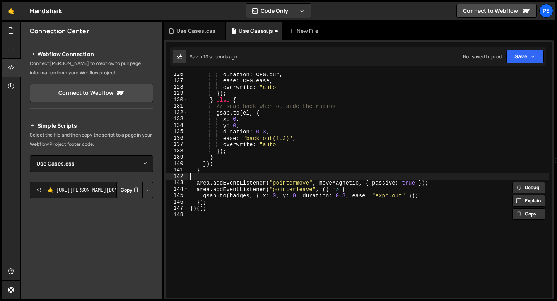
click at [214, 178] on div "duration : CFG . dur , ease : CFG . ease , overwrite : "auto" }) ; } else { // …" at bounding box center [368, 190] width 361 height 238
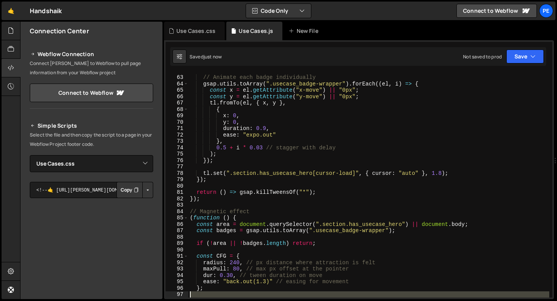
scroll to position [439, 0]
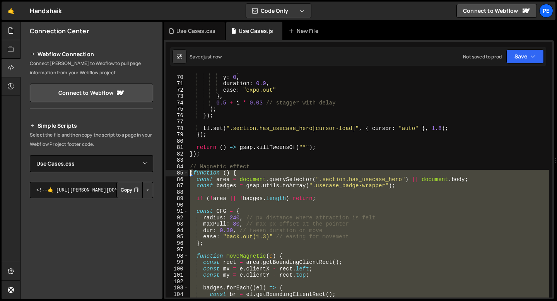
drag, startPoint x: 209, startPoint y: 209, endPoint x: 174, endPoint y: 170, distance: 52.0
click at [174, 170] on div "69 70 71 72 73 74 75 76 77 78 79 80 81 82 83 84 85 86 87 88 89 90 91 92 93 94 9…" at bounding box center [359, 185] width 387 height 225
paste textarea "})()"
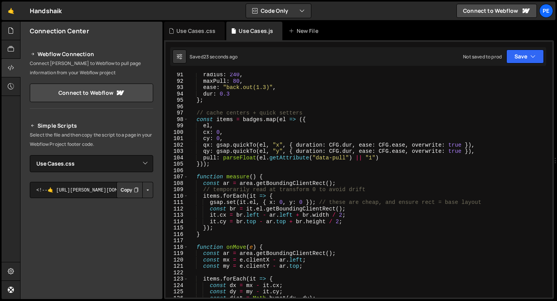
scroll to position [495, 0]
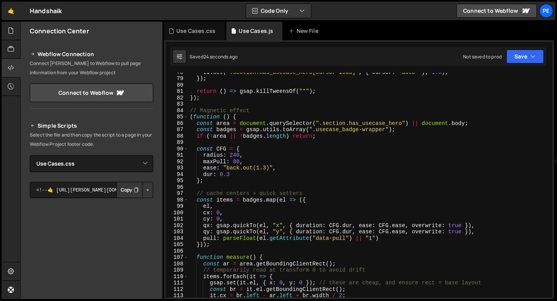
click at [237, 154] on div "tl . set ( ".section.has_usecase_hero[cursor-load]" , { cursor : "auto" } , 1.8…" at bounding box center [368, 188] width 361 height 238
click at [236, 161] on div "tl . set ( ".section.has_usecase_hero[cursor-load]" , { cursor : "auto" } , 1.8…" at bounding box center [368, 188] width 361 height 238
click at [237, 155] on div "tl . set ( ".section.has_usecase_hero[cursor-load]" , { cursor : "auto" } , 1.8…" at bounding box center [368, 188] width 361 height 238
click at [240, 161] on div "tl . set ( ".section.has_usecase_hero[cursor-load]" , { cursor : "auto" } , 1.8…" at bounding box center [368, 188] width 361 height 238
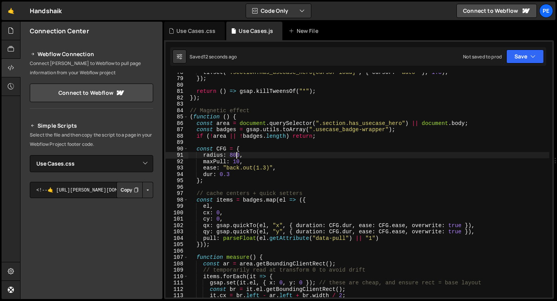
click at [235, 154] on div "tl . set ( ".section.has_usecase_hero[cursor-load]" , { cursor : "auto" } , 1.8…" at bounding box center [368, 188] width 361 height 238
click at [236, 160] on div "tl . set ( ".section.has_usecase_hero[cursor-load]" , { cursor : "auto" } , 1.8…" at bounding box center [368, 188] width 361 height 238
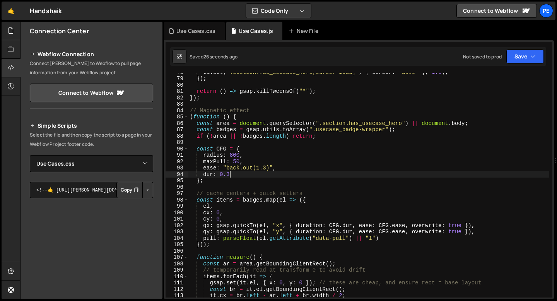
click at [229, 173] on div "tl . set ( ".section.has_usecase_hero[cursor-load]" , { cursor : "auto" } , 1.8…" at bounding box center [368, 188] width 361 height 238
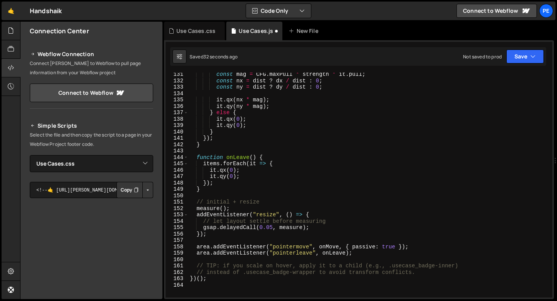
scroll to position [887, 0]
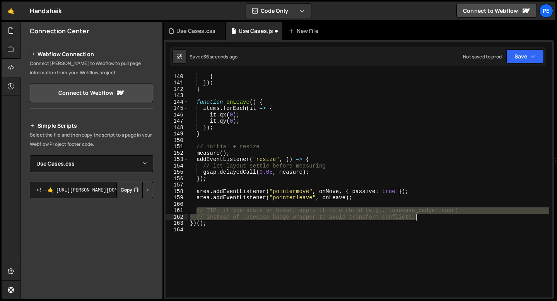
drag, startPoint x: 197, startPoint y: 209, endPoint x: 437, endPoint y: 216, distance: 240.0
click at [437, 216] on div "it . qy ( 0 ) ; } }) ; } function onLeave ( ) { items . forEach ( it => { it . …" at bounding box center [368, 186] width 361 height 238
type textarea "// TIP: if you scale on hover, apply it to a child (e.g., .usecase_badge-inner)…"
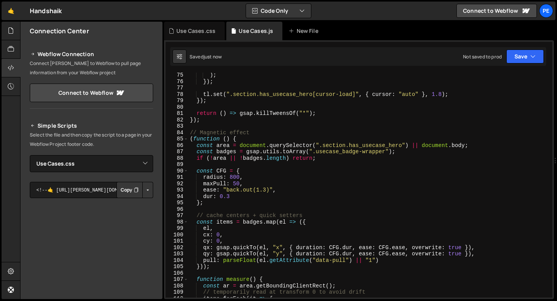
scroll to position [474, 0]
click at [231, 195] on div ") ; }) ; tl . set ( ".section.has_usecase_hero[cursor-load]" , { cursor : "auto…" at bounding box center [368, 191] width 361 height 238
click at [236, 178] on div ") ; }) ; tl . set ( ".section.has_usecase_hero[cursor-load]" , { cursor : "auto…" at bounding box center [368, 191] width 361 height 238
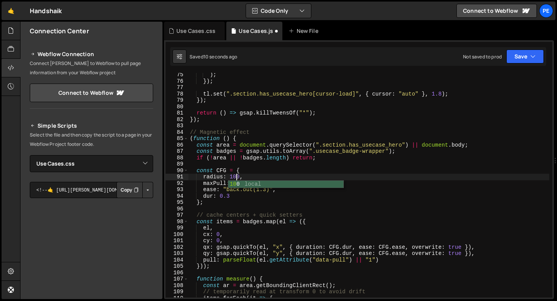
scroll to position [0, 3]
click at [268, 188] on div ") ; }) ; tl . set ( ".section.has_usecase_hero[cursor-load]" , { cursor : "auto…" at bounding box center [368, 191] width 361 height 238
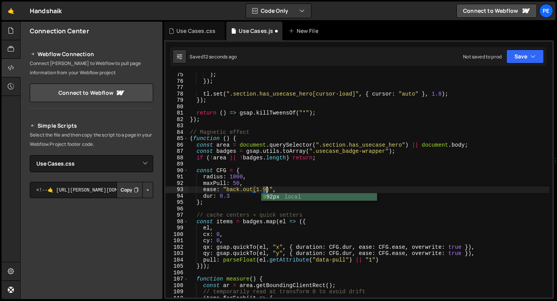
scroll to position [0, 5]
click at [230, 194] on div ") ; }) ; tl . set ( ".section.has_usecase_hero[cursor-load]" , { cursor : "auto…" at bounding box center [368, 191] width 361 height 238
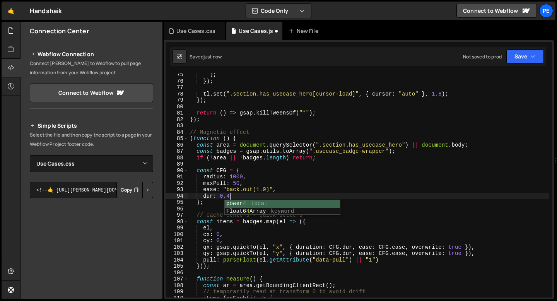
scroll to position [0, 2]
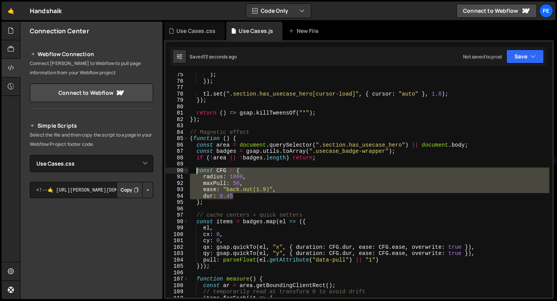
drag, startPoint x: 238, startPoint y: 195, endPoint x: 199, endPoint y: 171, distance: 45.7
click at [199, 171] on div ") ; }) ; tl . set ( ".section.has_usecase_hero[cursor-load]" , { cursor : "auto…" at bounding box center [368, 191] width 361 height 238
click at [197, 172] on div ") ; }) ; tl . set ( ".section.has_usecase_hero[cursor-load]" , { cursor : "auto…" at bounding box center [368, 191] width 361 height 238
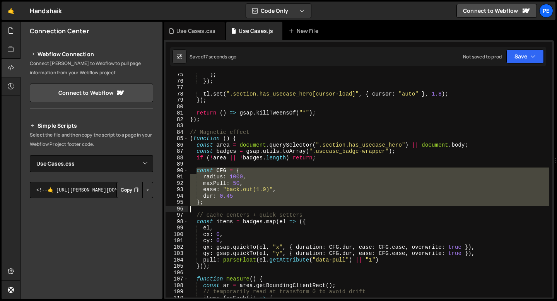
drag, startPoint x: 197, startPoint y: 171, endPoint x: 206, endPoint y: 206, distance: 36.0
click at [205, 206] on div ") ; }) ; tl . set ( ".section.has_usecase_hero[cursor-load]" , { cursor : "auto…" at bounding box center [368, 191] width 361 height 238
click at [267, 188] on div ") ; }) ; tl . set ( ".section.has_usecase_hero[cursor-load]" , { cursor : "auto…" at bounding box center [368, 185] width 361 height 225
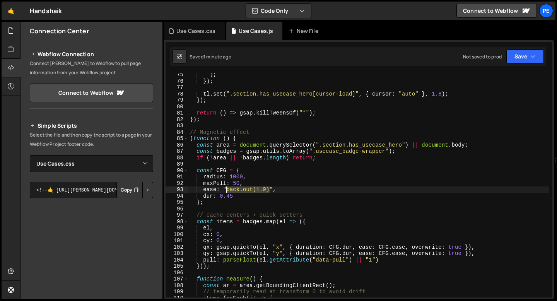
drag, startPoint x: 269, startPoint y: 189, endPoint x: 226, endPoint y: 190, distance: 43.0
click at [226, 190] on div ") ; }) ; tl . set ( ".section.has_usecase_hero[cursor-load]" , { cursor : "auto…" at bounding box center [368, 191] width 361 height 238
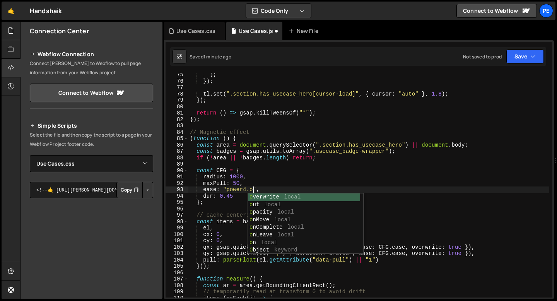
scroll to position [0, 5]
click at [233, 197] on div ") ; }) ; tl . set ( ".section.has_usecase_hero[cursor-load]" , { cursor : "auto…" at bounding box center [368, 191] width 361 height 238
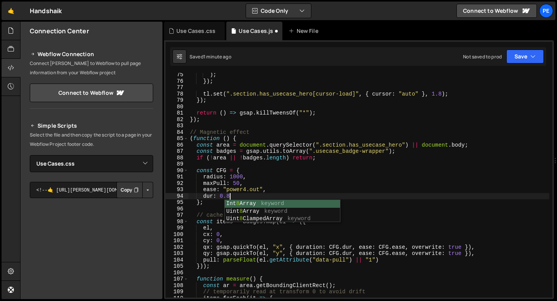
scroll to position [0, 2]
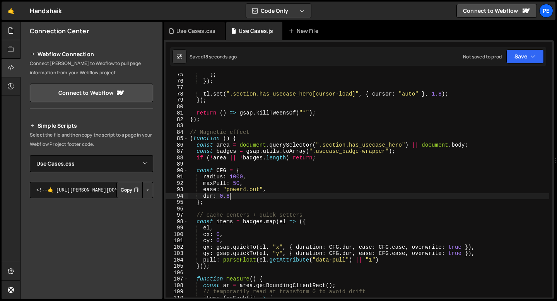
click at [236, 183] on div ") ; }) ; tl . set ( ".section.has_usecase_hero[cursor-load]" , { cursor : "auto…" at bounding box center [368, 191] width 361 height 238
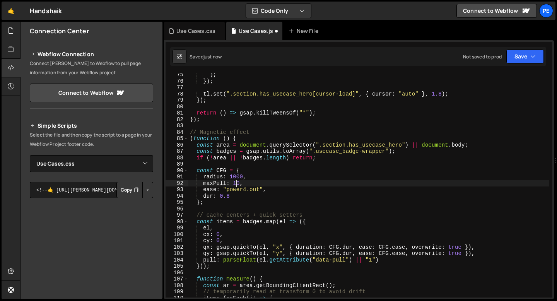
scroll to position [0, 3]
click at [231, 195] on div ") ; }) ; tl . set ( ".section.has_usecase_hero[cursor-load]" , { cursor : "auto…" at bounding box center [368, 191] width 361 height 238
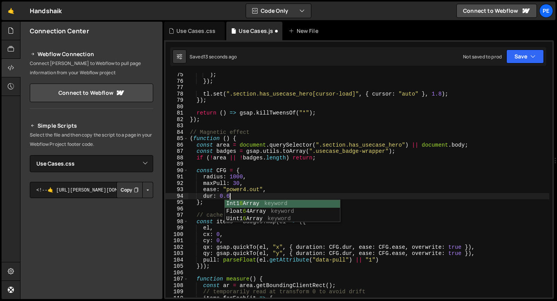
scroll to position [0, 2]
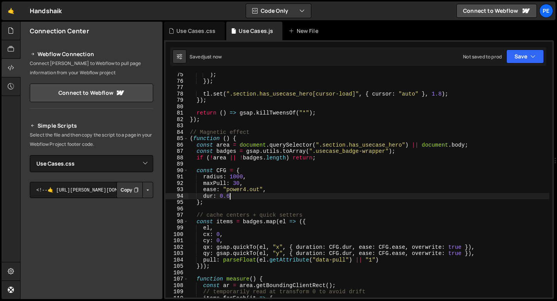
click at [235, 182] on div ") ; }) ; tl . set ( ".section.has_usecase_hero[cursor-load]" , { cursor : "auto…" at bounding box center [368, 191] width 361 height 238
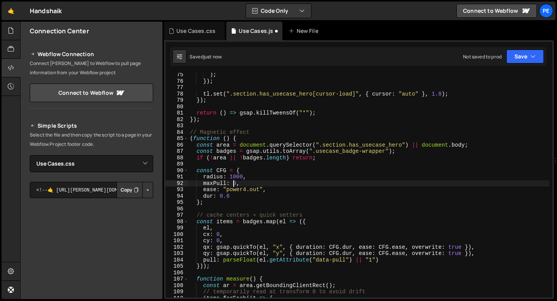
scroll to position [0, 3]
click at [191, 133] on div ") ; }) ; tl . set ( ".section.has_usecase_hero[cursor-load]" , { cursor : "auto…" at bounding box center [368, 191] width 361 height 238
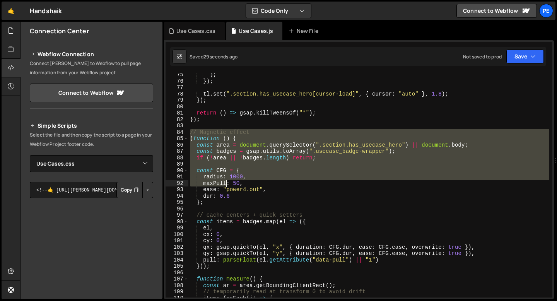
drag, startPoint x: 190, startPoint y: 134, endPoint x: 225, endPoint y: 181, distance: 58.8
click at [225, 181] on div ") ; }) ; tl . set ( ".section.has_usecase_hero[cursor-load]" , { cursor : "auto…" at bounding box center [368, 191] width 361 height 238
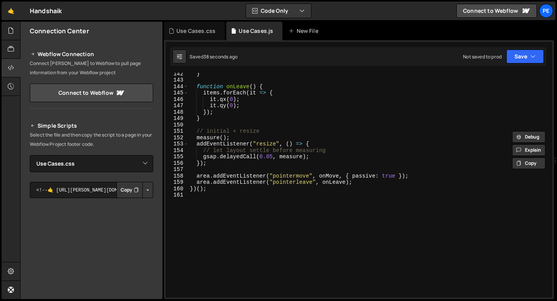
scroll to position [902, 0]
click at [210, 188] on div "} function onLeave ( ) { items . forEach ( it => { it . qx ( 0 ) ; it . qy ( 0 …" at bounding box center [368, 189] width 361 height 238
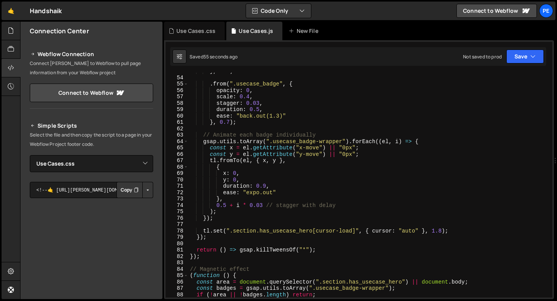
scroll to position [330, 0]
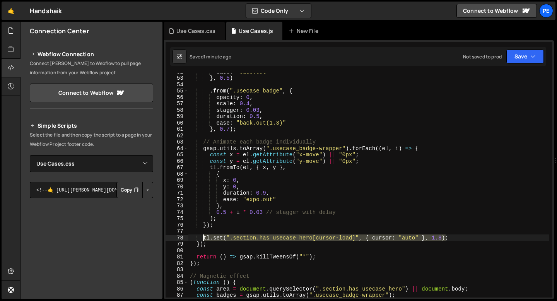
drag, startPoint x: 446, startPoint y: 236, endPoint x: 202, endPoint y: 239, distance: 243.4
click at [202, 239] on div "ease : "ease.out" } , 0.5 ) . from ( ".usecase_badge" , { opacity : 0 , scale :…" at bounding box center [368, 187] width 361 height 238
click at [447, 238] on div "ease : "ease.out" } , 0.5 ) . from ( ".usecase_badge" , { opacity : 0 , scale :…" at bounding box center [368, 185] width 361 height 225
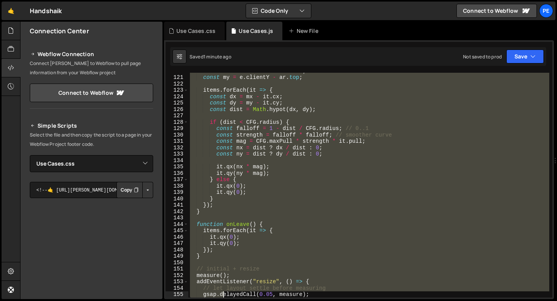
scroll to position [803, 0]
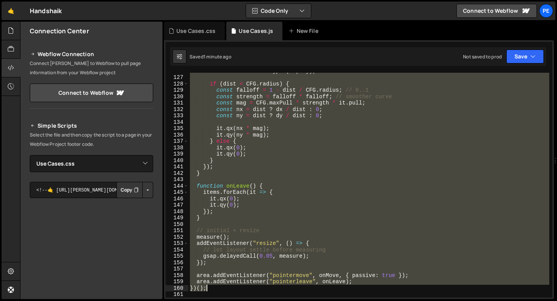
drag, startPoint x: 191, startPoint y: 206, endPoint x: 222, endPoint y: 290, distance: 89.5
click at [222, 290] on div "const dist = Math . hypot ( dx , dy ) ; if ( dist < CFG . radius ) { const fall…" at bounding box center [368, 187] width 361 height 238
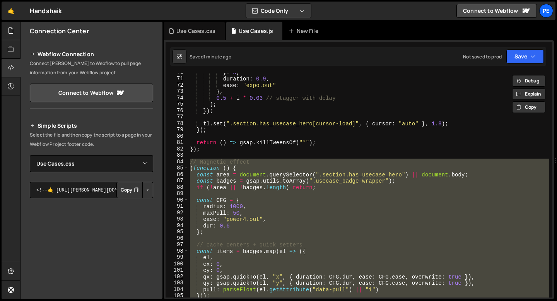
scroll to position [387, 0]
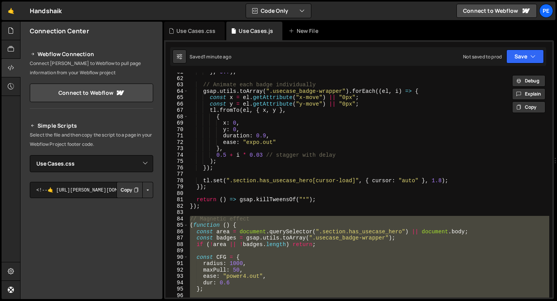
click at [204, 206] on div "} , 0.7 ) ; // Animate each badge individually gsap . utils . toArray ( ".useca…" at bounding box center [368, 188] width 361 height 238
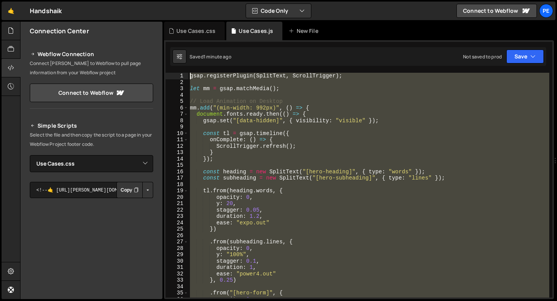
scroll to position [0, 0]
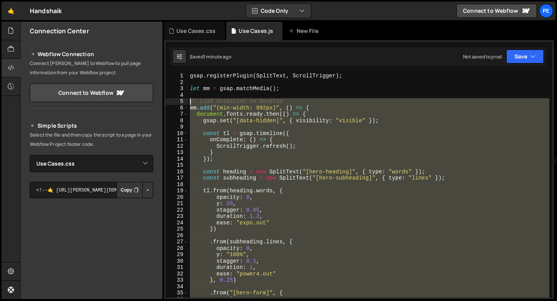
drag, startPoint x: 205, startPoint y: 205, endPoint x: 178, endPoint y: 104, distance: 104.6
click at [178, 104] on div "}); 1 2 3 4 5 6 7 8 9 10 11 12 13 14 15 16 17 18 19 20 21 22 23 24 25 26 27 28 …" at bounding box center [359, 185] width 387 height 225
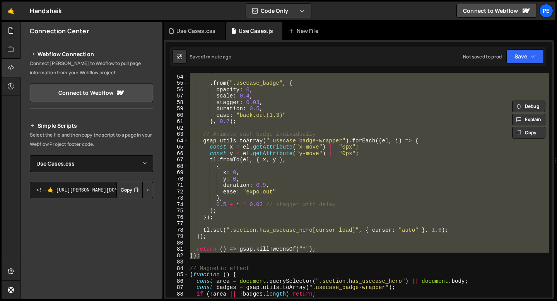
scroll to position [420, 0]
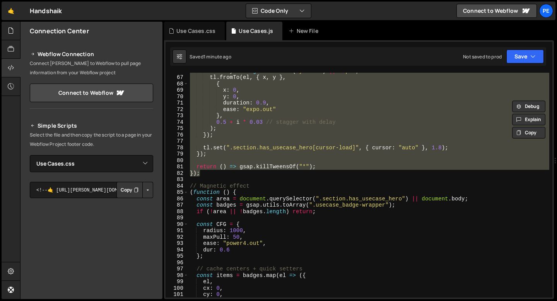
click at [192, 187] on div "const y = el . getAttribute ( "y-move" ) || "0px" ; tl . fromTo ( el , { x , y …" at bounding box center [368, 187] width 361 height 238
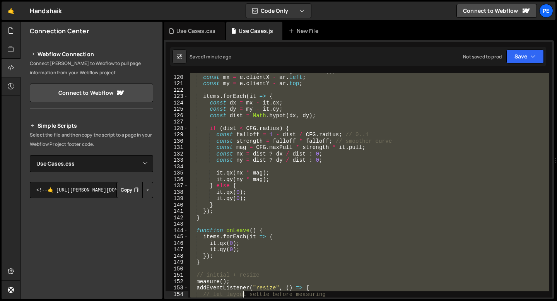
scroll to position [803, 0]
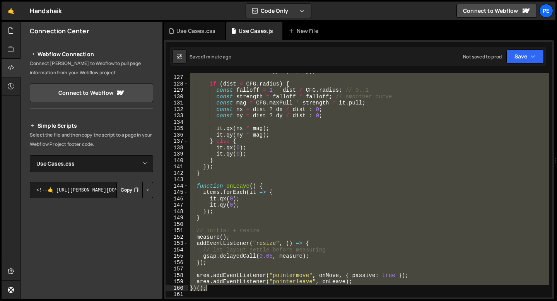
drag, startPoint x: 191, startPoint y: 192, endPoint x: 243, endPoint y: 291, distance: 111.6
click at [243, 291] on div "const dist = Math . hypot ( dx , dy ) ; if ( dist < CFG . radius ) { const fall…" at bounding box center [368, 187] width 361 height 238
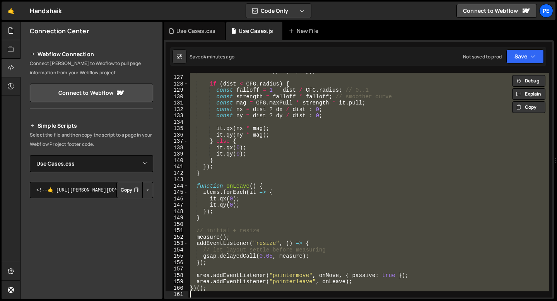
drag, startPoint x: 189, startPoint y: 75, endPoint x: 219, endPoint y: 295, distance: 222.6
click at [219, 296] on div "const dist = Math . hypot ( dx , dy ) ; if ( dist < CFG . radius ) { const fall…" at bounding box center [368, 187] width 361 height 238
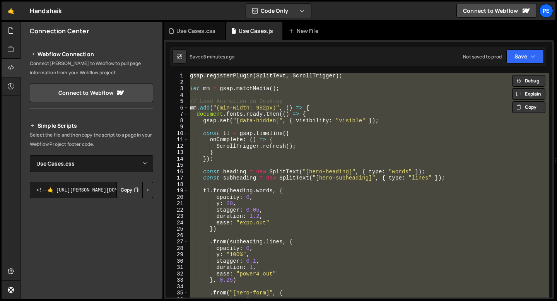
scroll to position [0, 0]
type textarea "ScrollTrigger.refresh();"
click at [301, 146] on div "gsap . registerPlugin ( SplitText , ScrollTrigger ) ; let mm = gsap . matchMedi…" at bounding box center [368, 192] width 361 height 238
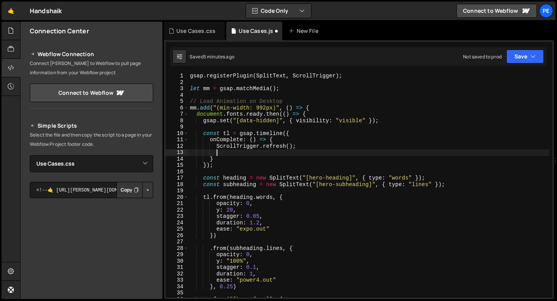
scroll to position [0, 1]
paste textarea "activateMouseMagnet();"
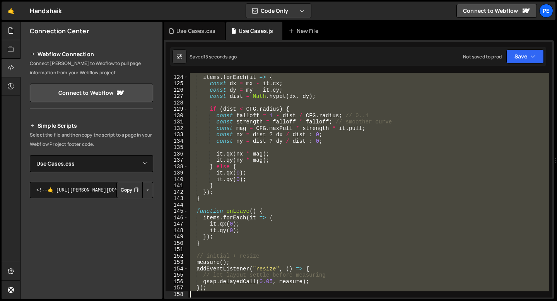
scroll to position [809, 0]
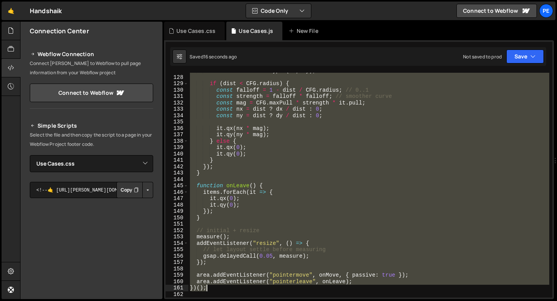
drag, startPoint x: 191, startPoint y: 147, endPoint x: 223, endPoint y: 289, distance: 145.2
click at [223, 289] on div "const dist = Math . hypot ( dx , dy ) ; if ( dist < CFG . radius ) { const fall…" at bounding box center [368, 187] width 361 height 238
paste textarea "}"
type textarea "}"
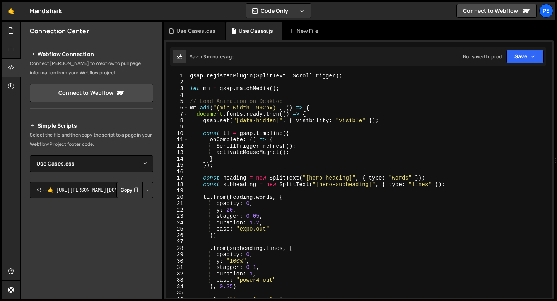
scroll to position [0, 0]
click at [15, 40] on div at bounding box center [11, 49] width 19 height 19
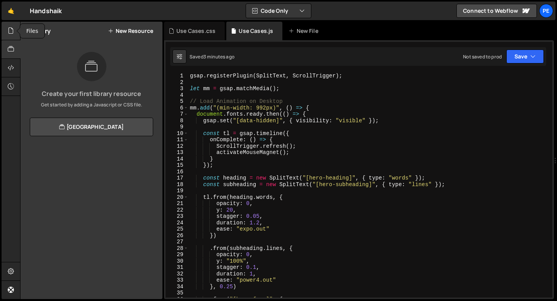
click at [14, 33] on icon at bounding box center [11, 30] width 6 height 9
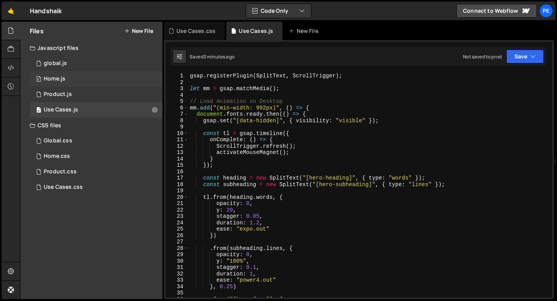
click at [83, 82] on div "0 Home.js 0" at bounding box center [96, 78] width 133 height 15
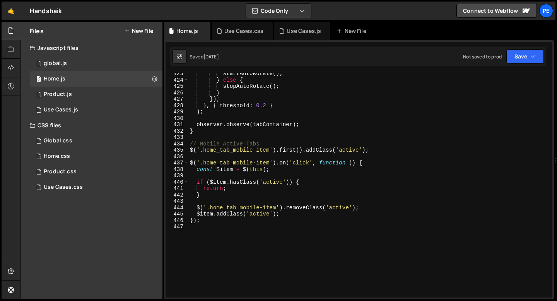
scroll to position [2697, 0]
click at [86, 155] on div "Home.css 0" at bounding box center [96, 156] width 133 height 15
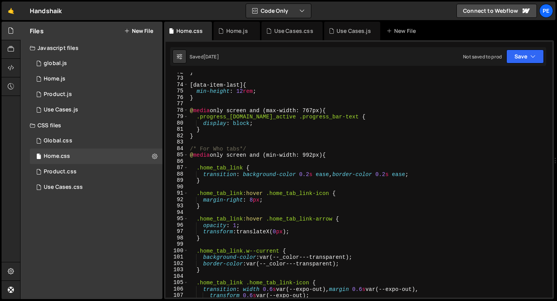
scroll to position [478, 0]
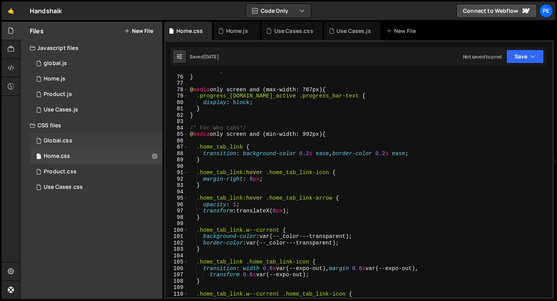
click at [73, 142] on div "Global.css 0" at bounding box center [96, 140] width 133 height 15
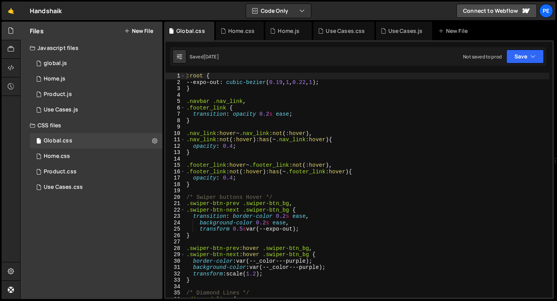
scroll to position [0, 0]
click at [75, 77] on div "0 Home.js 0" at bounding box center [96, 78] width 133 height 15
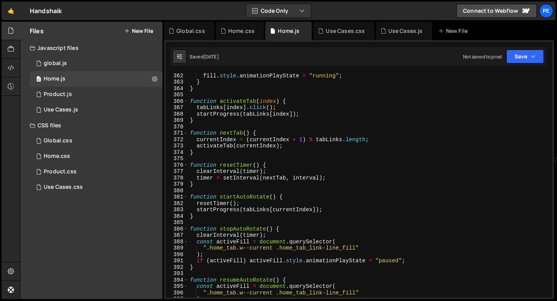
scroll to position [2224, 0]
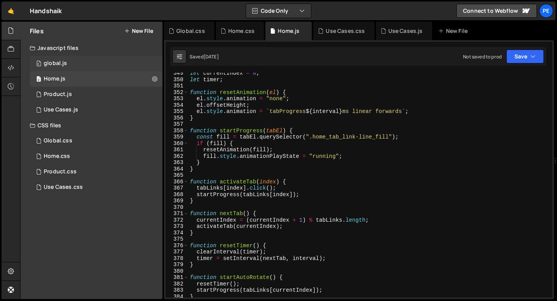
click at [77, 66] on div "0 global.js 0" at bounding box center [96, 63] width 133 height 15
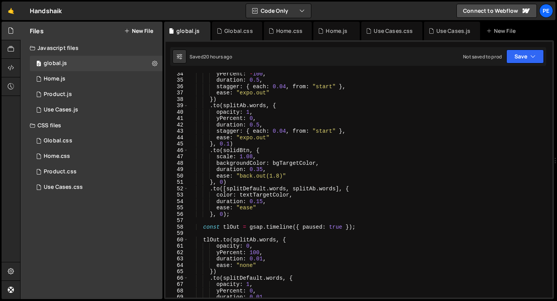
scroll to position [215, 0]
